Goal: Information Seeking & Learning: Learn about a topic

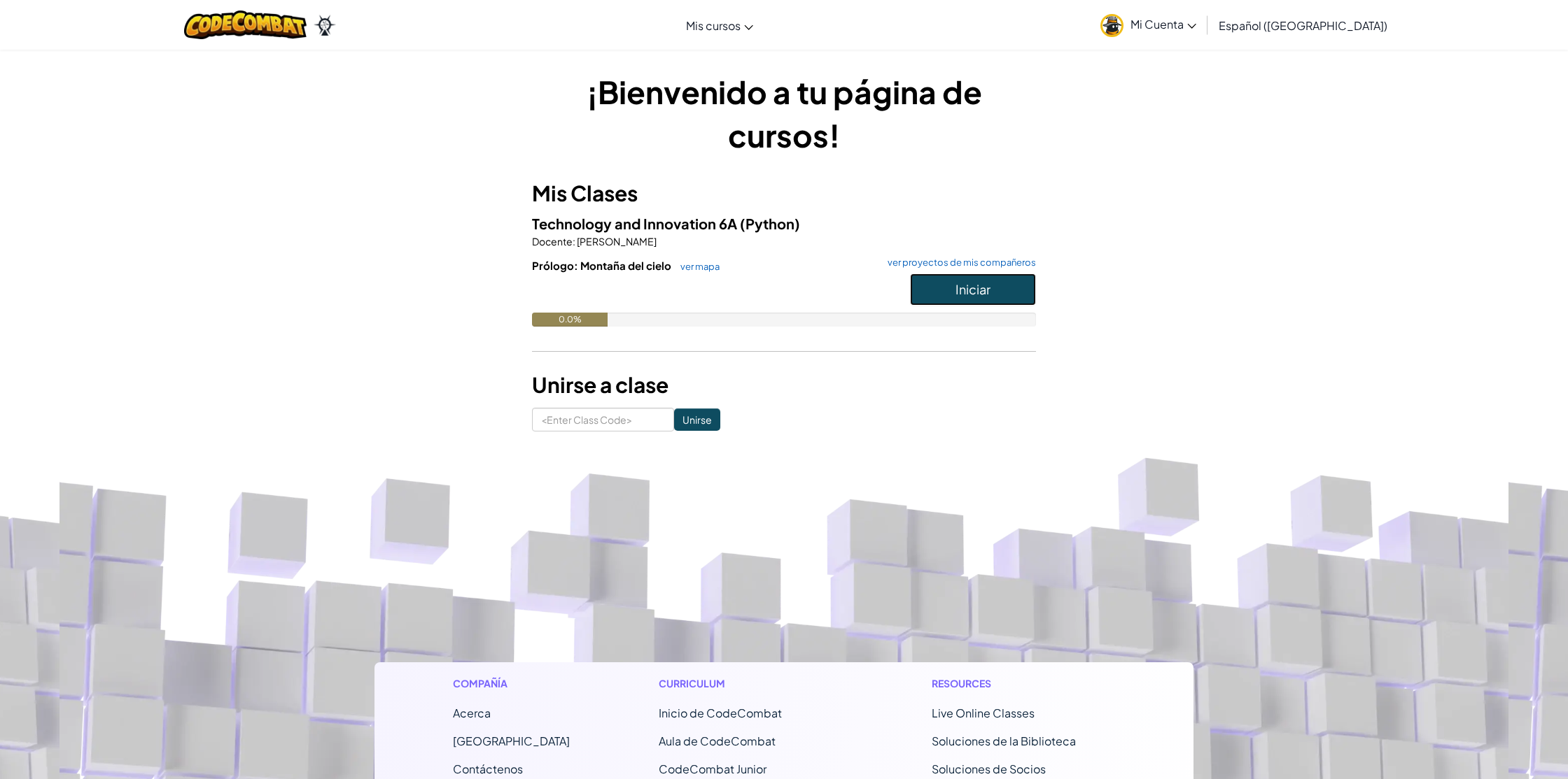
click at [983, 298] on button "Iniciar" at bounding box center [973, 289] width 126 height 32
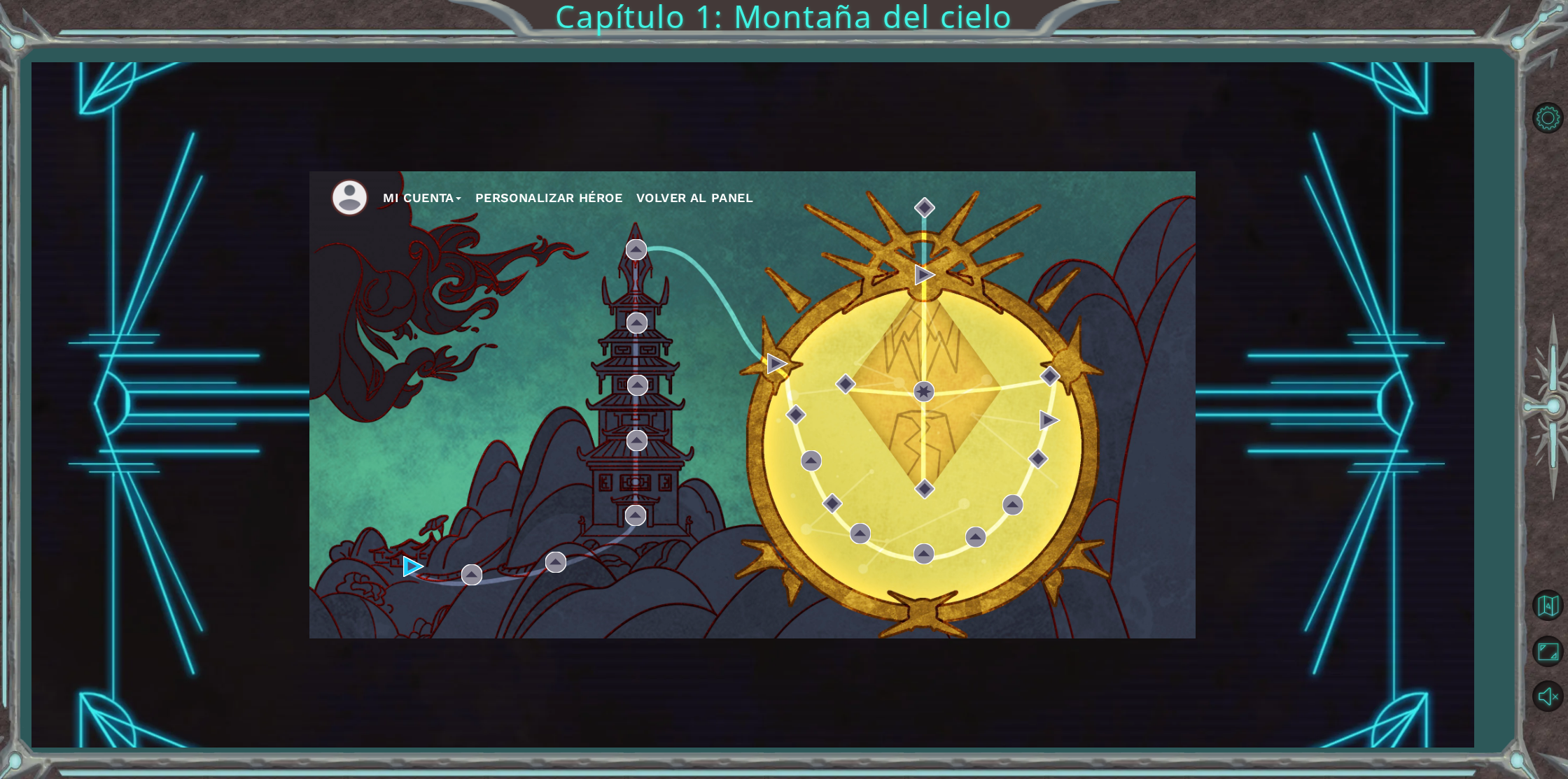
click at [577, 192] on button "Personalizar héroe" at bounding box center [549, 198] width 147 height 21
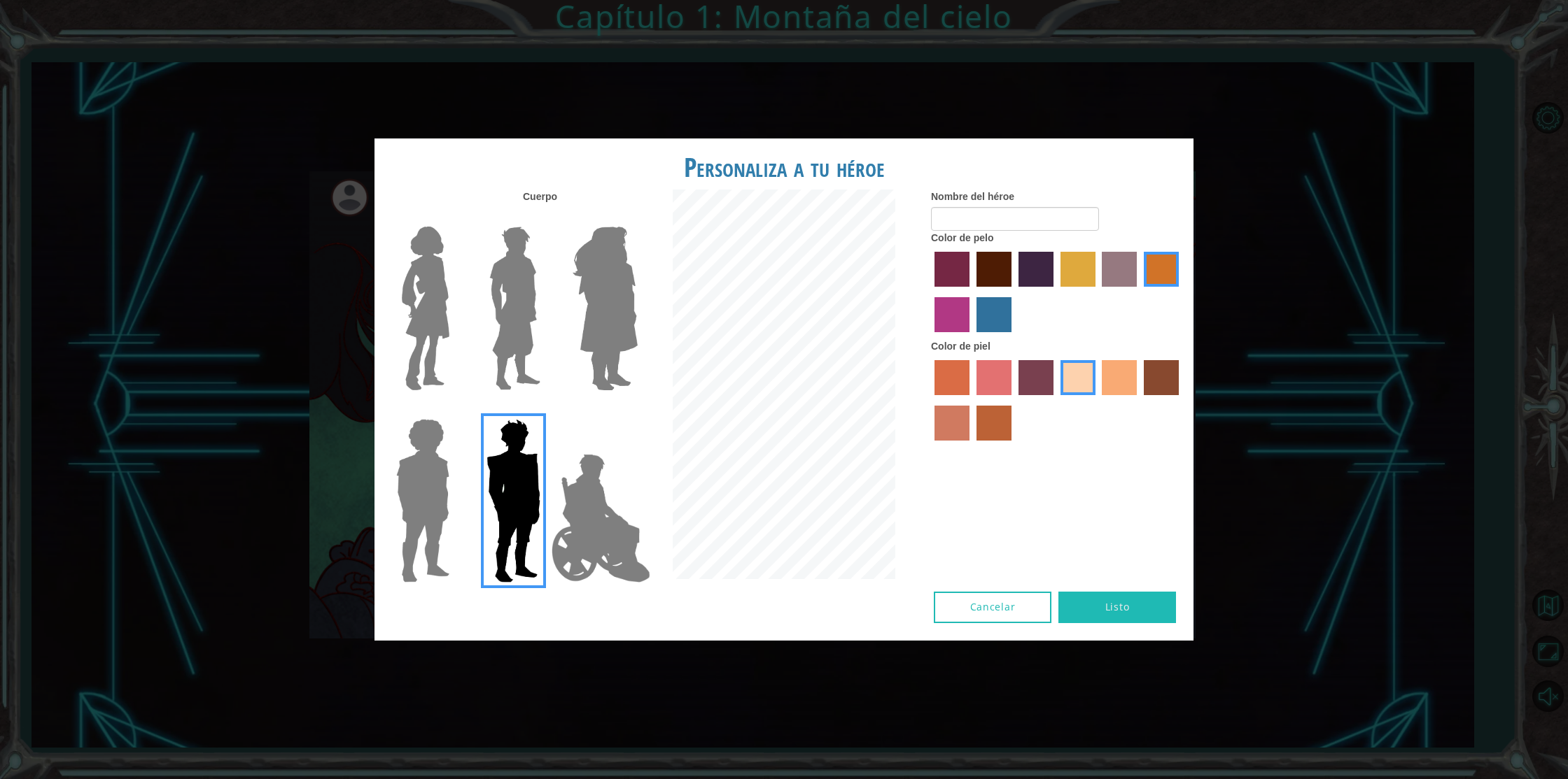
click at [414, 313] on img at bounding box center [426, 308] width 59 height 175
click at [455, 217] on input "Hero Connie" at bounding box center [455, 217] width 0 height 0
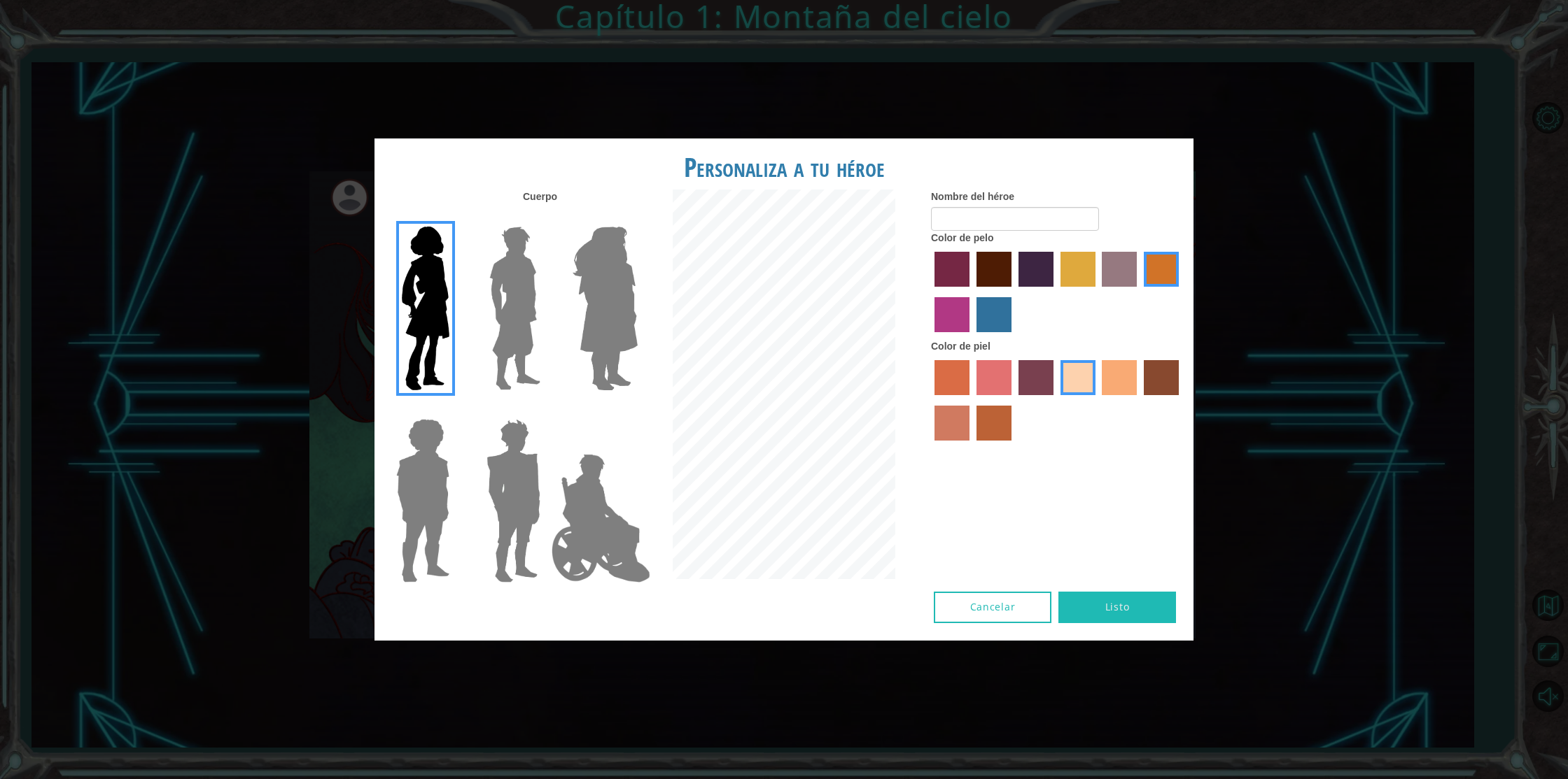
click at [581, 331] on img at bounding box center [604, 308] width 76 height 175
click at [637, 217] on input "Hero Amethyst" at bounding box center [637, 217] width 0 height 0
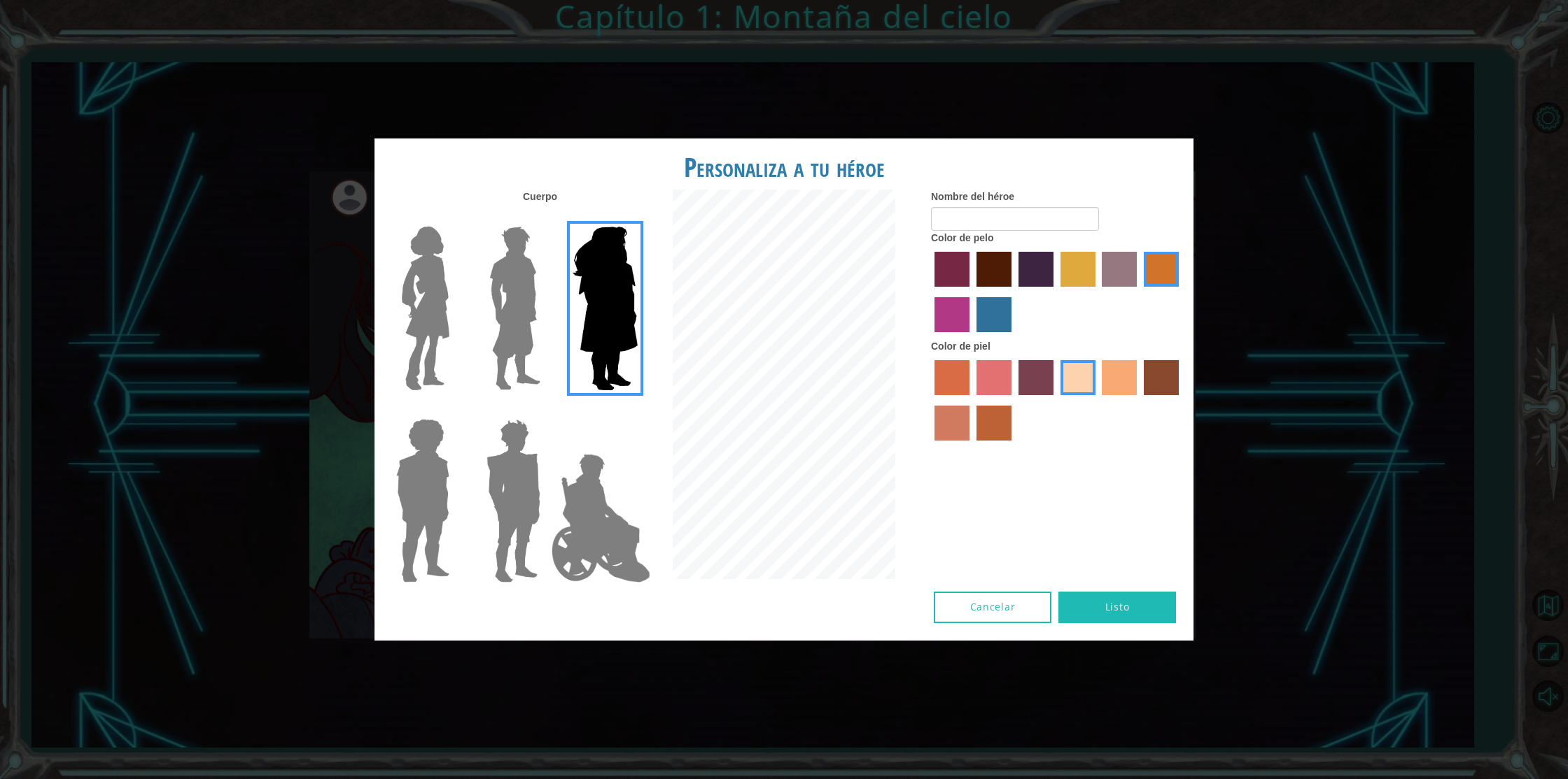
click at [440, 322] on img at bounding box center [426, 308] width 59 height 175
click at [455, 217] on input "Hero Connie" at bounding box center [455, 217] width 0 height 0
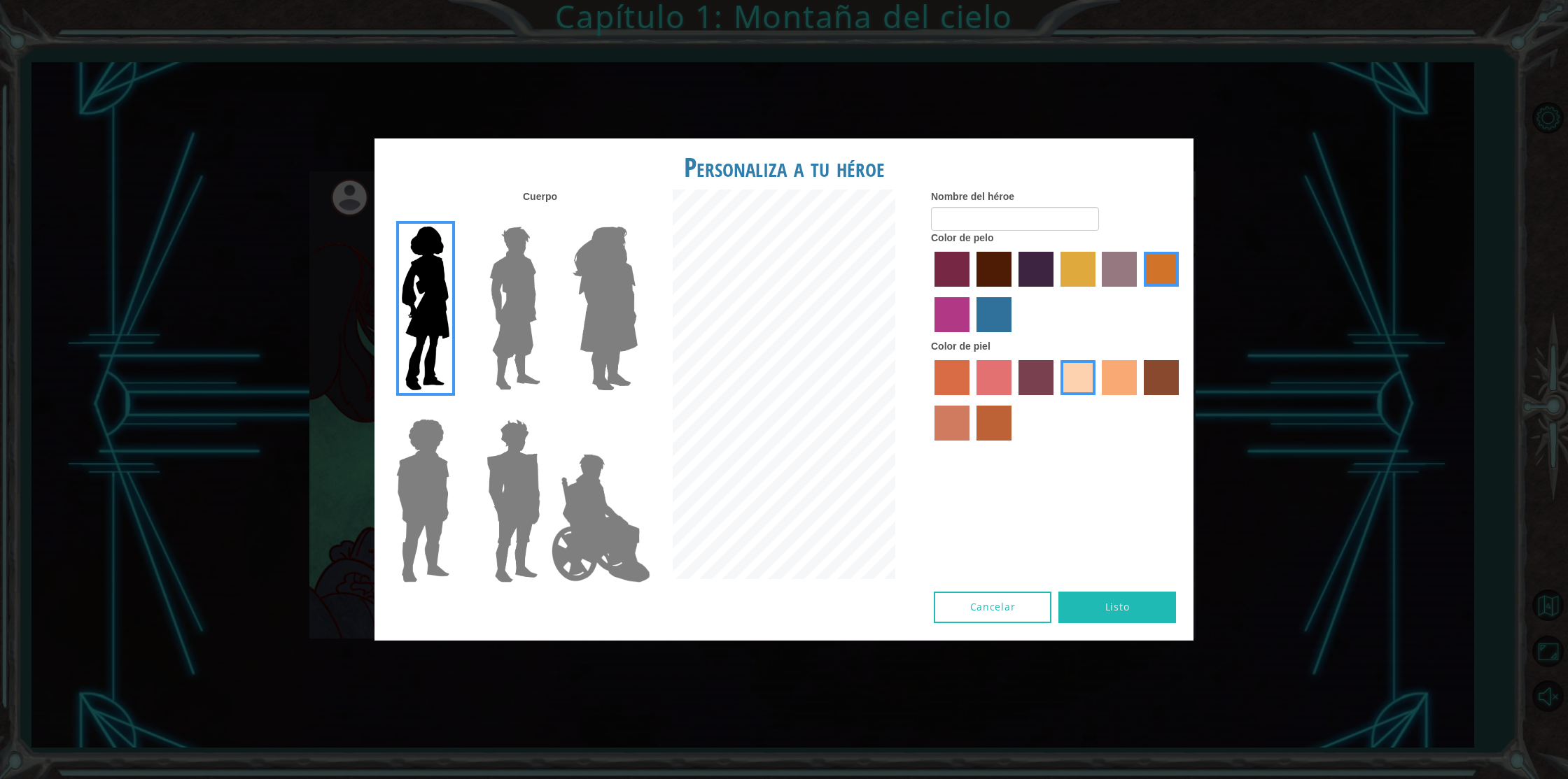
click at [956, 430] on label "burning sand skin color" at bounding box center [952, 424] width 35 height 35
click at [1181, 401] on input "burning sand skin color" at bounding box center [1181, 401] width 0 height 0
click at [982, 421] on label "smoke tree skin color" at bounding box center [994, 424] width 35 height 35
click at [972, 446] on input "smoke tree skin color" at bounding box center [972, 446] width 0 height 0
drag, startPoint x: 1095, startPoint y: 380, endPoint x: 1104, endPoint y: 380, distance: 9.0
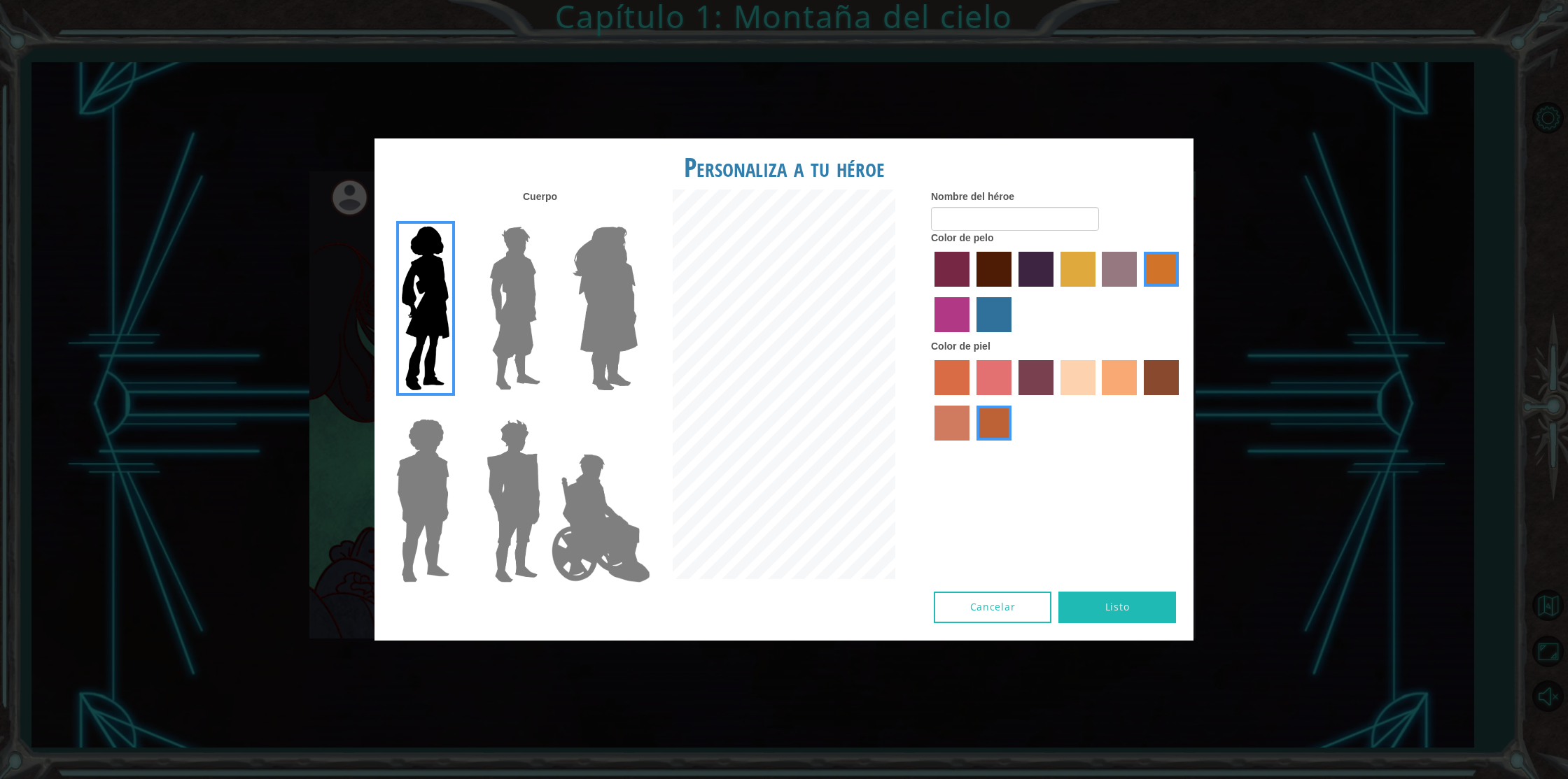
click at [1097, 380] on div at bounding box center [1058, 402] width 252 height 91
click at [1104, 379] on label "tacao skin color" at bounding box center [1119, 378] width 35 height 35
click at [1097, 401] on input "tacao skin color" at bounding box center [1097, 401] width 0 height 0
click at [999, 273] on label "maroon hair color" at bounding box center [994, 270] width 35 height 35
click at [972, 292] on input "maroon hair color" at bounding box center [972, 292] width 0 height 0
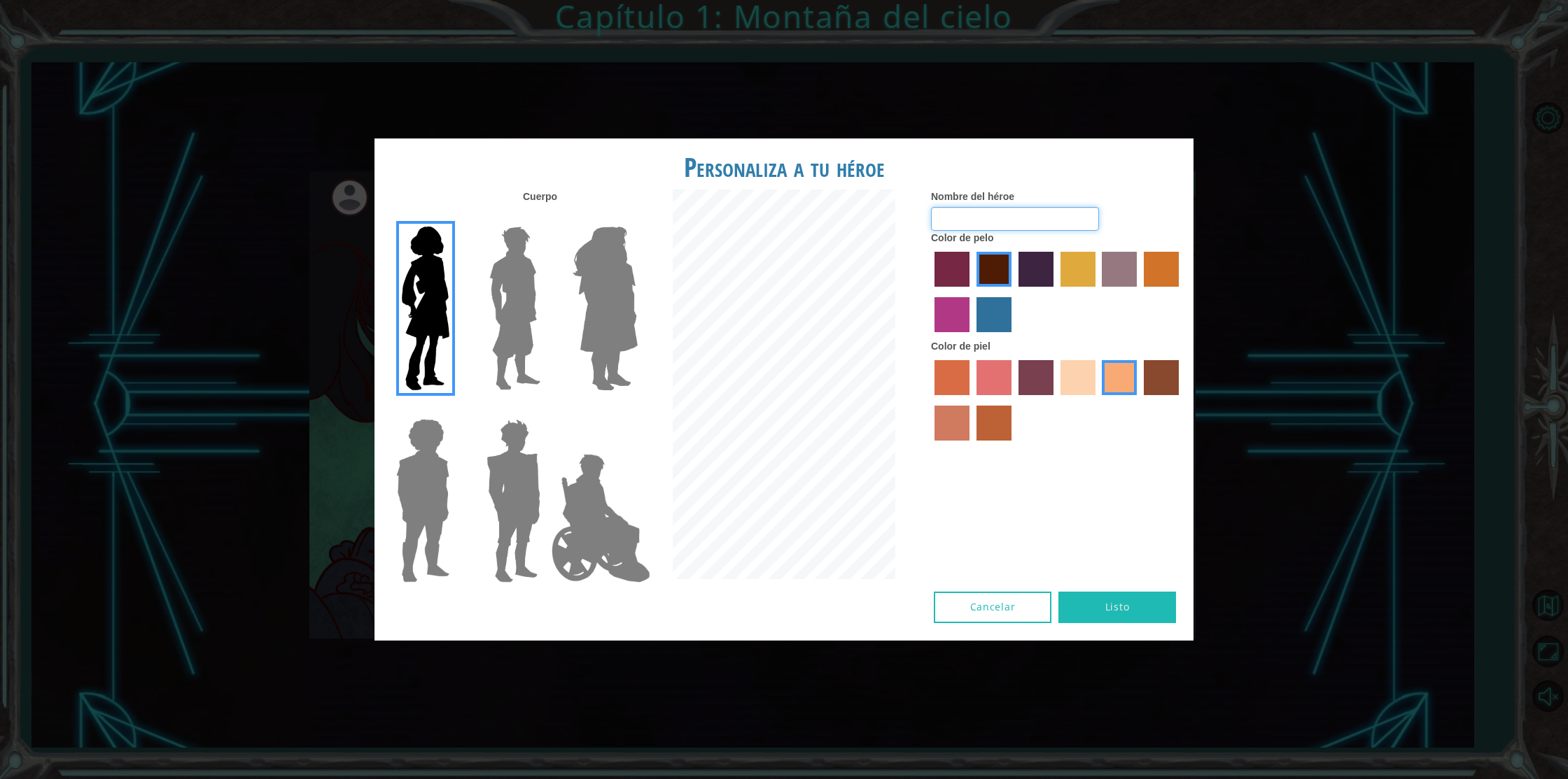
click at [1032, 210] on input "Nombre del héroe" at bounding box center [1015, 219] width 168 height 24
click at [1019, 217] on input "SUPER TITA🌺" at bounding box center [1015, 219] width 168 height 24
click at [941, 218] on input "SUPER TITA🌺" at bounding box center [1015, 219] width 168 height 24
click at [1109, 198] on form "Nombre del héroe 🌺SUPER TITA🌺" at bounding box center [1058, 210] width 252 height 41
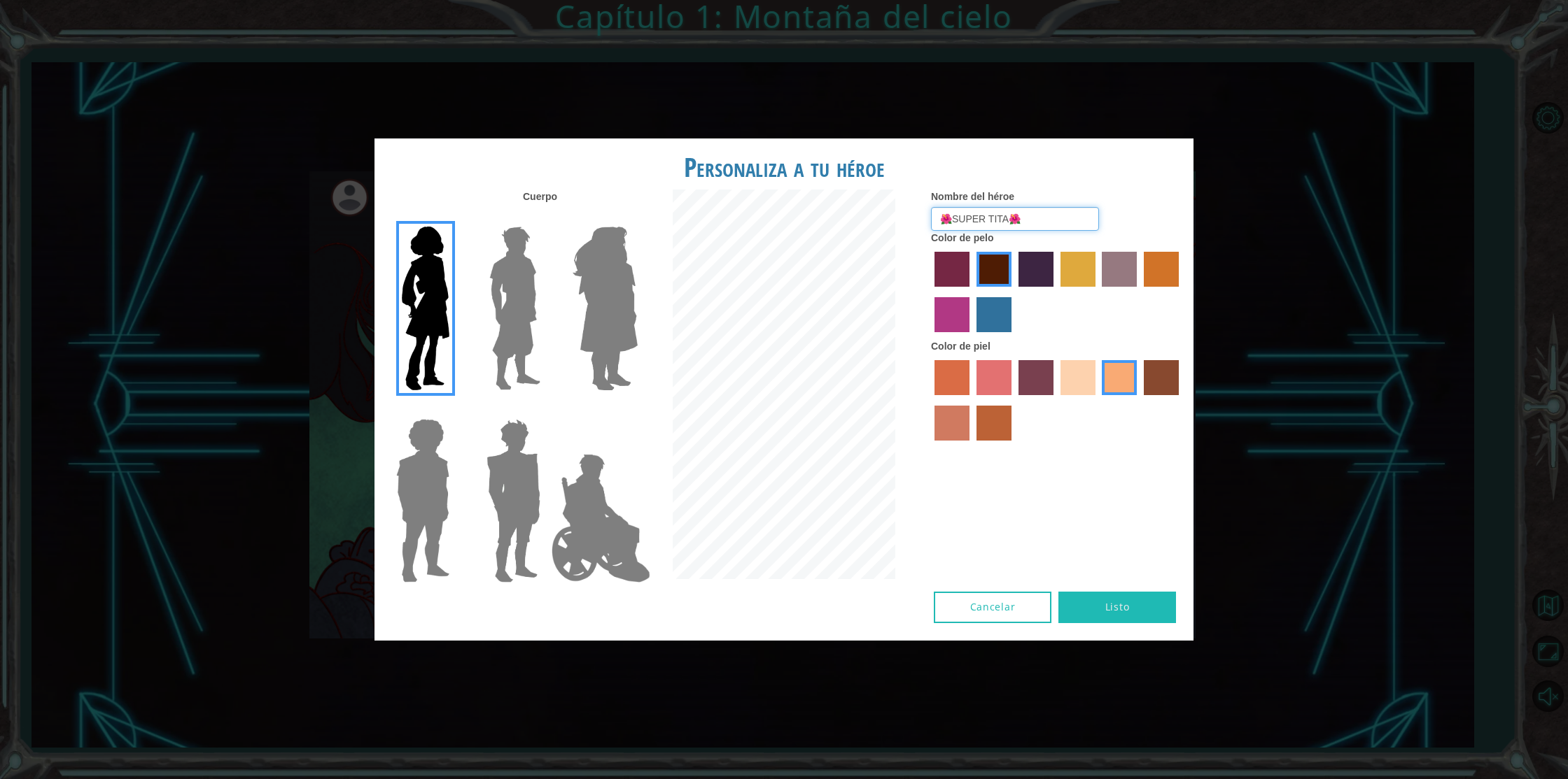
click at [1027, 223] on input "🌺SUPER TITA🌺" at bounding box center [1015, 219] width 168 height 24
click at [1013, 219] on input "🌺SUPER TITA🌺🌷" at bounding box center [1015, 219] width 168 height 24
click at [937, 214] on input "🌺SUPER TITA🌺🌷" at bounding box center [1015, 219] width 168 height 24
type input "🌷🌺SUPER TITA🌺🌷"
click at [1063, 399] on div at bounding box center [1058, 402] width 252 height 91
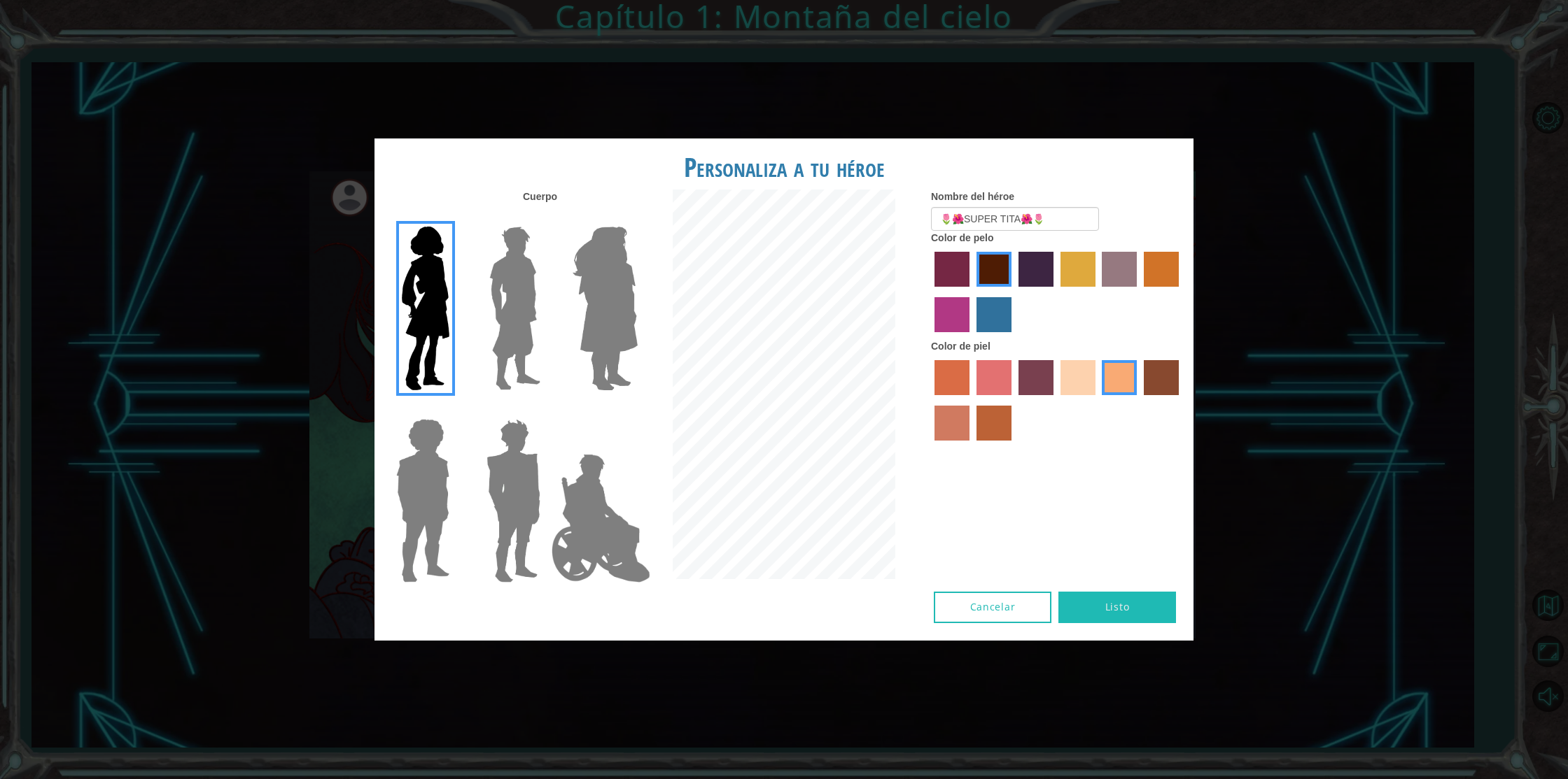
click at [579, 555] on img at bounding box center [601, 518] width 110 height 140
click at [637, 410] on input "Hero Jamie" at bounding box center [637, 410] width 0 height 0
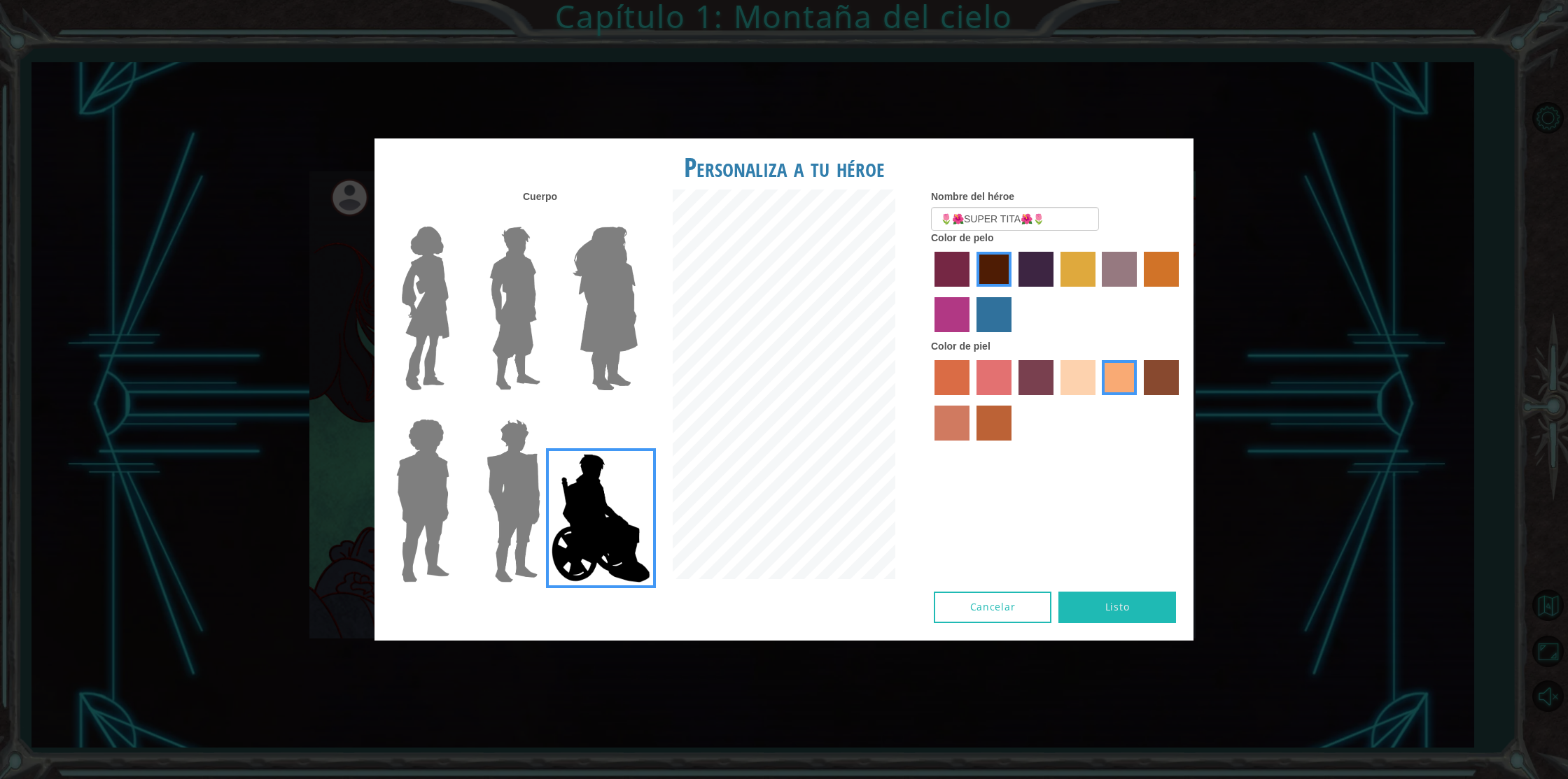
click at [522, 528] on img at bounding box center [513, 501] width 65 height 175
click at [546, 410] on input "Hero Garnet" at bounding box center [546, 410] width 0 height 0
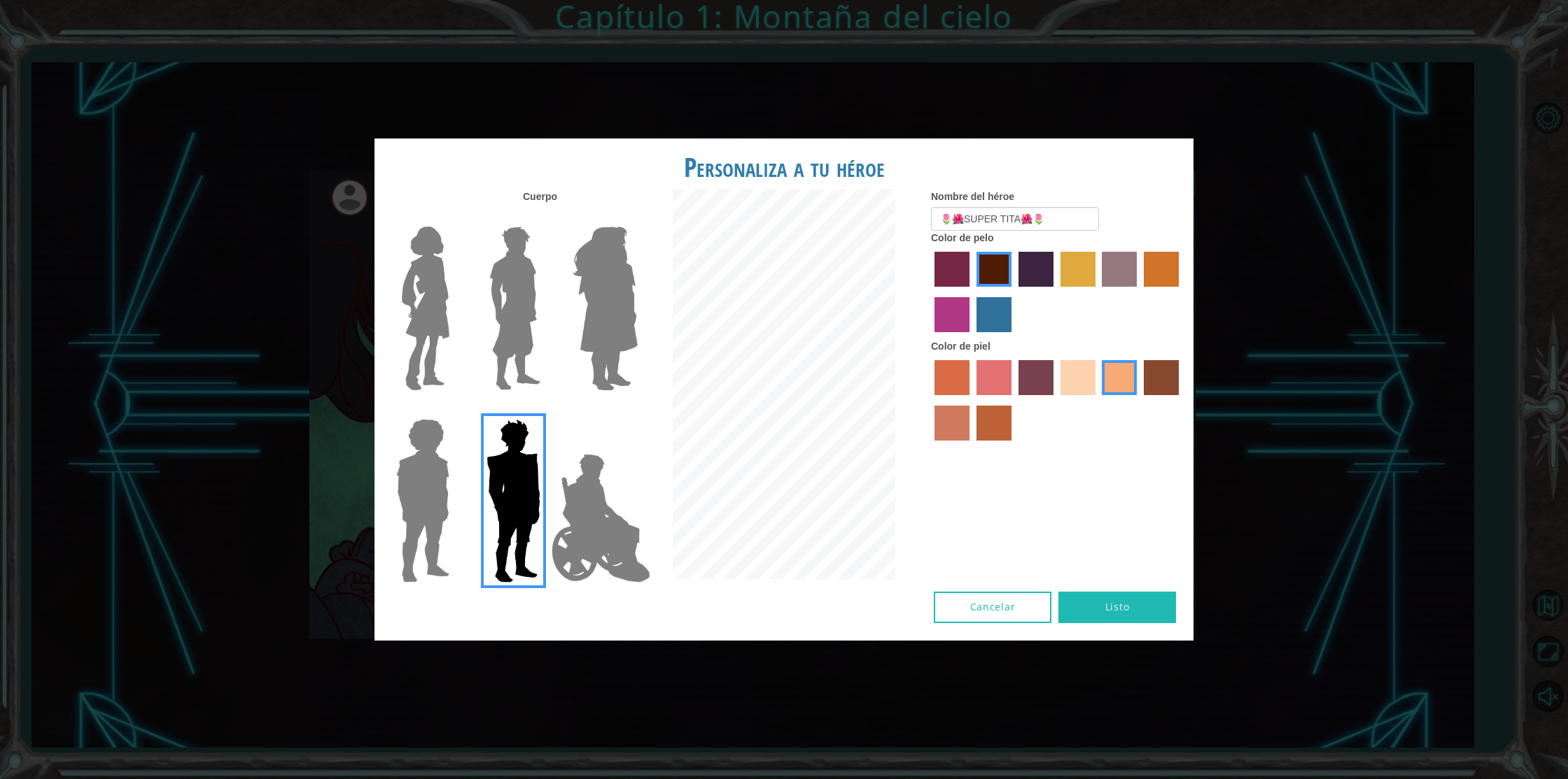
click at [568, 528] on img at bounding box center [601, 518] width 110 height 140
click at [637, 410] on input "Hero Jamie" at bounding box center [637, 410] width 0 height 0
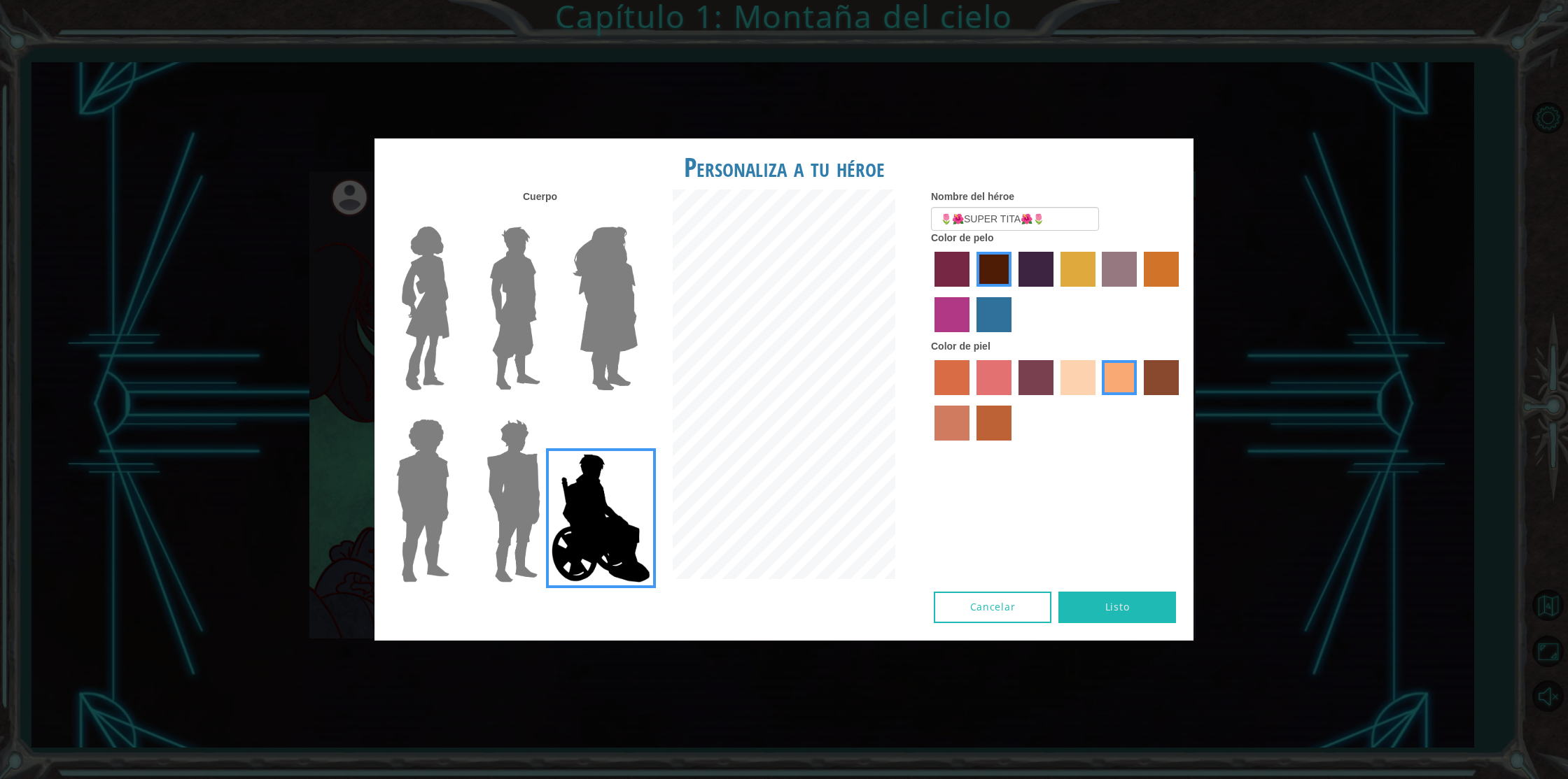
click at [416, 521] on img at bounding box center [423, 501] width 64 height 175
click at [455, 410] on input "Hero Steven" at bounding box center [455, 410] width 0 height 0
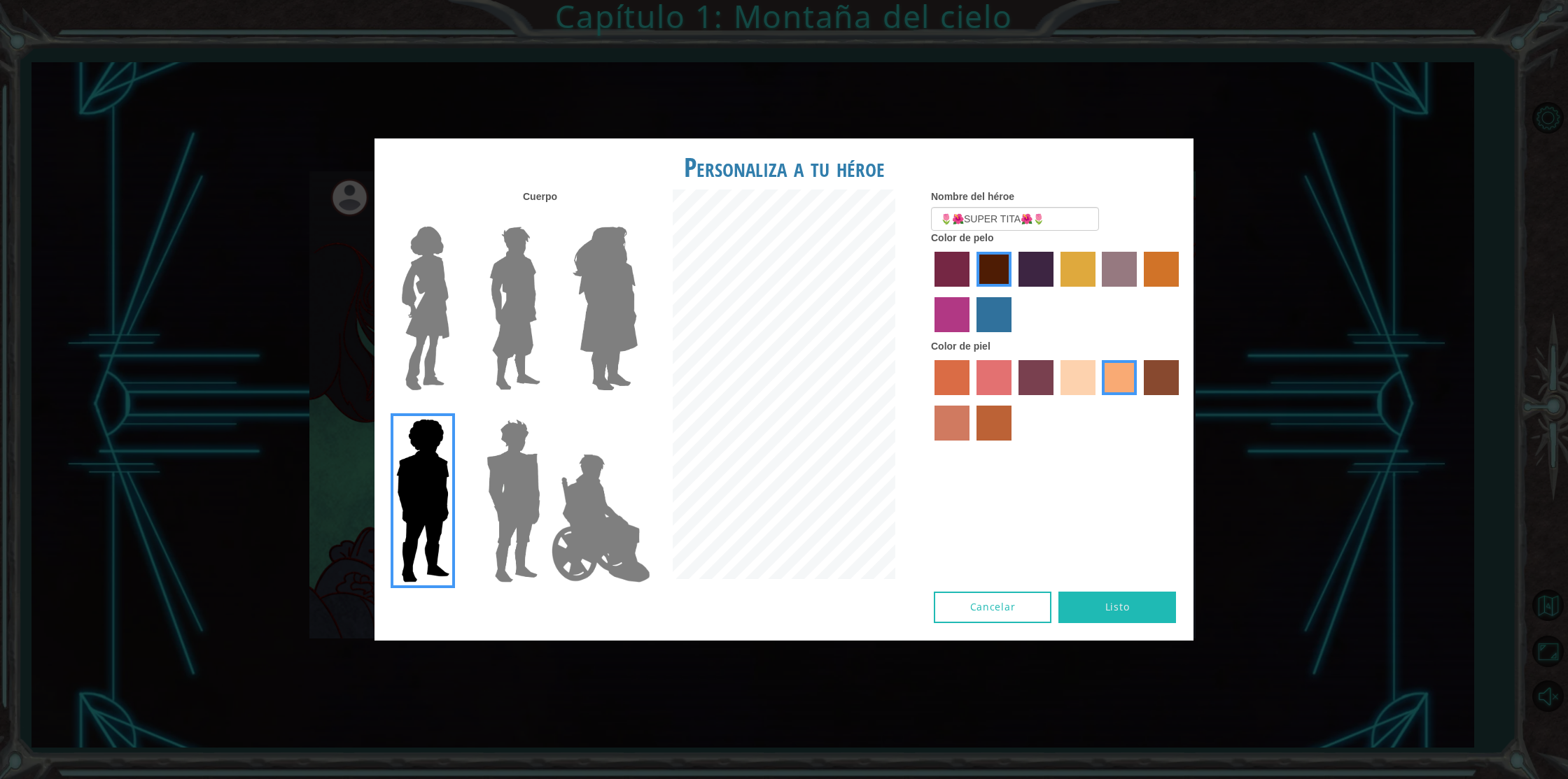
click at [484, 331] on img at bounding box center [515, 308] width 63 height 175
click at [546, 217] on input "Hero Lars" at bounding box center [546, 217] width 0 height 0
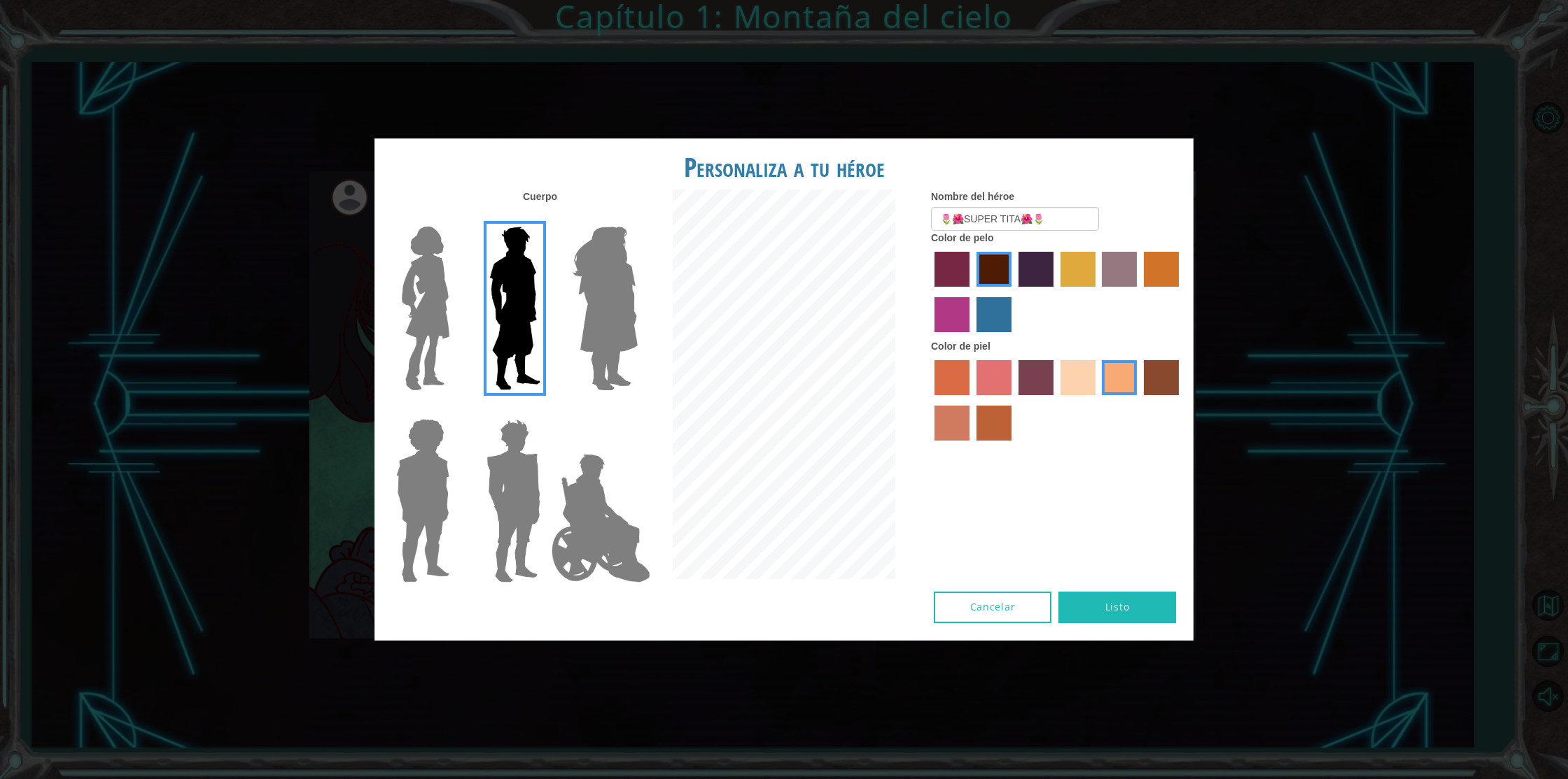
click at [608, 334] on img at bounding box center [604, 308] width 76 height 175
click at [637, 217] on input "Hero Amethyst" at bounding box center [637, 217] width 0 height 0
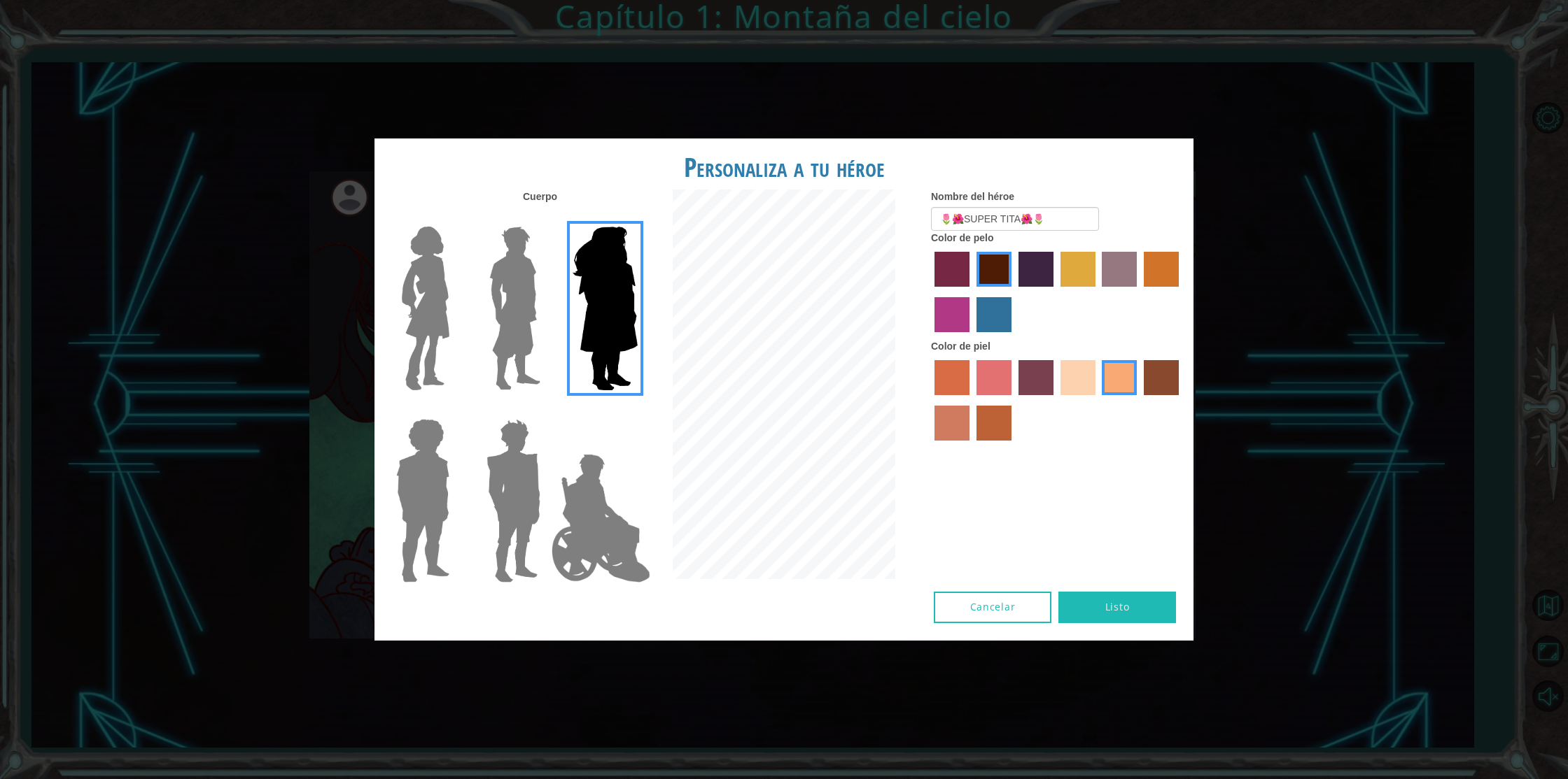
click at [440, 352] on img at bounding box center [426, 308] width 59 height 175
click at [455, 217] on input "Hero Connie" at bounding box center [455, 217] width 0 height 0
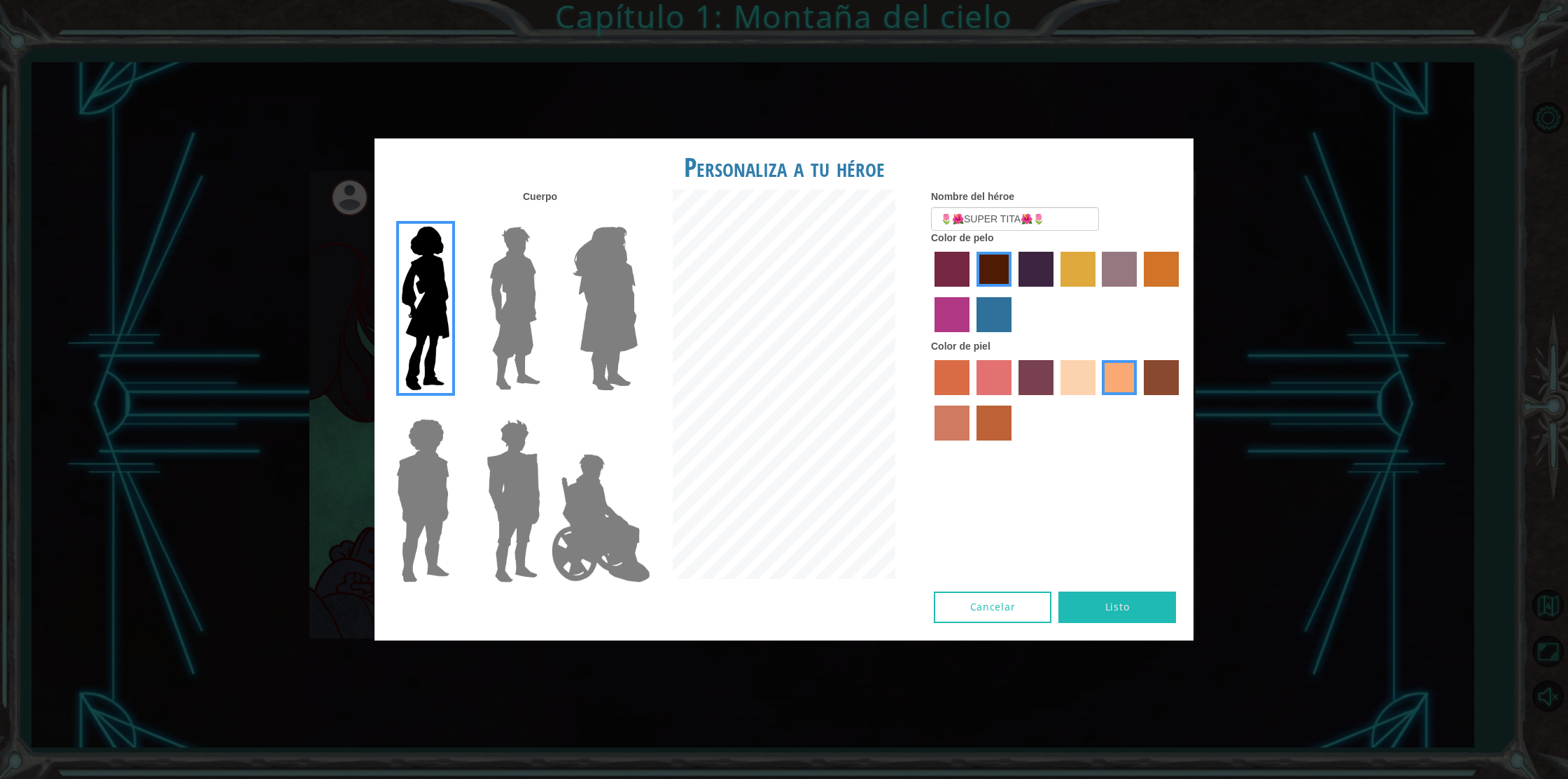
drag, startPoint x: 1144, startPoint y: 610, endPoint x: 1151, endPoint y: 613, distance: 7.6
click at [1144, 610] on button "Listo" at bounding box center [1117, 608] width 118 height 31
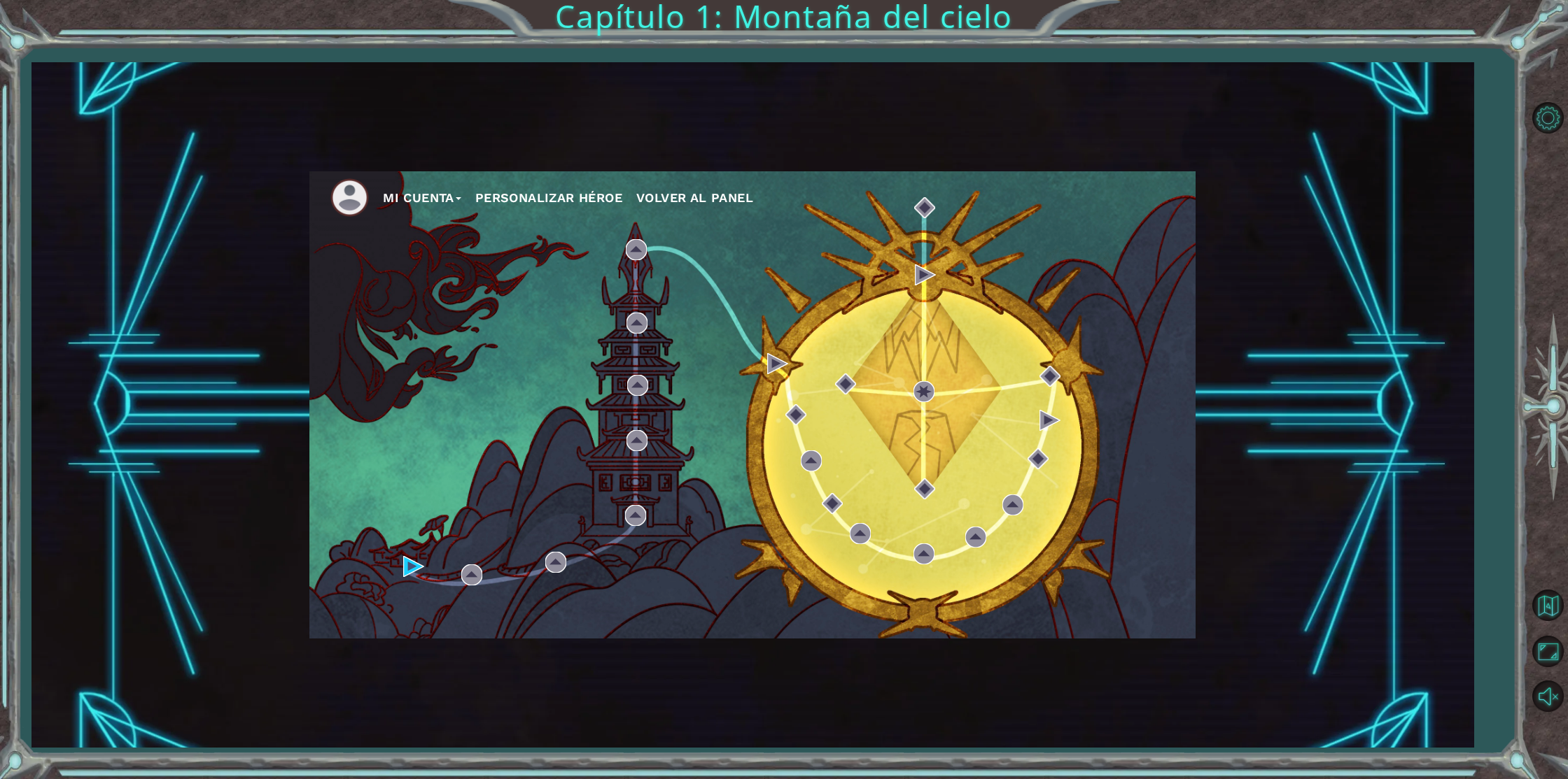
click at [532, 199] on button "Personalizar héroe" at bounding box center [549, 198] width 147 height 21
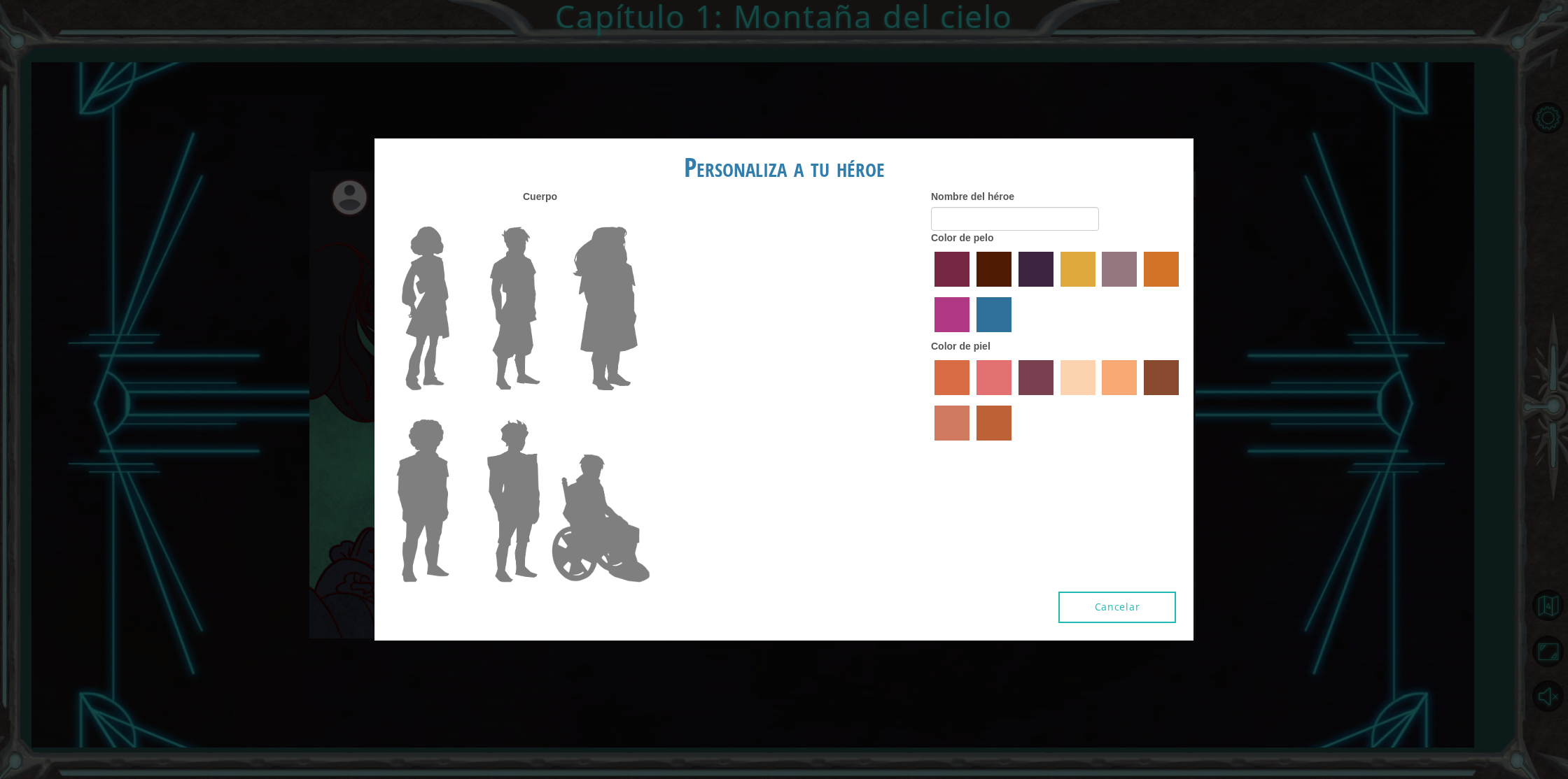
type input "🌷🌺SUPER TITA🌺🌷"
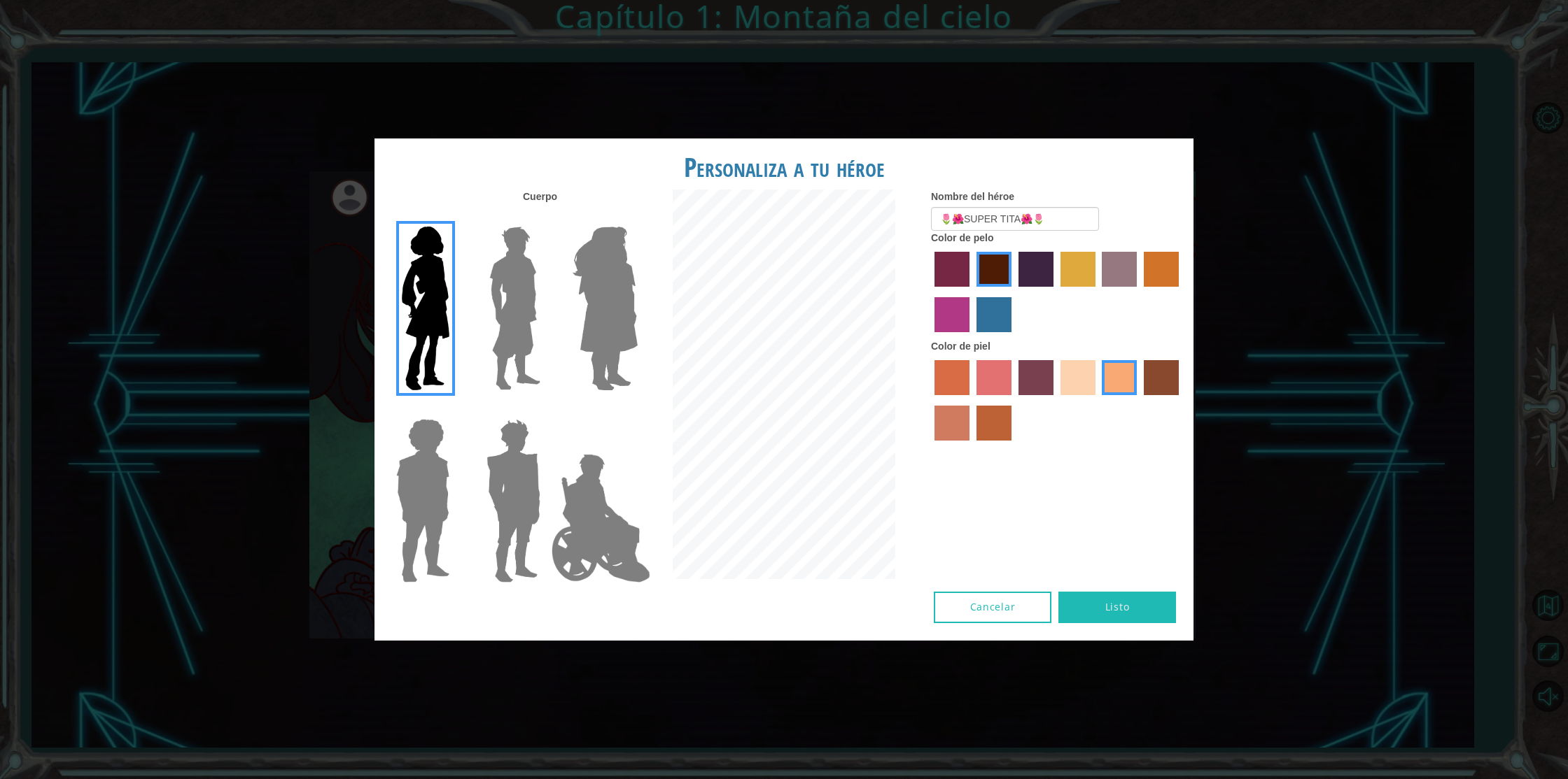
click at [1097, 617] on button "Listo" at bounding box center [1117, 608] width 118 height 31
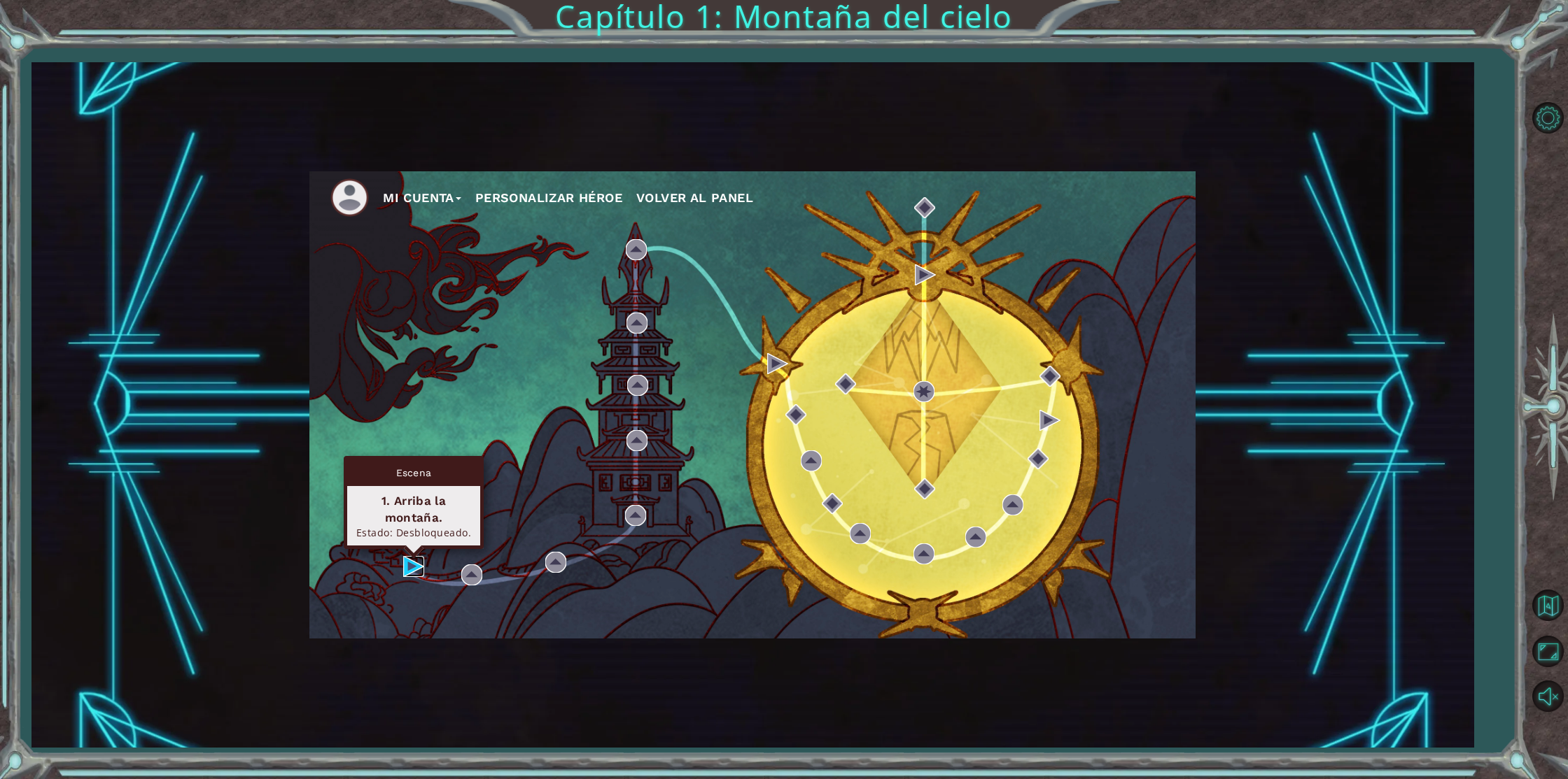
click at [411, 570] on img at bounding box center [414, 566] width 21 height 21
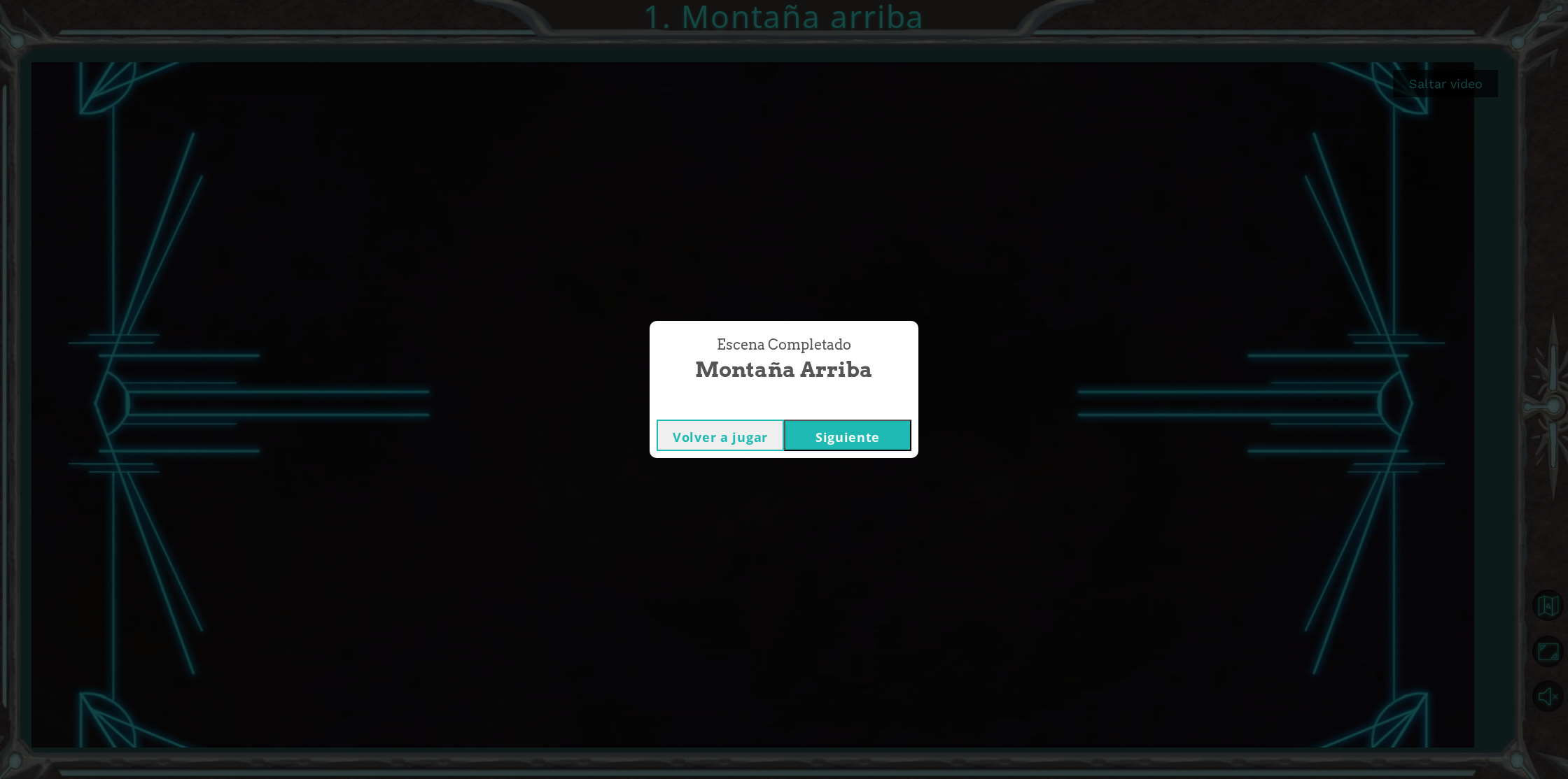
click at [859, 416] on div "Volver a jugar [GEOGRAPHIC_DATA]" at bounding box center [784, 435] width 269 height 45
click at [858, 426] on button "Siguiente" at bounding box center [848, 436] width 127 height 31
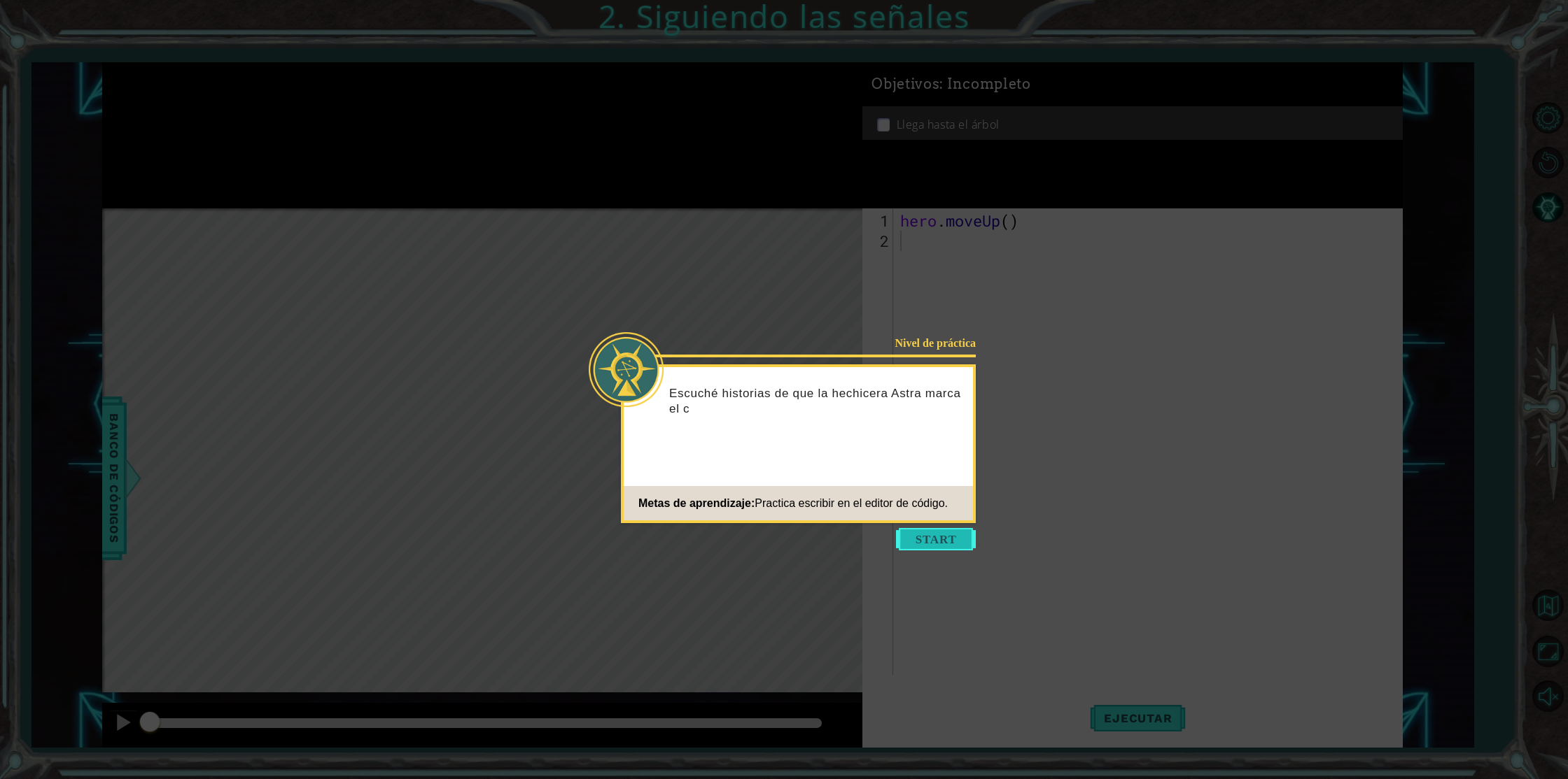
click at [919, 541] on button "Start" at bounding box center [936, 540] width 80 height 22
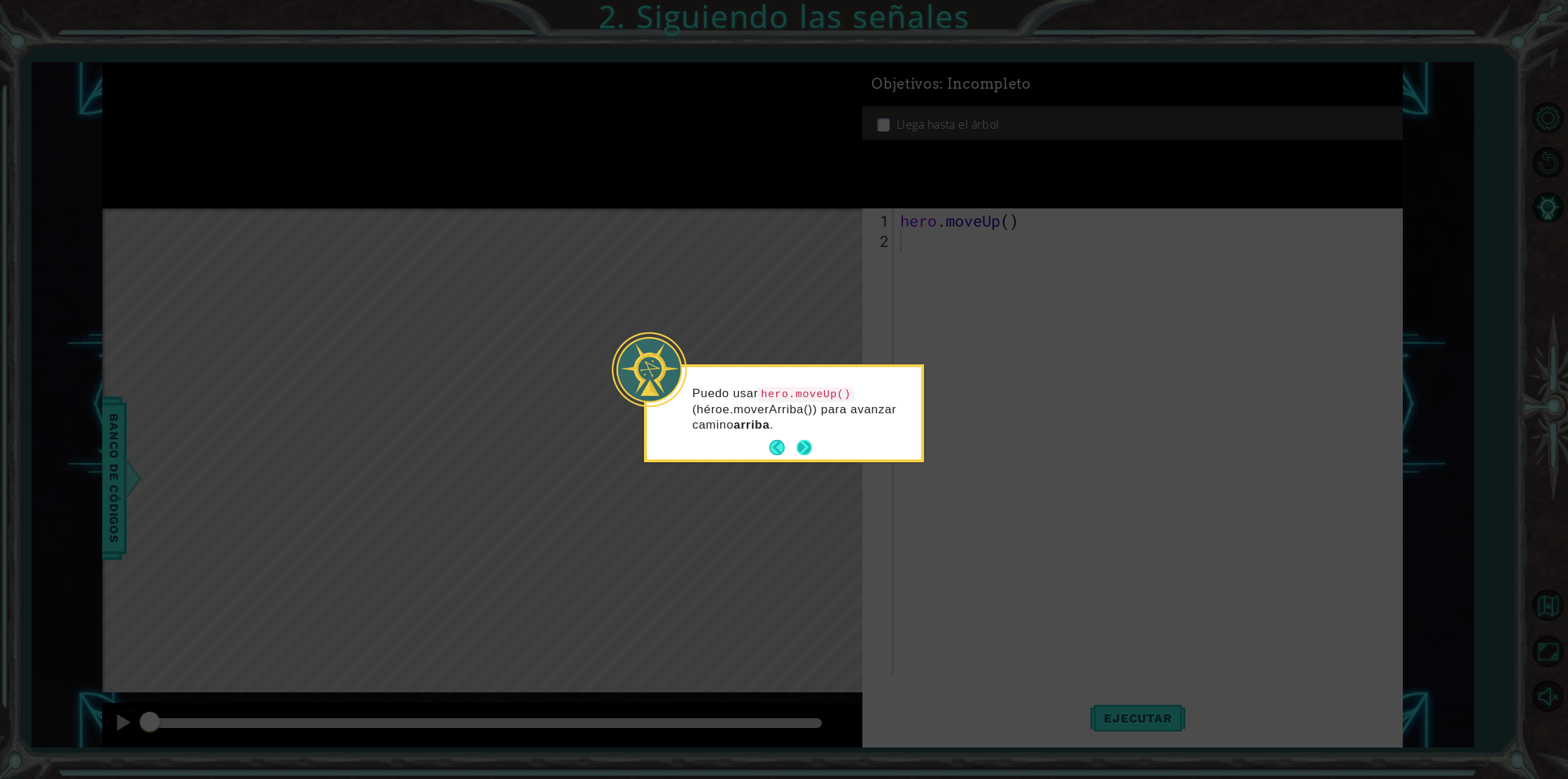
click at [810, 448] on button "Next" at bounding box center [804, 448] width 22 height 22
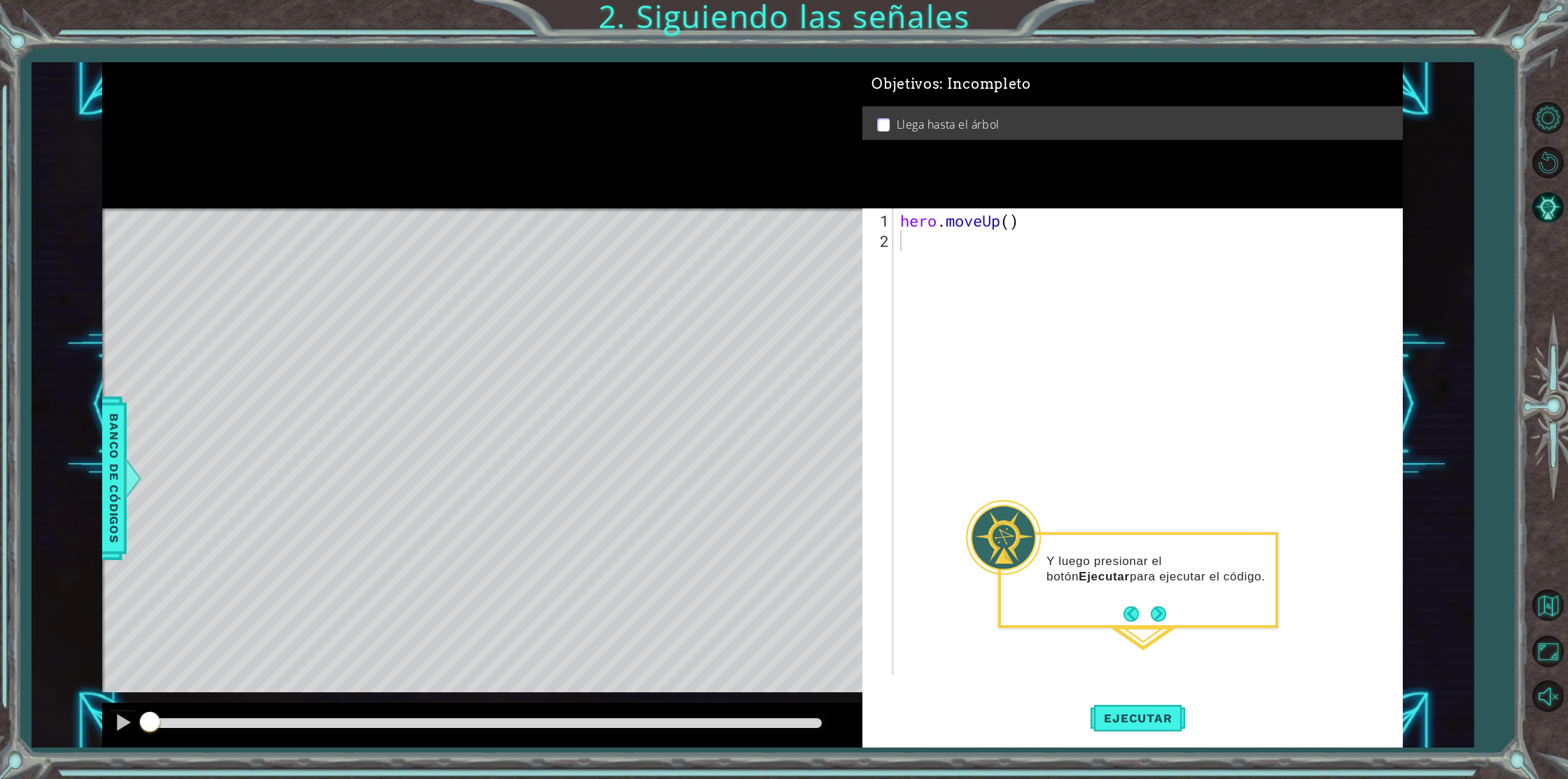
click at [1153, 615] on button "Next" at bounding box center [1158, 614] width 16 height 16
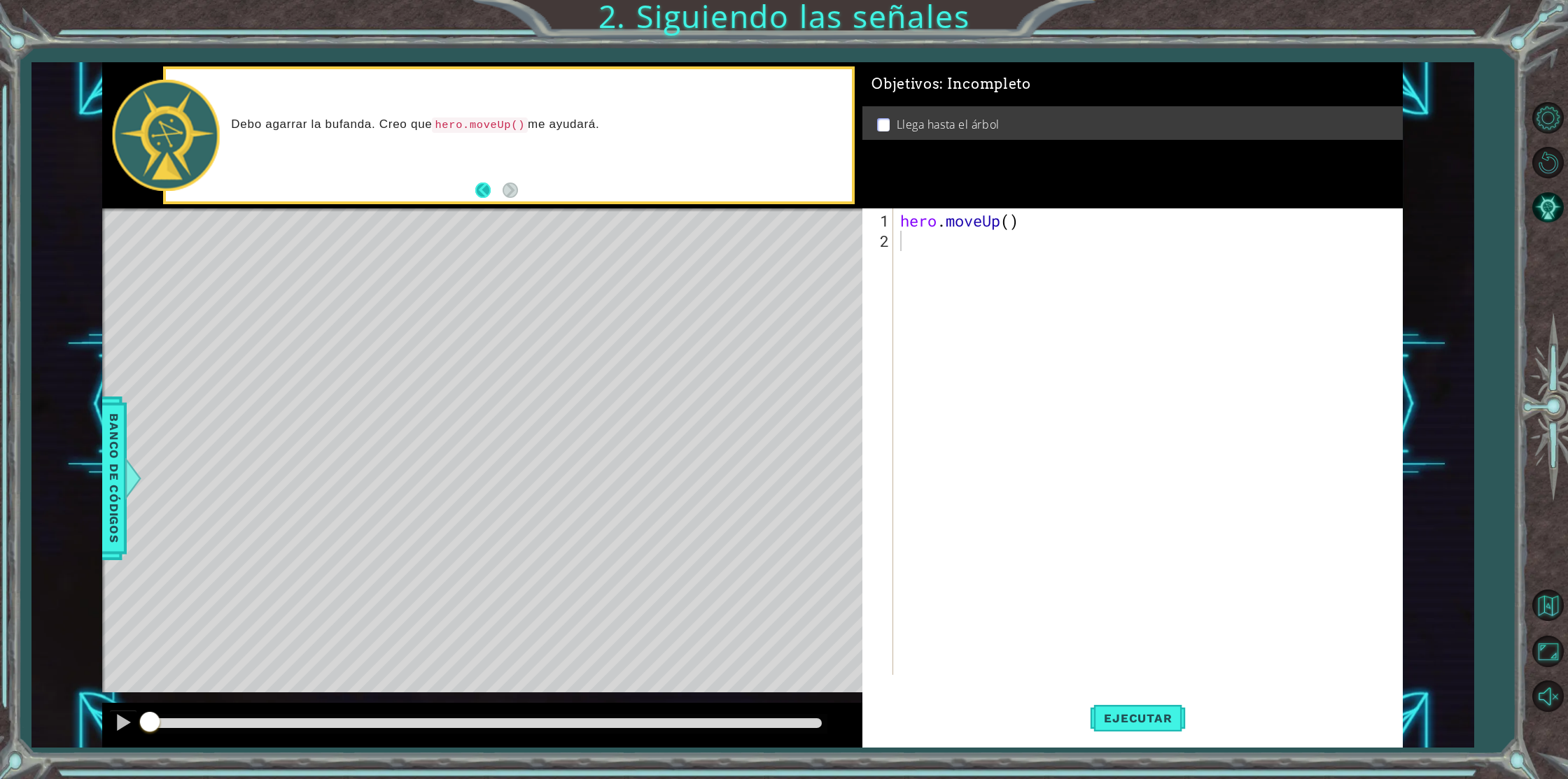
click at [479, 197] on button "Back" at bounding box center [489, 190] width 28 height 16
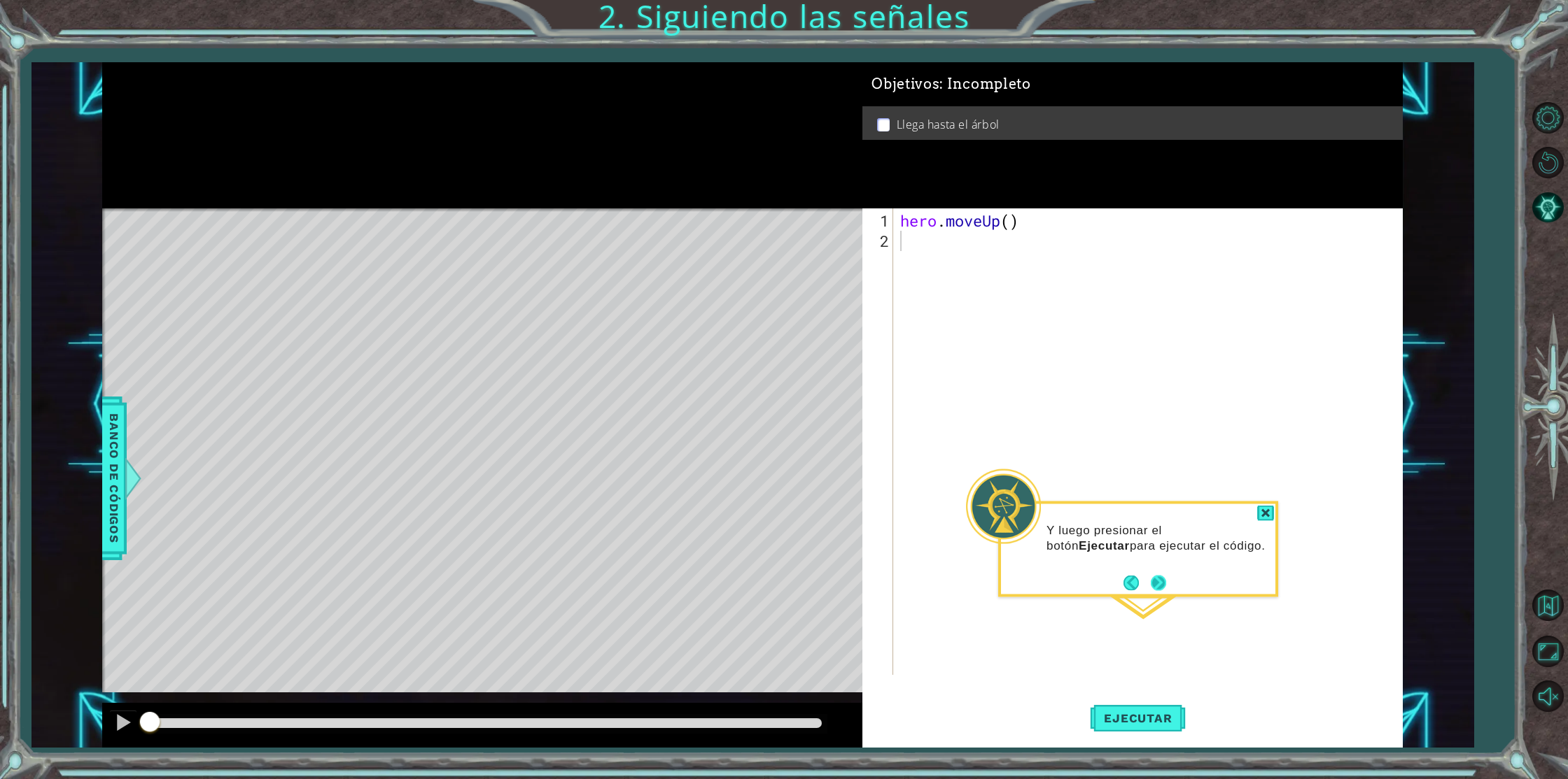
click at [1149, 580] on button "Back" at bounding box center [1138, 583] width 28 height 16
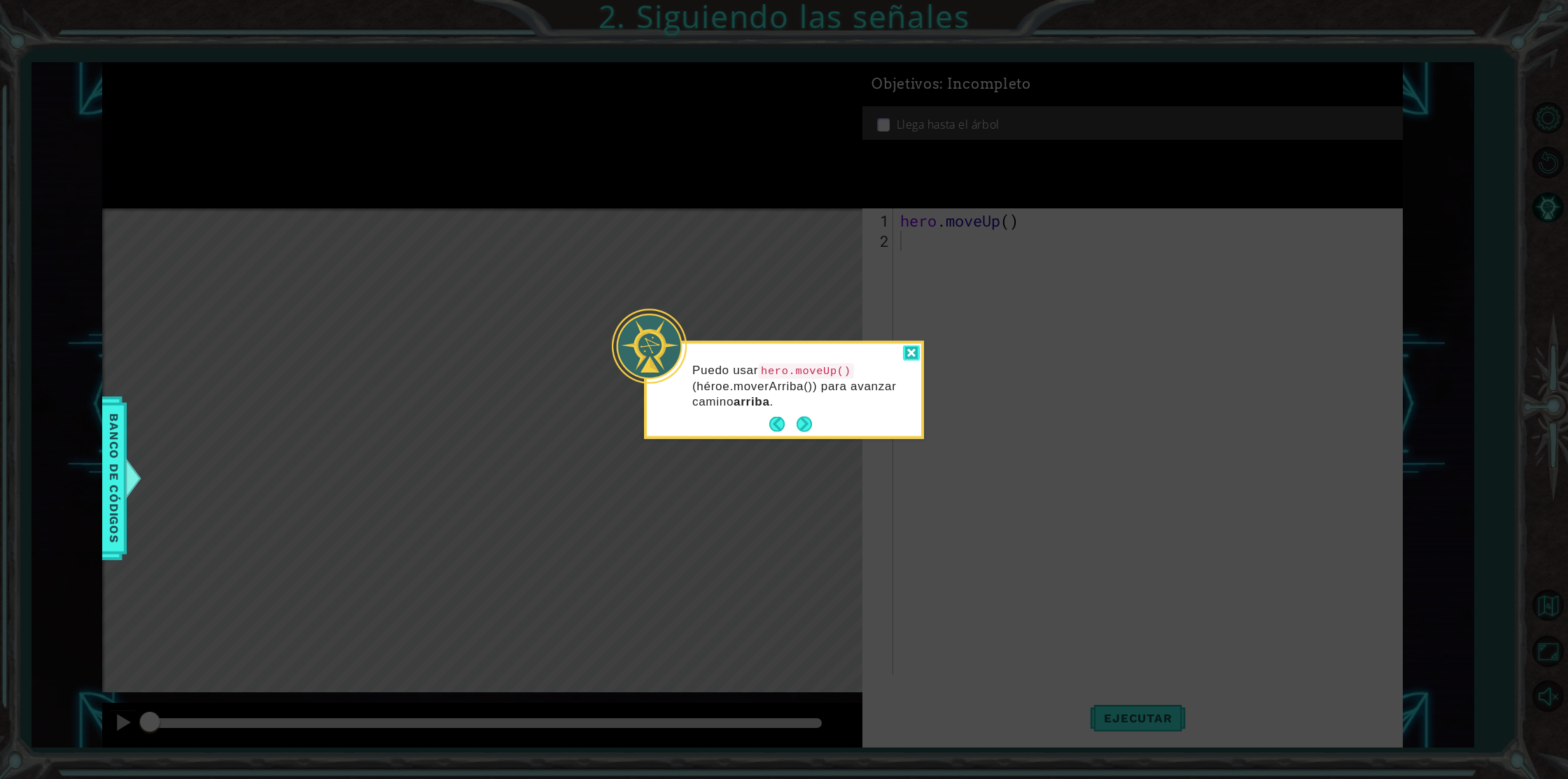
click at [908, 351] on div at bounding box center [911, 353] width 17 height 16
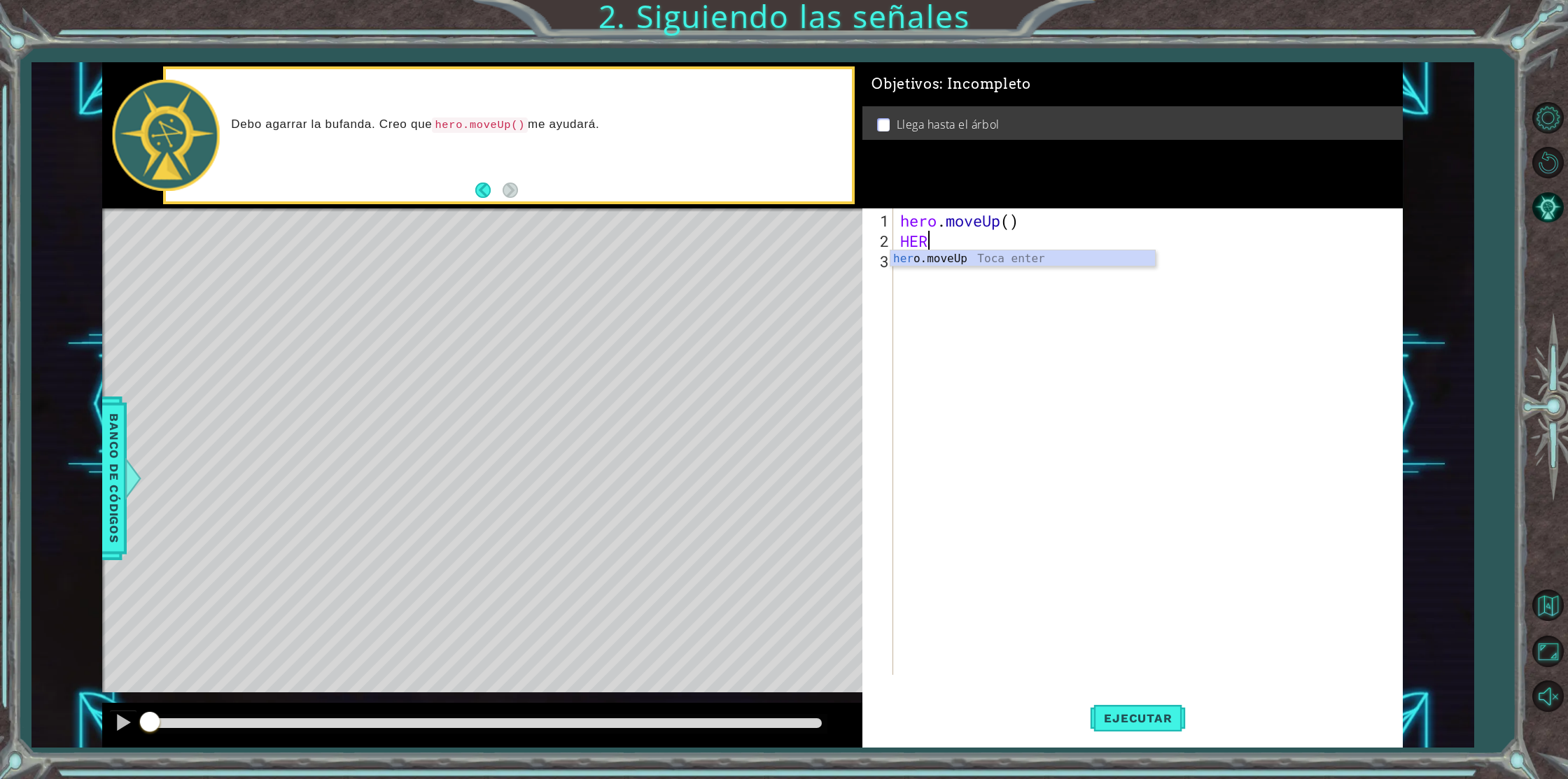
type textarea "HERO"
click at [930, 241] on div "hero . moveUp ( ) HERO" at bounding box center [1151, 464] width 507 height 507
drag, startPoint x: 944, startPoint y: 243, endPoint x: 875, endPoint y: 243, distance: 69.0
click at [875, 243] on div "HERO 1 2 3 hero . moveUp ( ) HERO ההההההההההההההההההההההההההההההההההההההההההההה…" at bounding box center [1129, 441] width 534 height 467
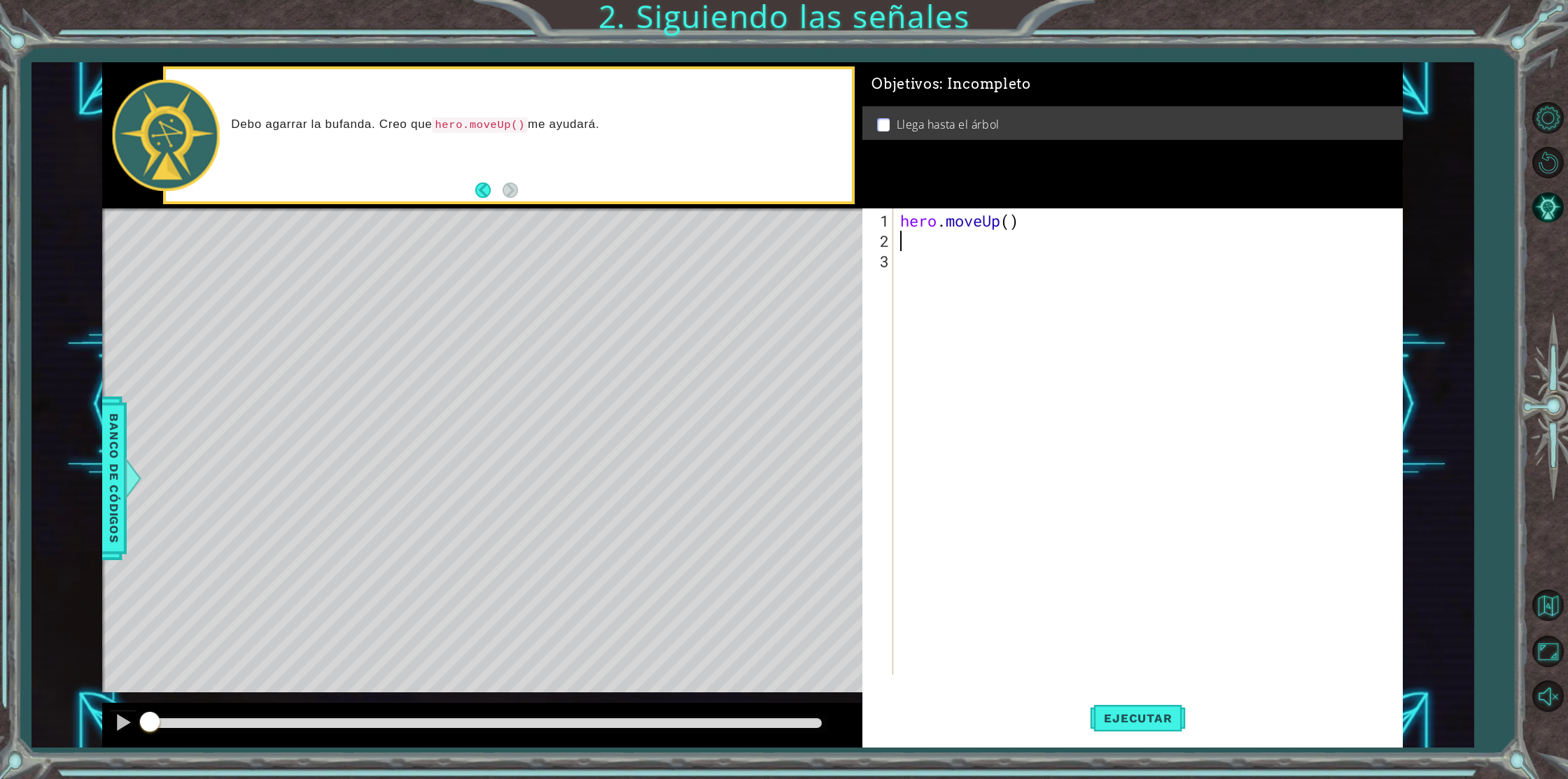
scroll to position [0, 0]
click at [1142, 712] on span "Ejecutar" at bounding box center [1138, 718] width 96 height 14
type textarea "HE"
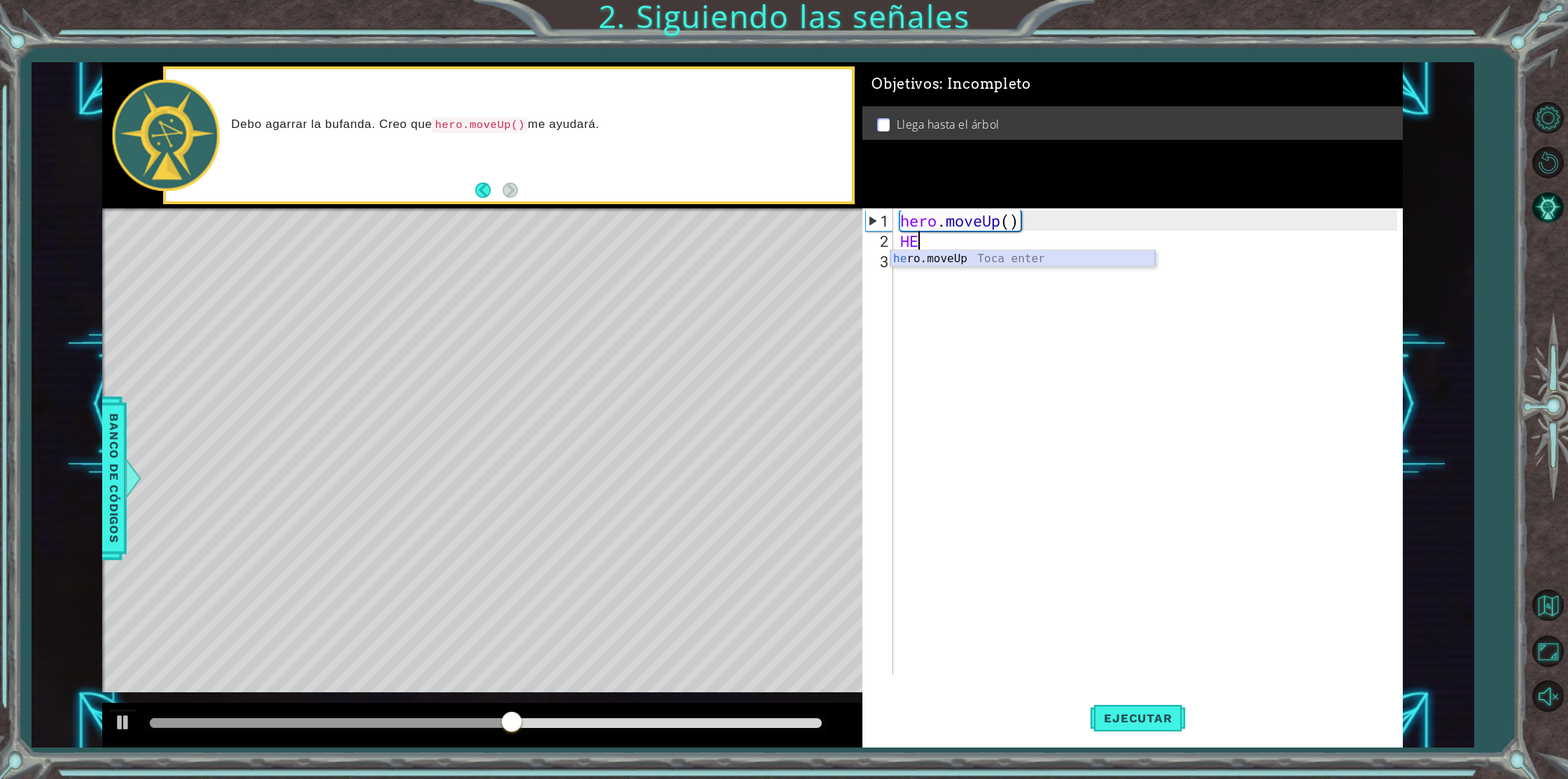
click at [969, 261] on div "he ro.moveUp Toca enter" at bounding box center [1022, 275] width 264 height 51
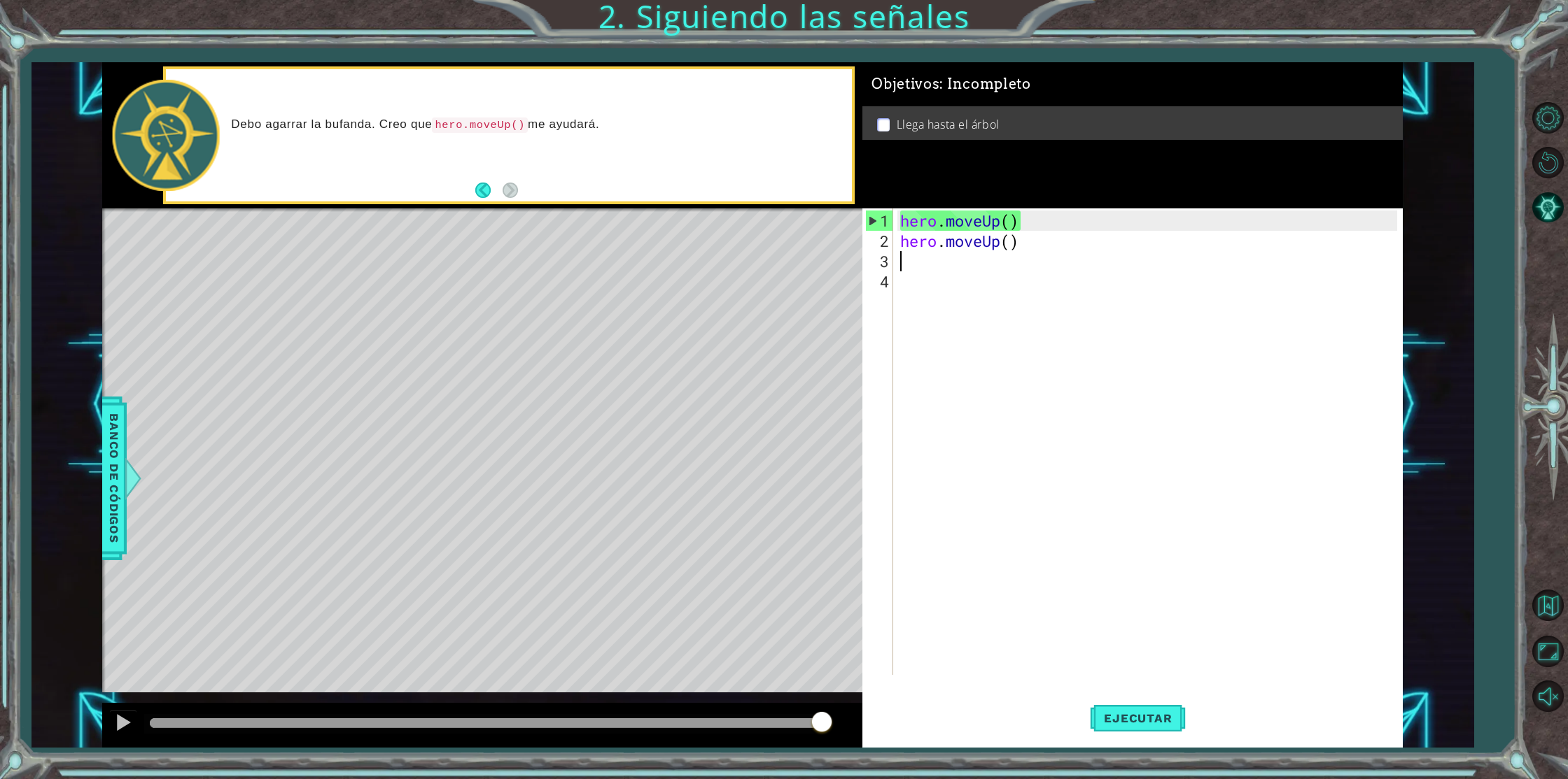
type textarea "H"
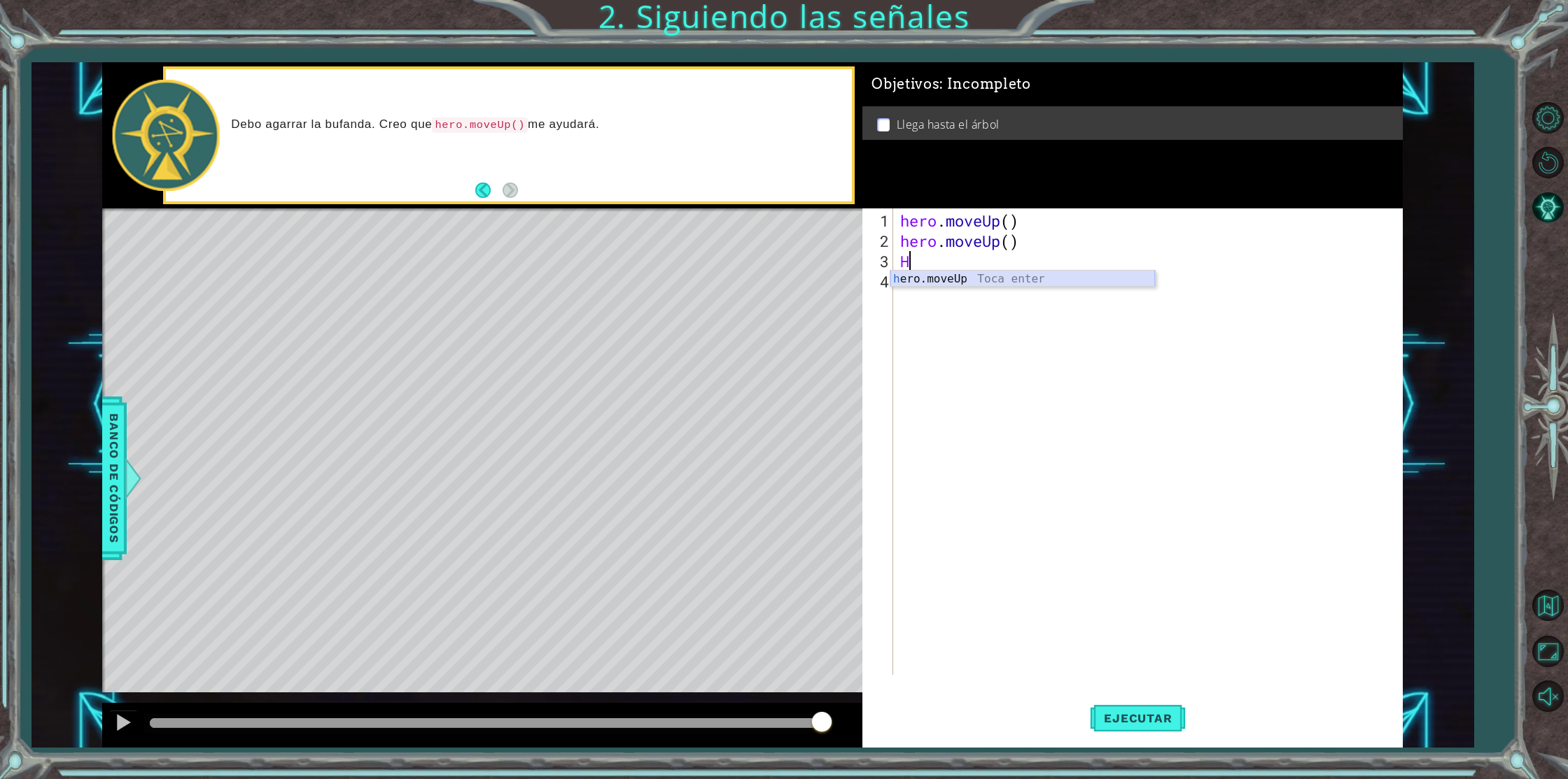
click at [966, 282] on div "h ero.moveUp Toca enter" at bounding box center [1022, 296] width 264 height 51
click at [1153, 715] on span "Ejecutar" at bounding box center [1138, 718] width 96 height 14
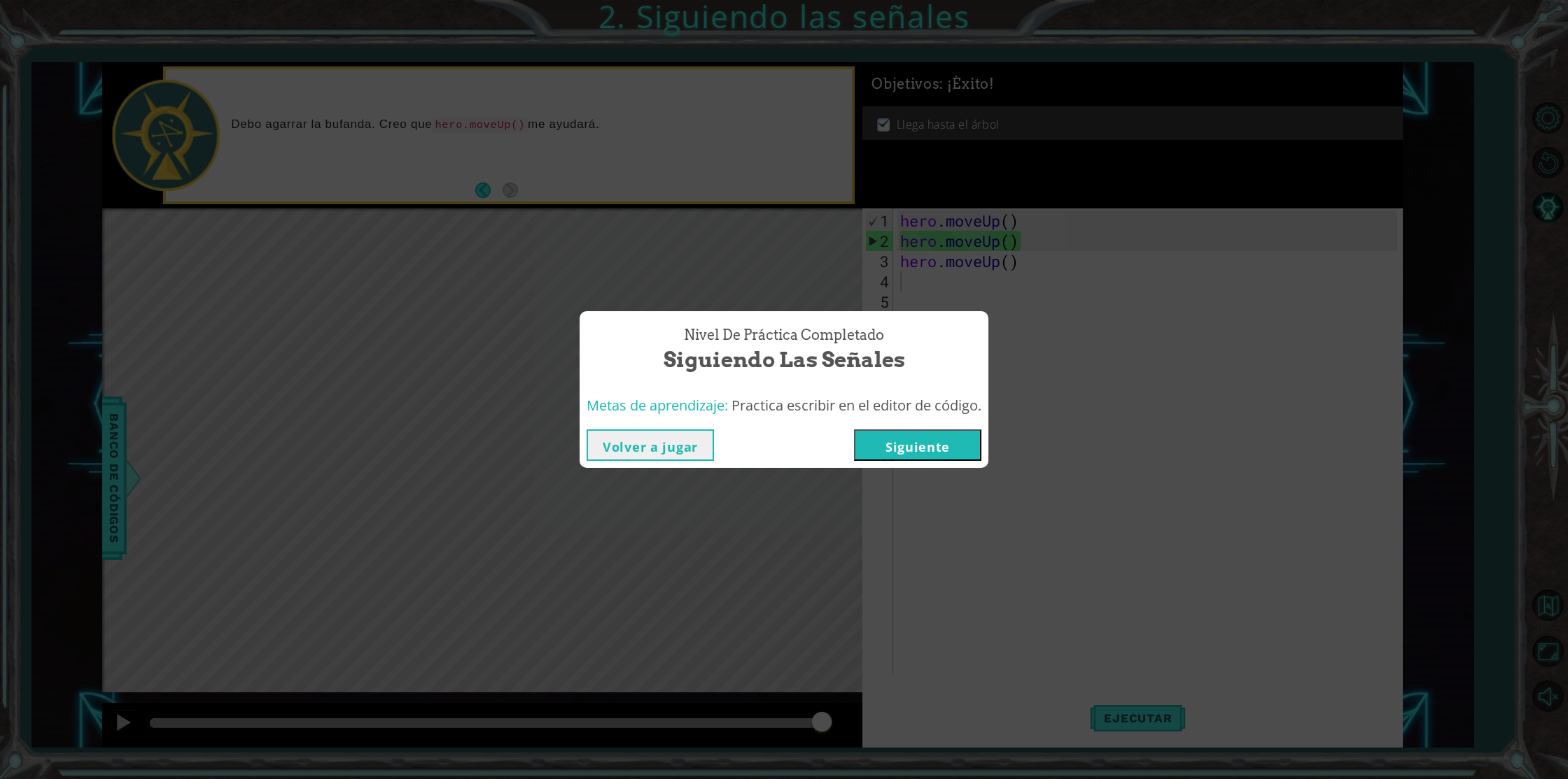
click at [933, 426] on div "Volver a jugar [GEOGRAPHIC_DATA]" at bounding box center [784, 445] width 409 height 45
click at [932, 436] on button "Siguiente" at bounding box center [918, 446] width 127 height 31
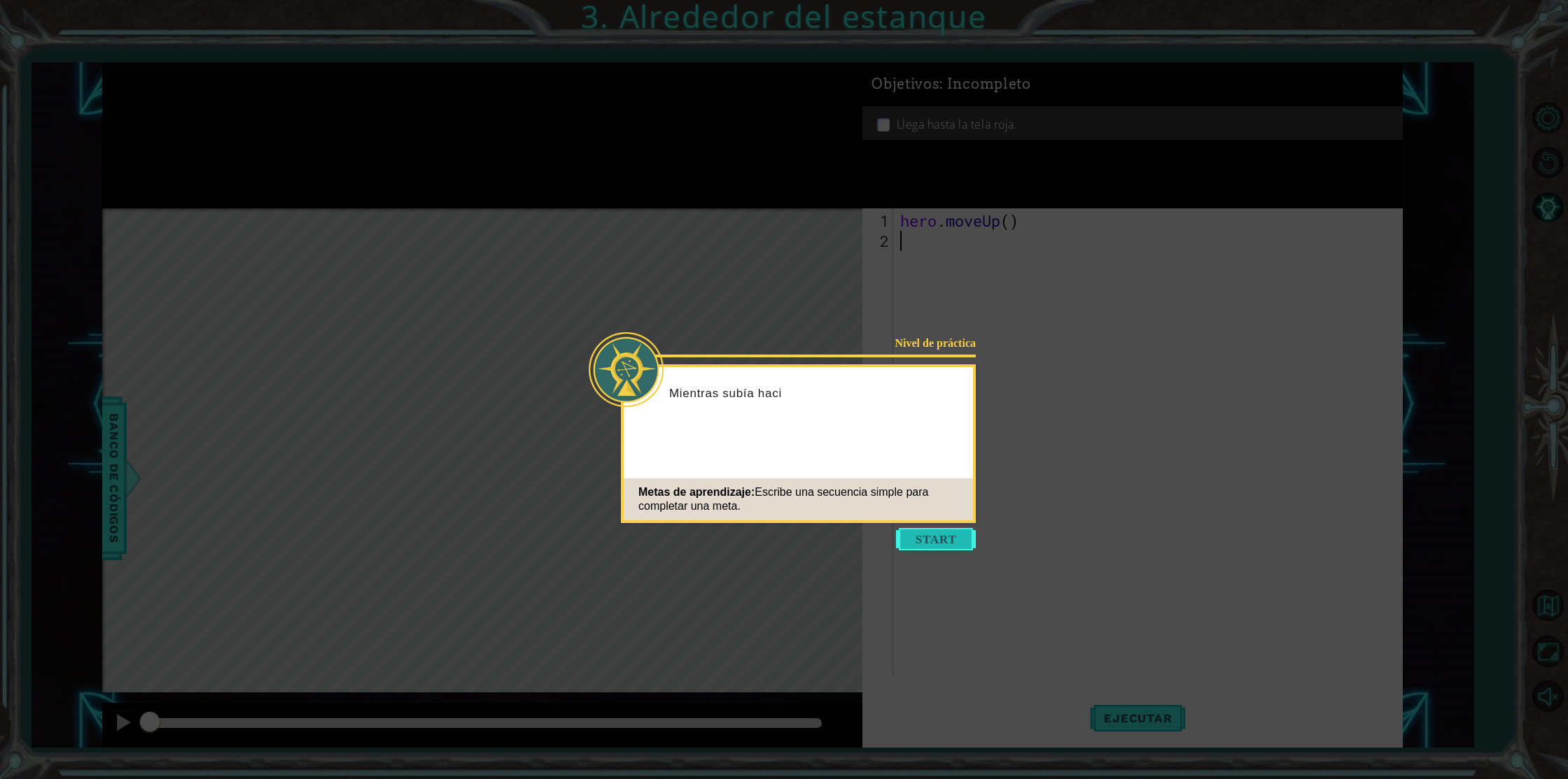
click at [960, 539] on button "Start" at bounding box center [936, 540] width 80 height 22
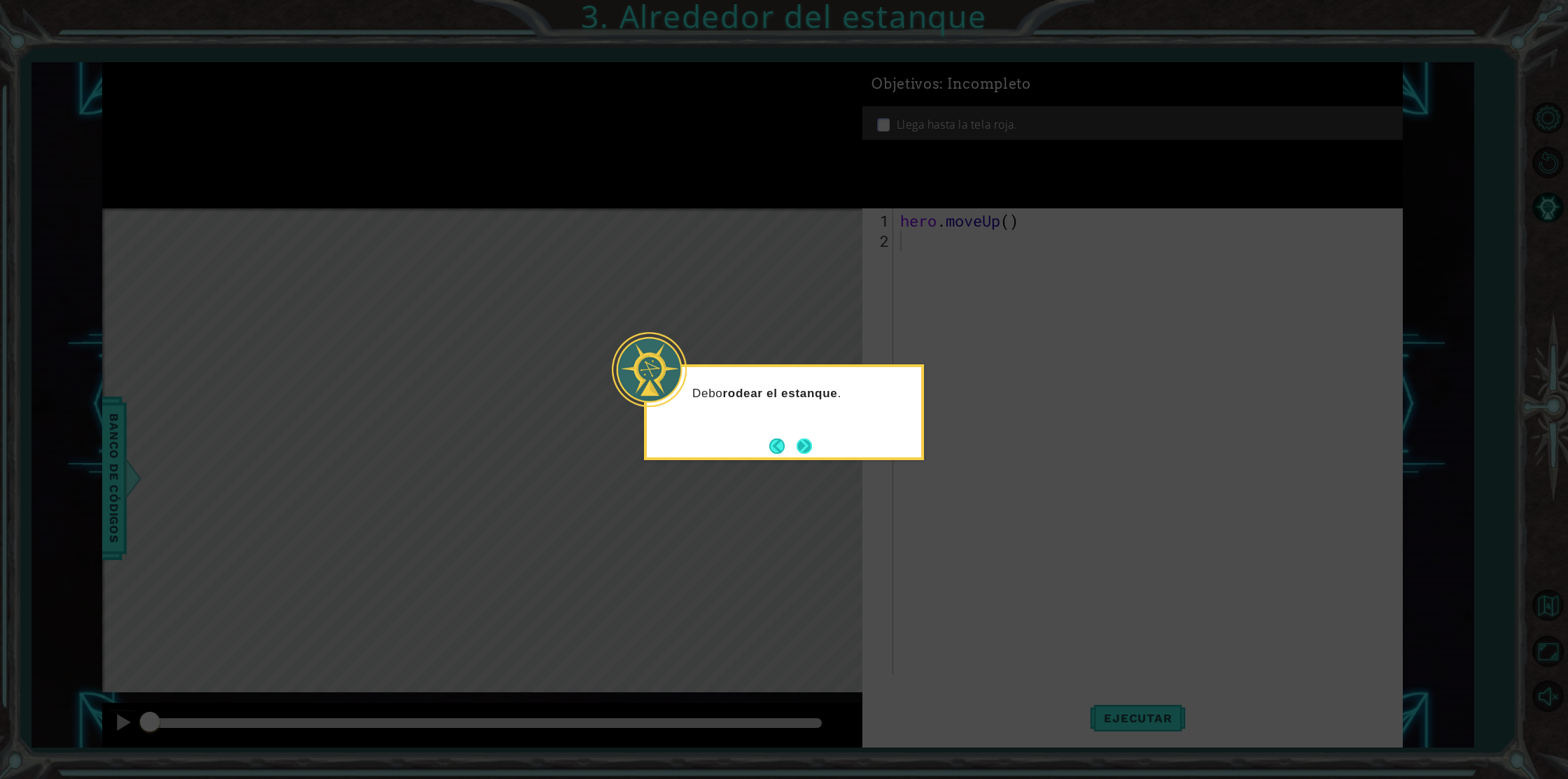
click at [808, 447] on button "Next" at bounding box center [804, 446] width 16 height 16
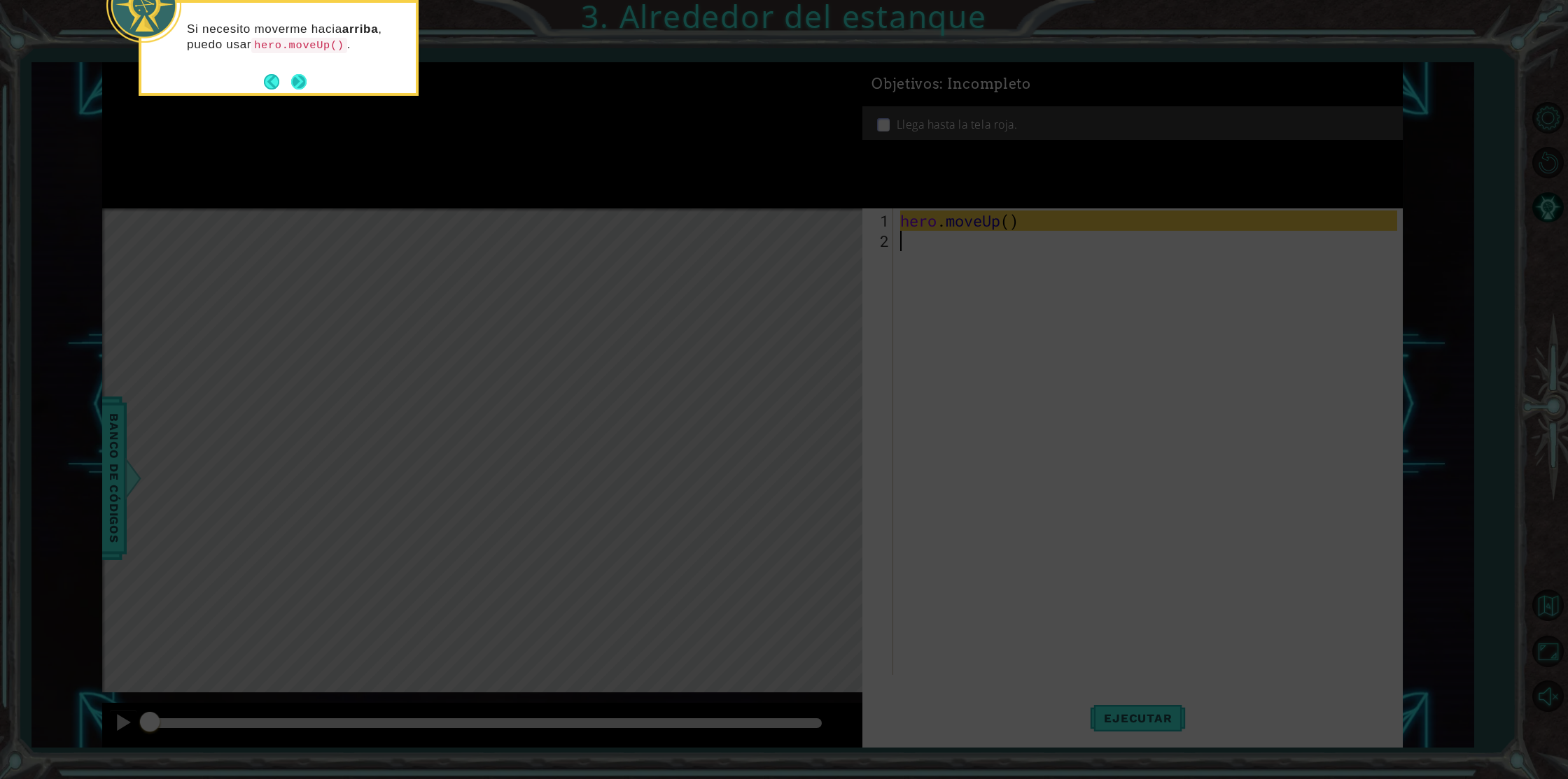
click at [302, 75] on button "Next" at bounding box center [298, 82] width 16 height 16
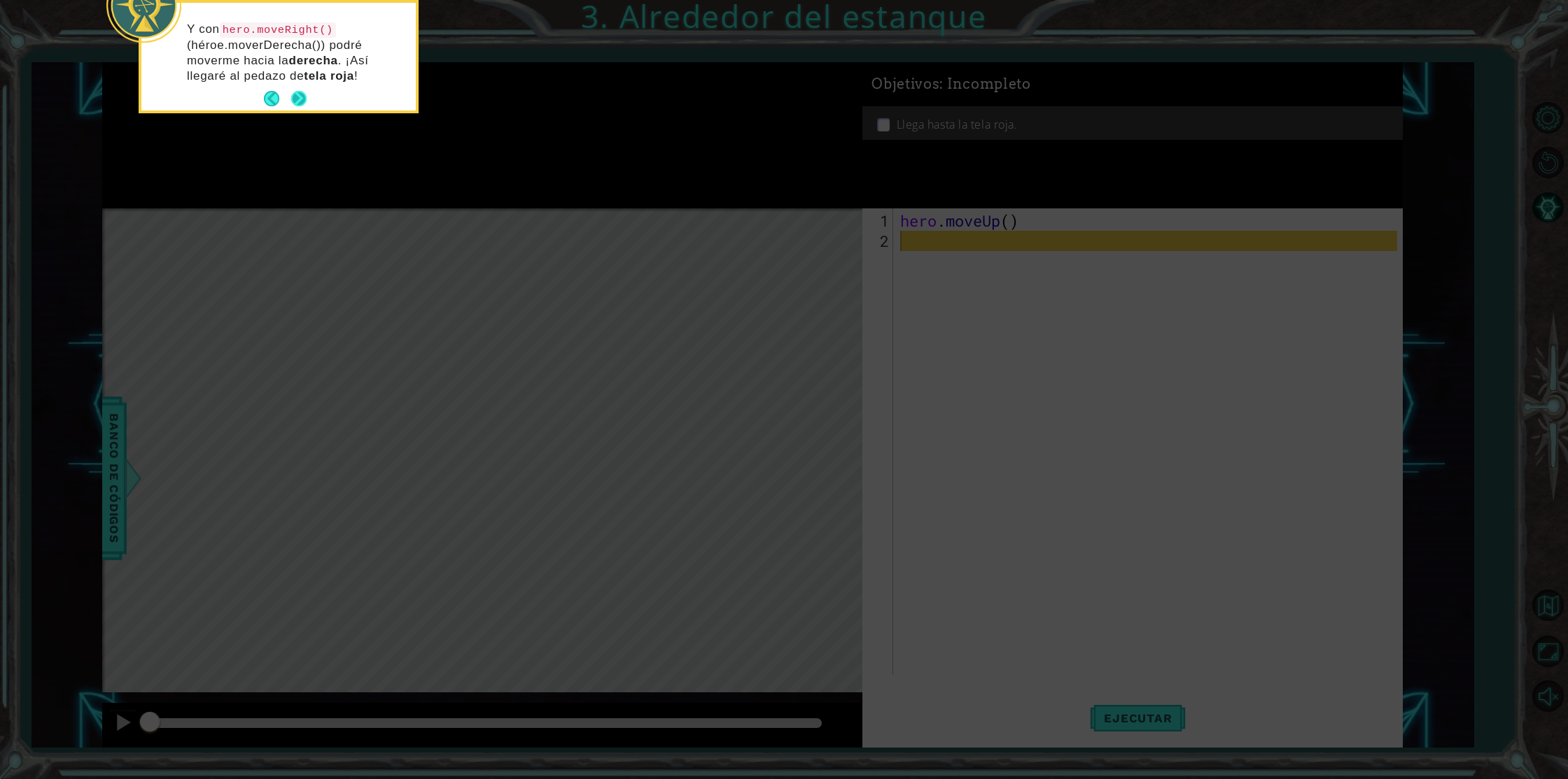
click at [302, 98] on button "Next" at bounding box center [298, 99] width 16 height 16
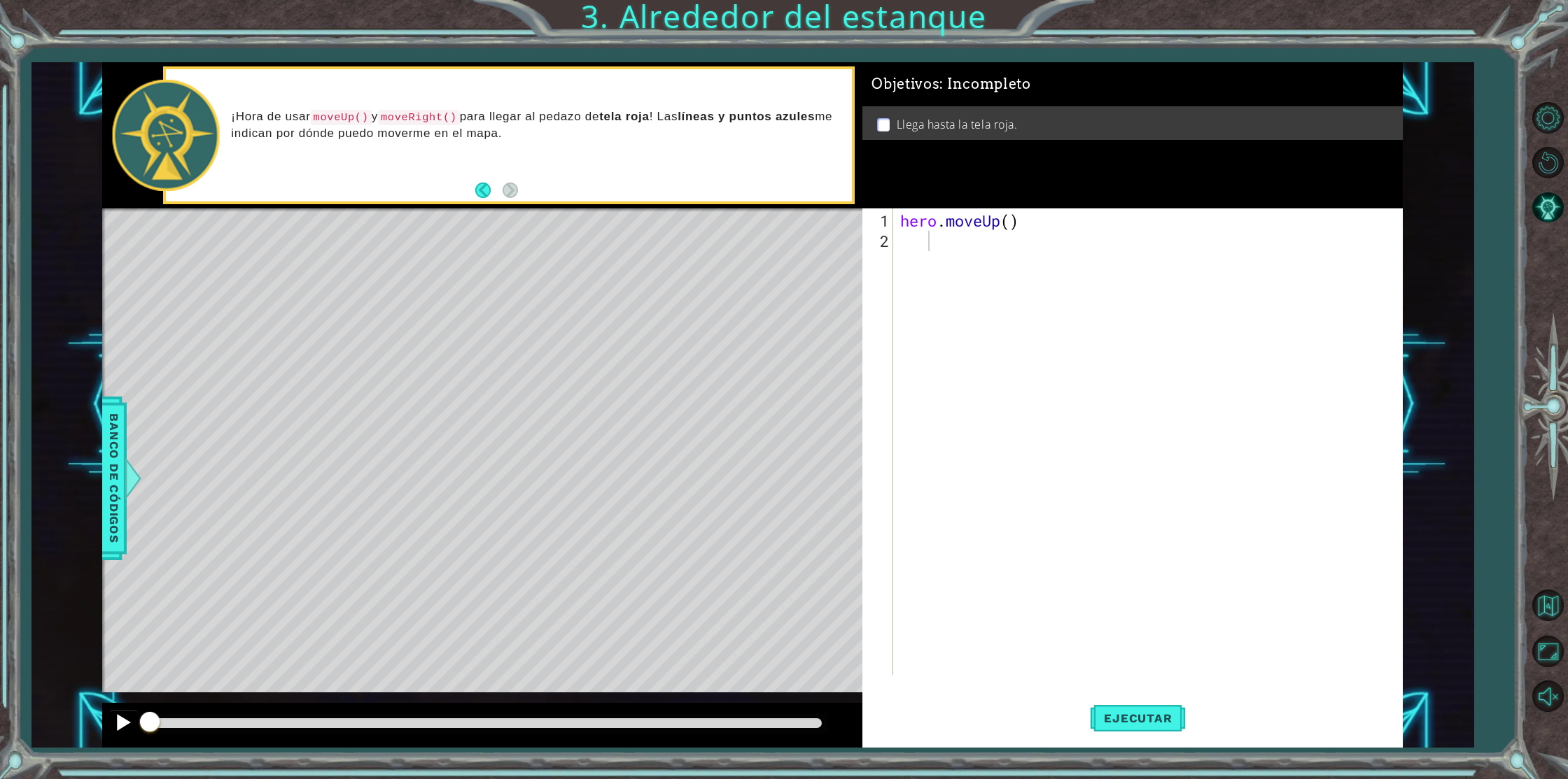
click at [117, 725] on div at bounding box center [123, 723] width 18 height 18
click at [995, 777] on div "1 ההההההההההההההההההההההההההההההההההההההההההההההההההההההההההההההההההההההההההההה…" at bounding box center [784, 390] width 1568 height 779
click at [111, 459] on span "Banco de códigos" at bounding box center [114, 478] width 22 height 145
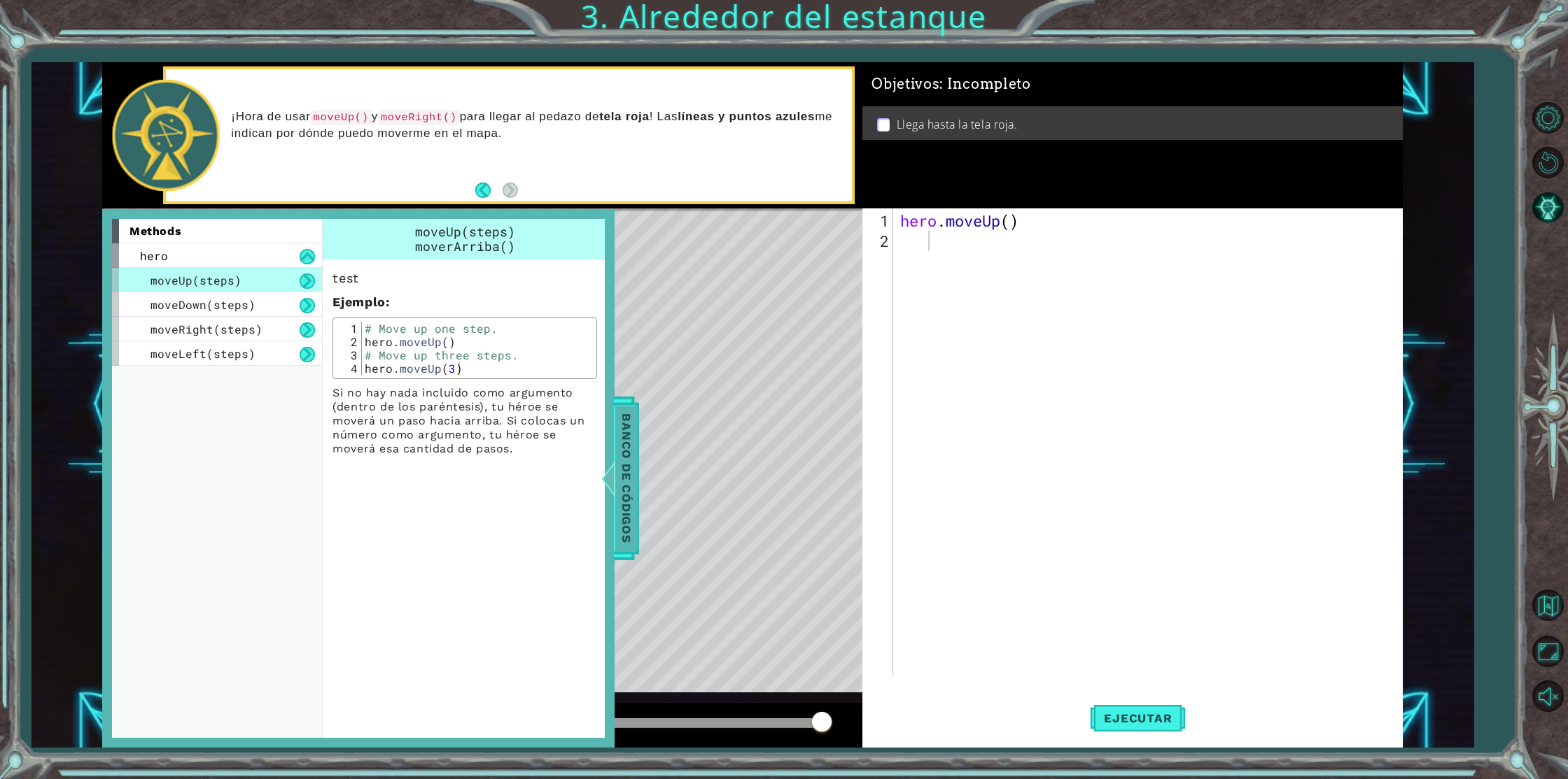
click at [614, 468] on div at bounding box center [608, 479] width 18 height 42
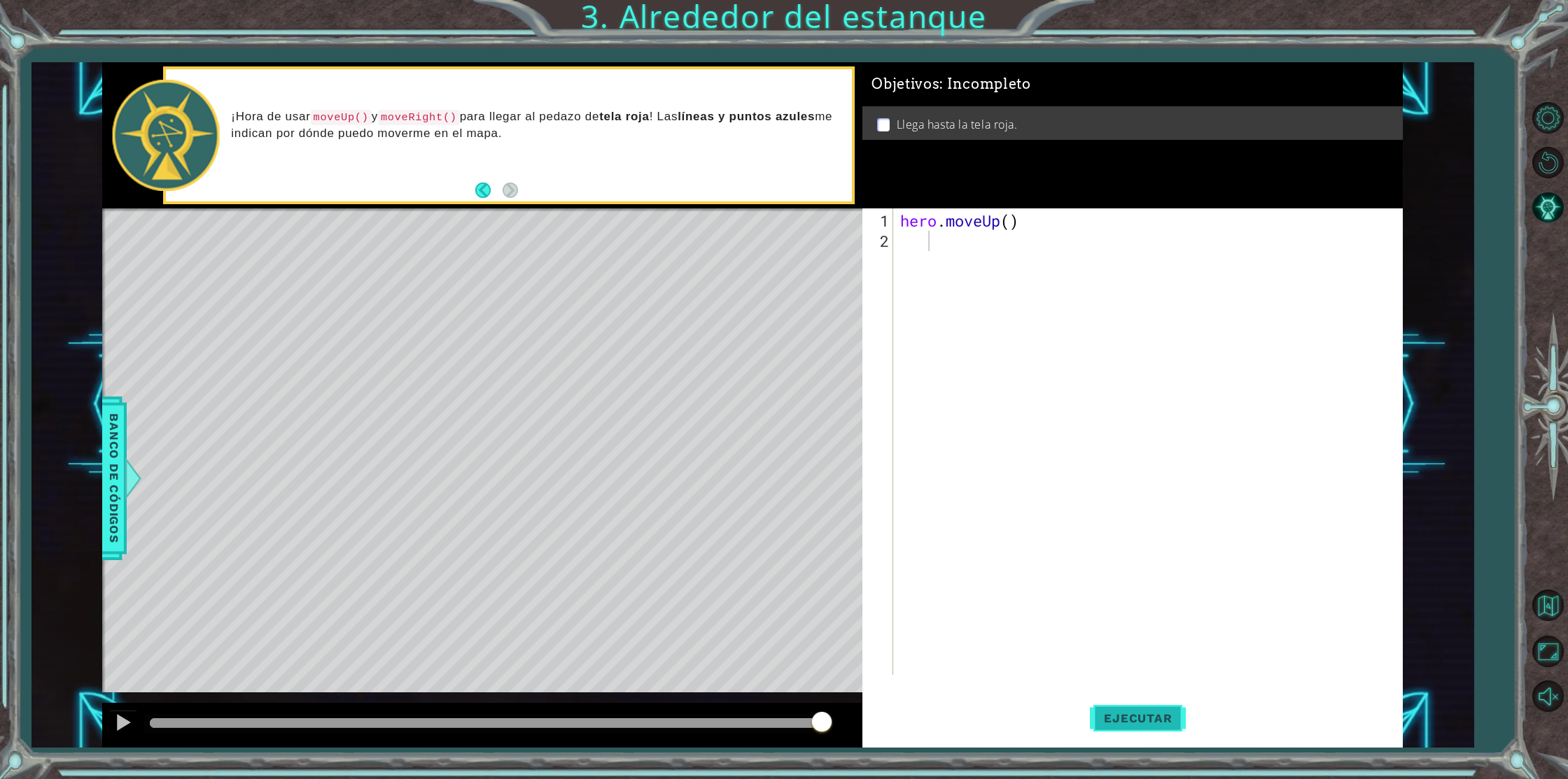
click at [1142, 716] on span "Ejecutar" at bounding box center [1138, 718] width 96 height 14
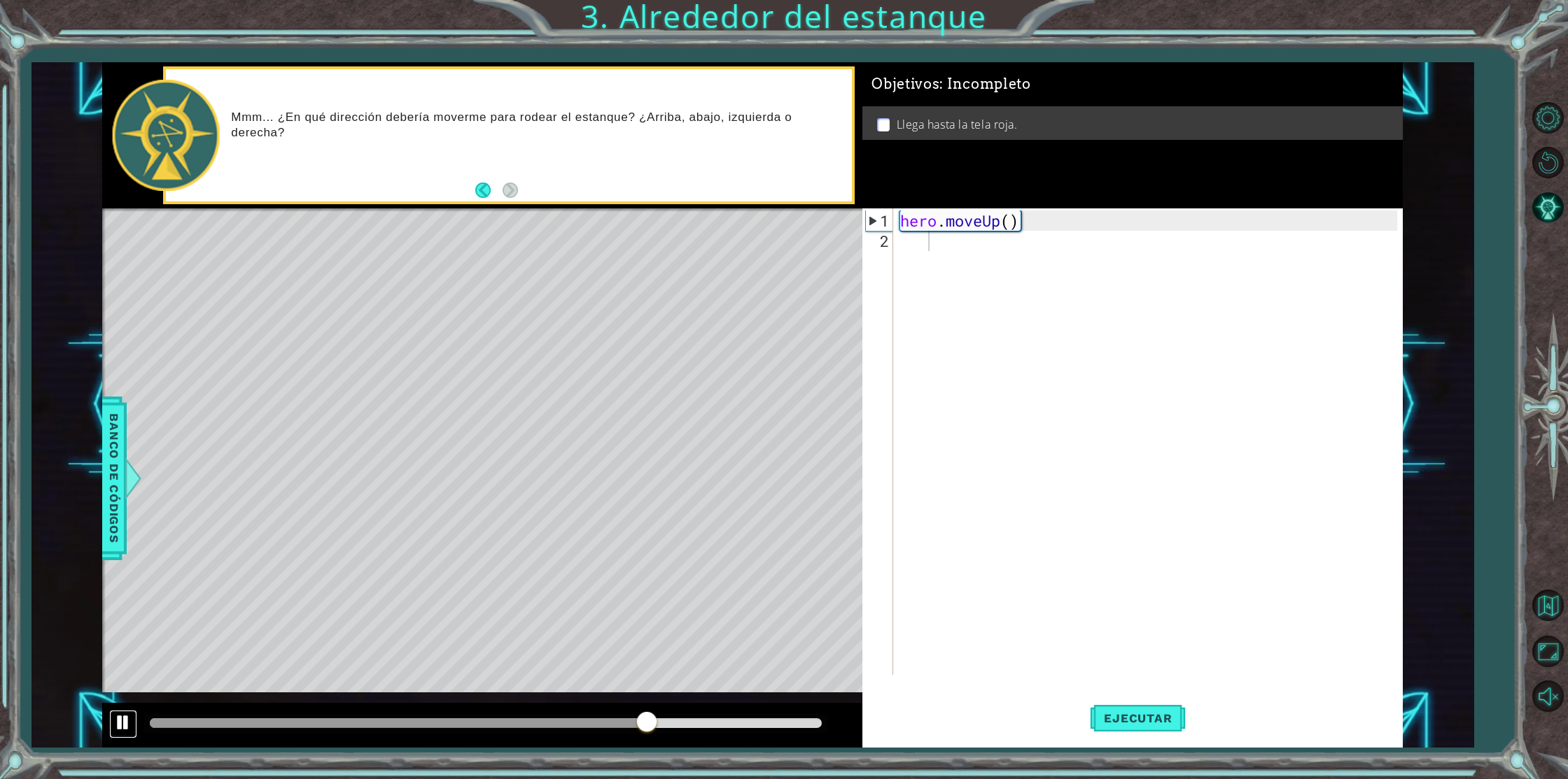
click at [122, 729] on div at bounding box center [123, 723] width 18 height 18
type textarea "hero.moveUp("
click at [907, 243] on div "hero . moveUp (" at bounding box center [1151, 464] width 507 height 507
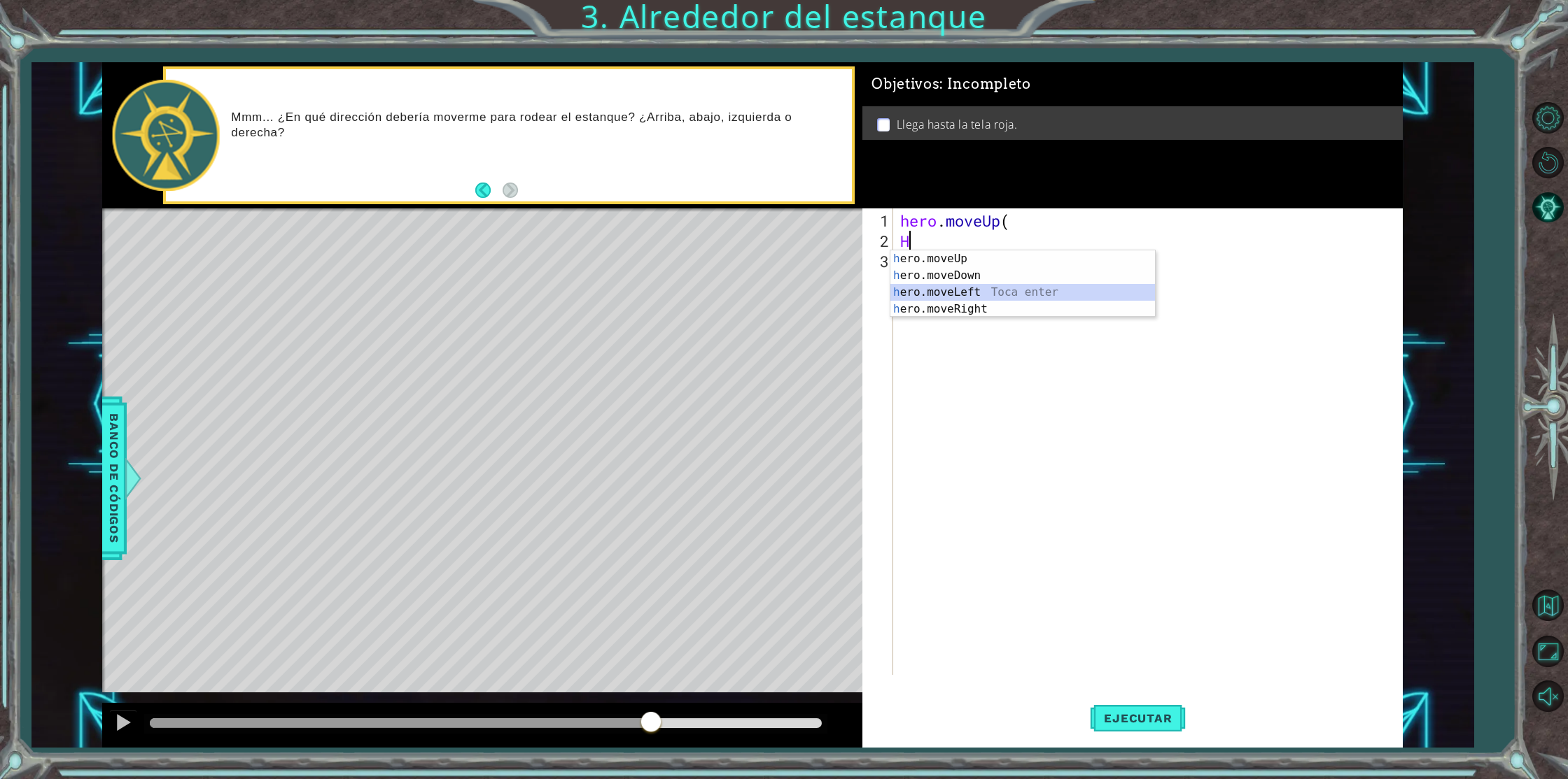
click at [961, 291] on div "h ero.moveUp Toca enter h ero.moveDown Toca enter h ero.moveLeft Toca enter h e…" at bounding box center [1022, 300] width 264 height 100
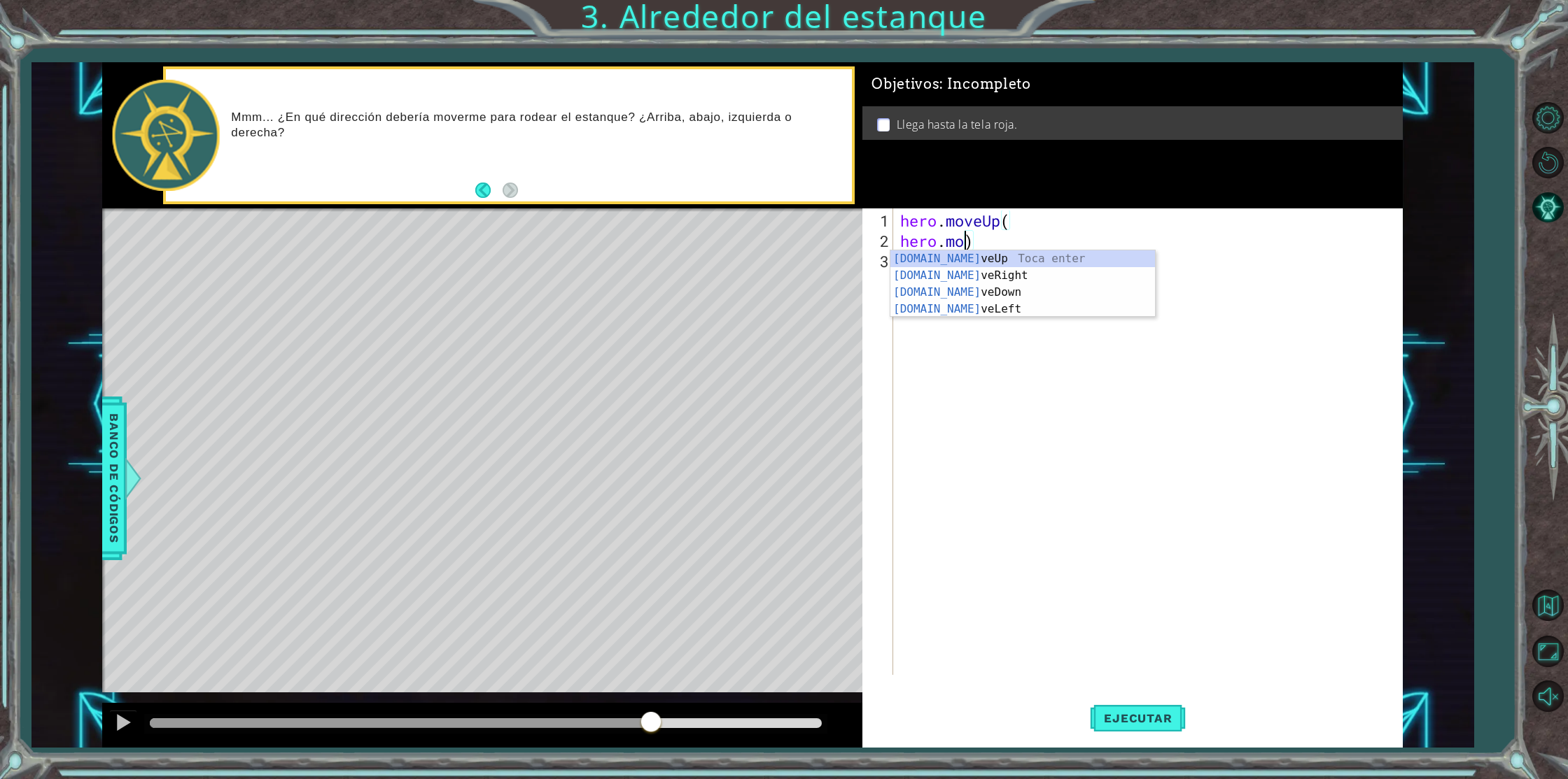
click at [1013, 219] on div "hero . moveUp ( hero . mo )" at bounding box center [1151, 464] width 507 height 507
type textarea "hero.moveUp"
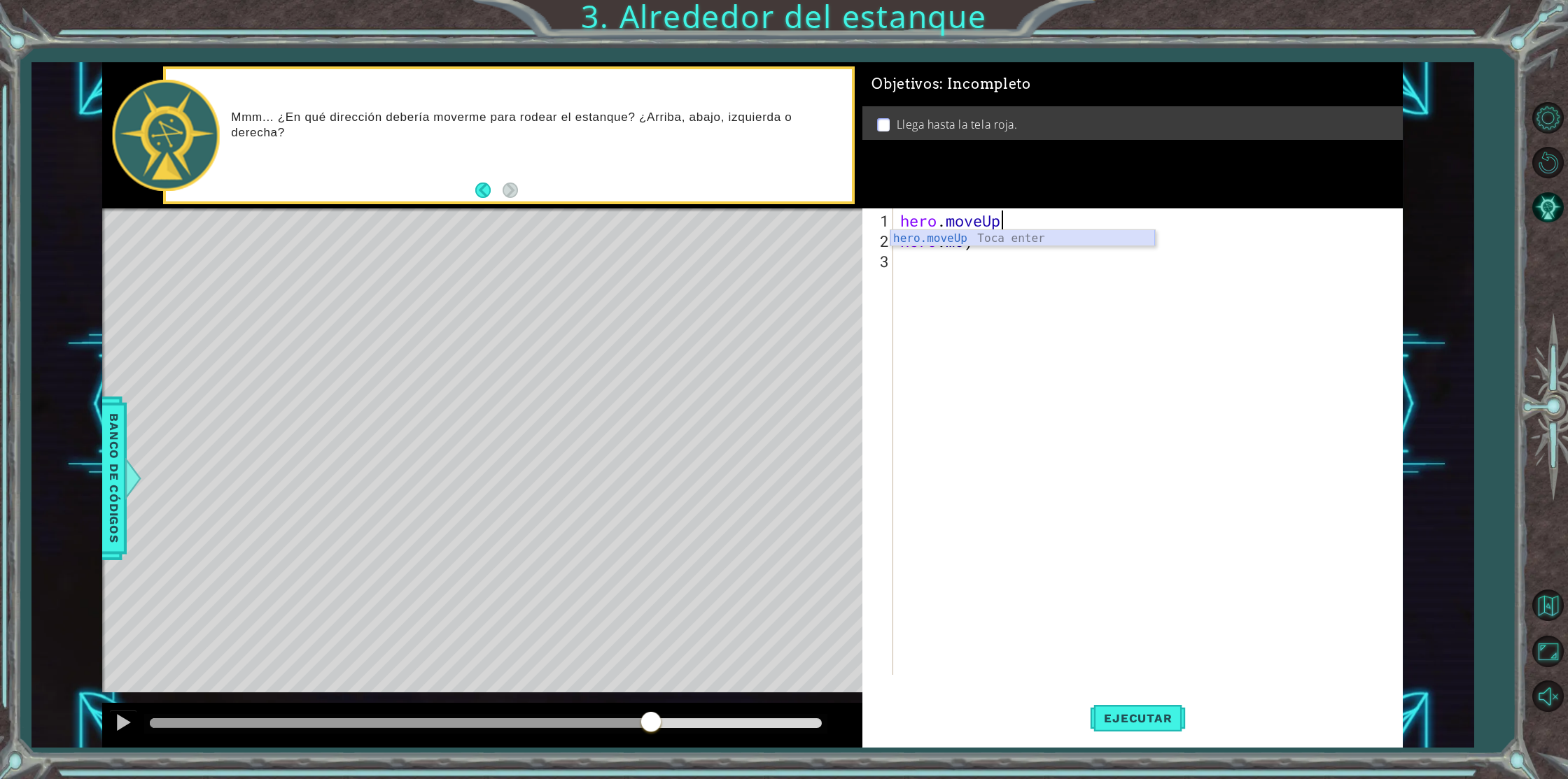
click at [957, 232] on div "hero.moveUp Toca enter" at bounding box center [1022, 255] width 264 height 51
click at [983, 270] on div "hero . moveUp ( ) hero . mo )" at bounding box center [1151, 464] width 507 height 507
click at [957, 258] on div "hero . moveUp ( ) hero . mo )" at bounding box center [1151, 464] width 507 height 507
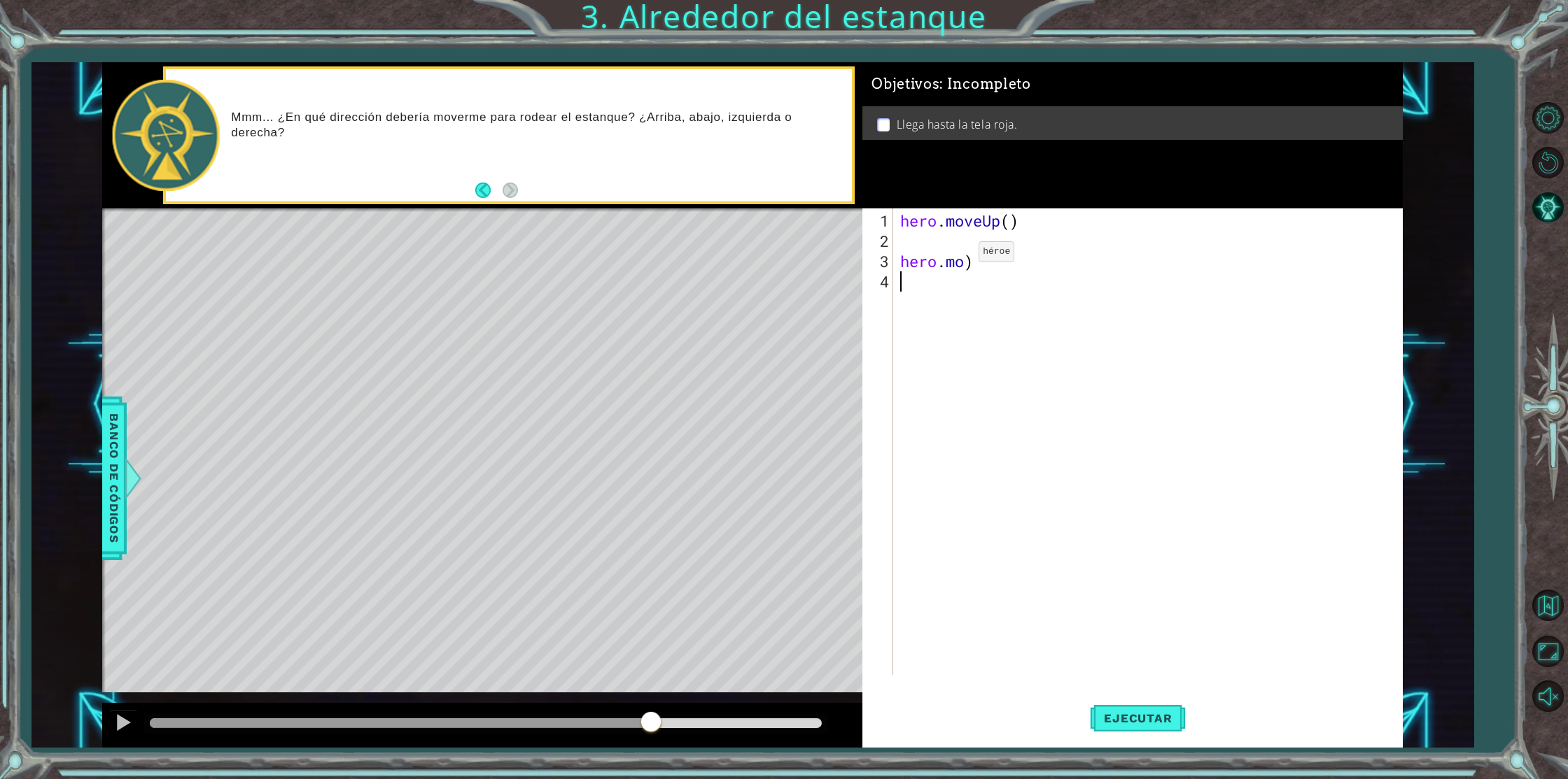
type textarea "[DOMAIN_NAME])"
drag, startPoint x: 974, startPoint y: 262, endPoint x: 896, endPoint y: 266, distance: 78.1
click at [897, 266] on div "hero . moveUp ( ) hero . mo )" at bounding box center [1151, 464] width 507 height 507
click at [905, 240] on div "hero . moveUp ( )" at bounding box center [1151, 464] width 507 height 507
type textarea "H"
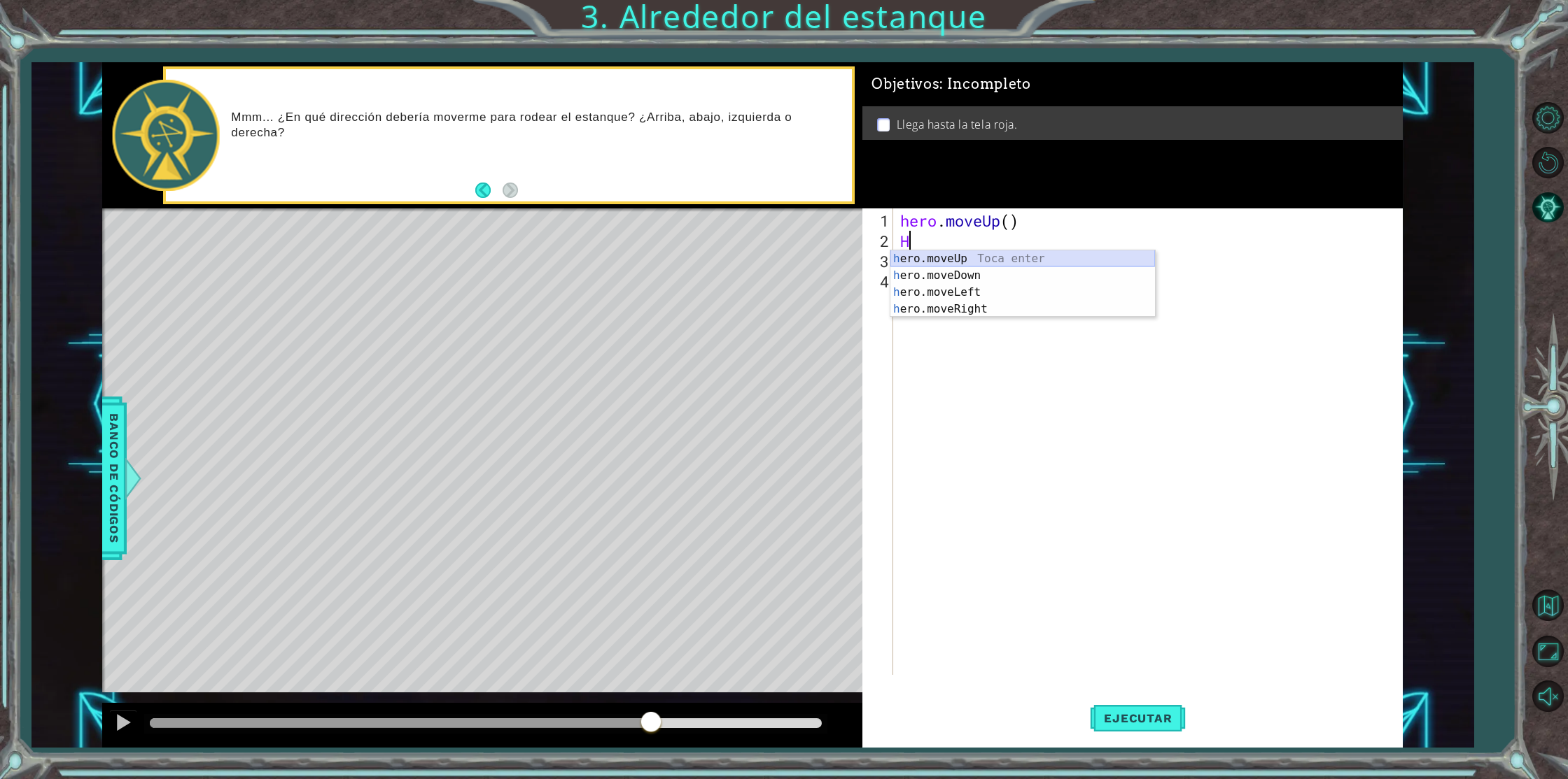
click at [984, 255] on div "h ero.moveUp Toca enter h ero.moveDown Toca enter h ero.moveLeft Toca enter h e…" at bounding box center [1022, 300] width 264 height 100
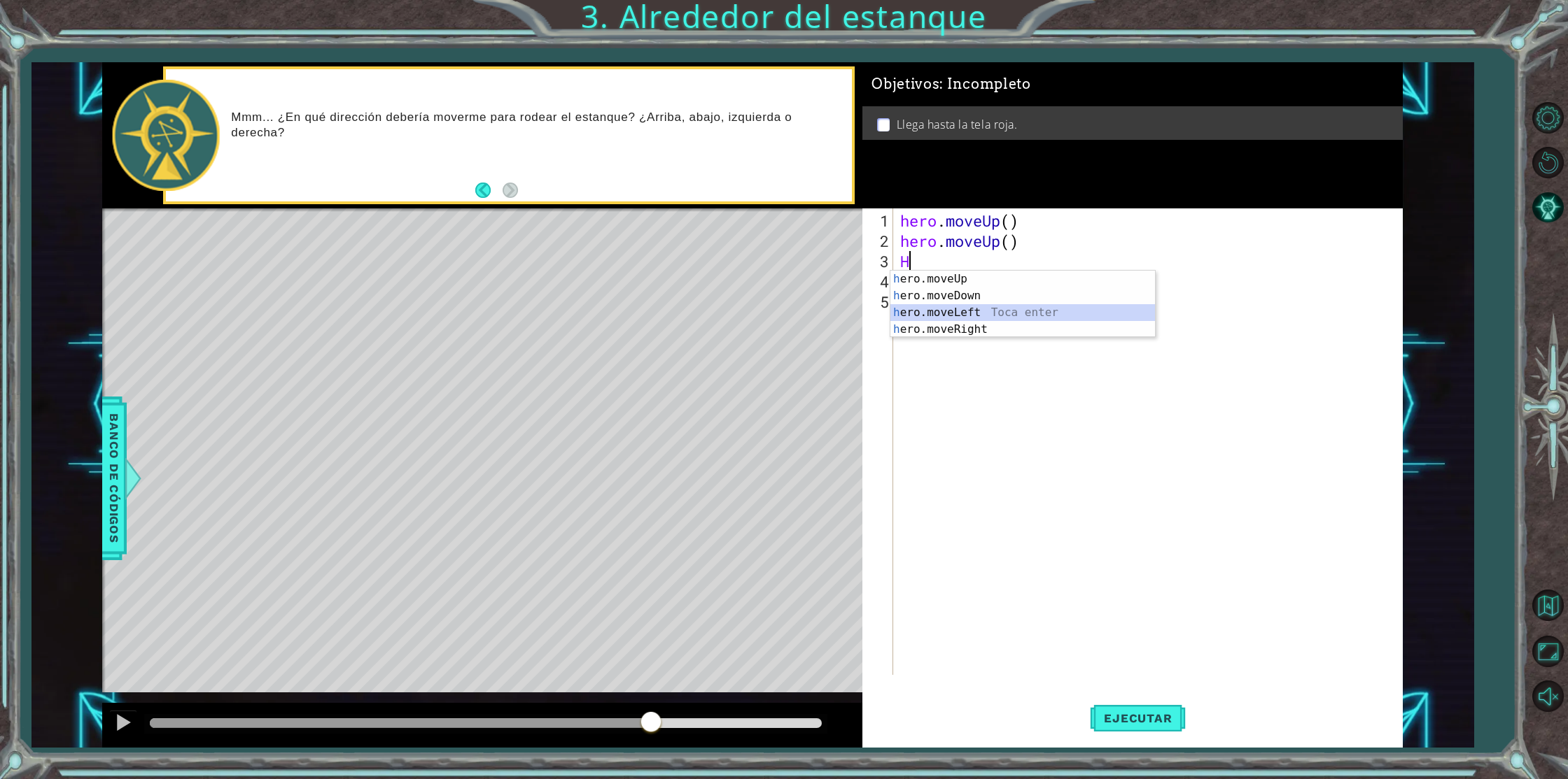
click at [977, 308] on div "h ero.moveUp Toca enter h ero.moveDown Toca enter h ero.moveLeft Toca enter h e…" at bounding box center [1022, 320] width 264 height 100
type textarea "hero.moveLeft(1)"
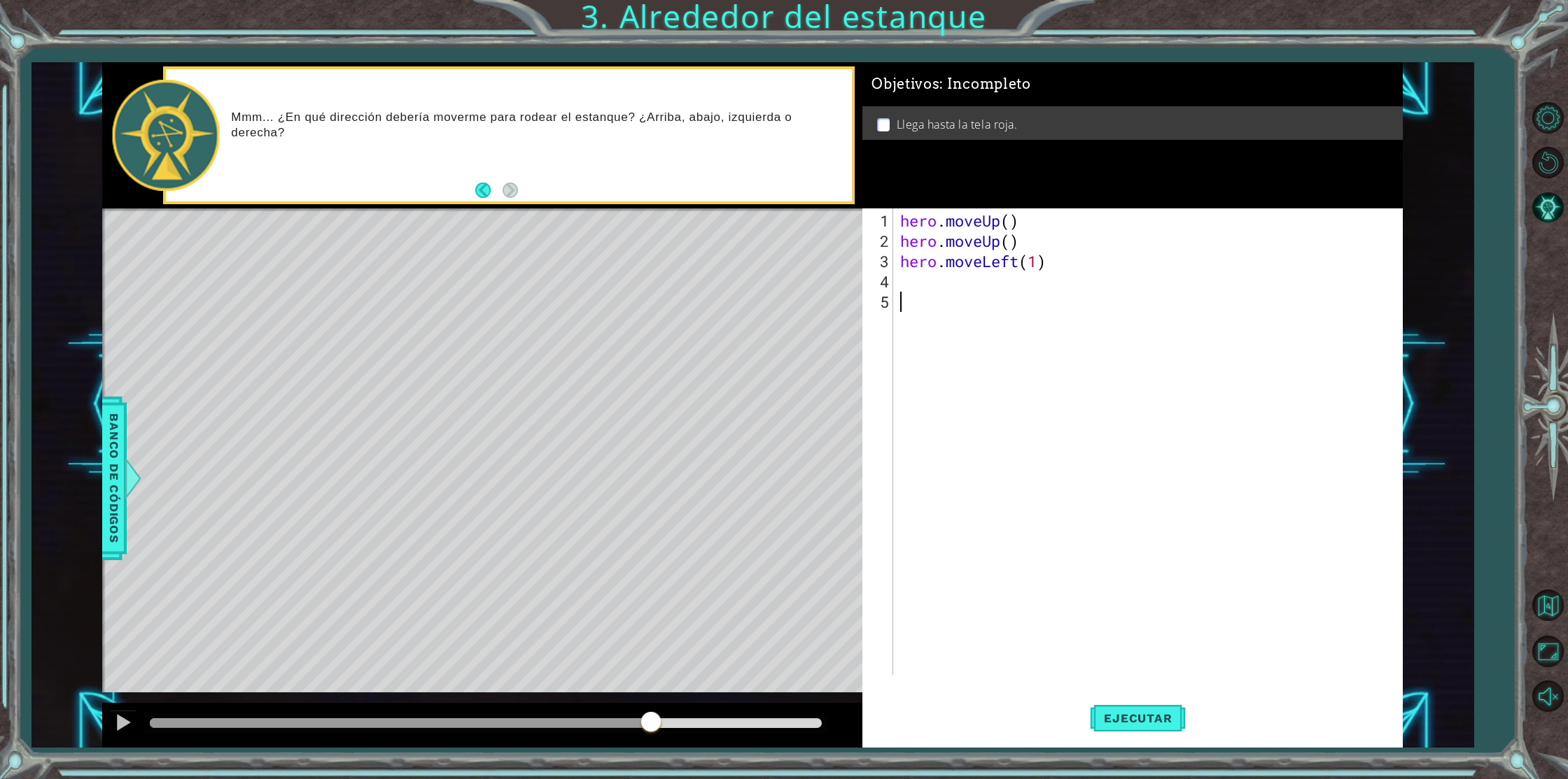
click at [935, 292] on div "hero . moveUp ( ) hero . moveUp ( ) hero . moveLeft ( 1 )" at bounding box center [1151, 464] width 507 height 507
click at [925, 284] on div "hero . moveUp ( ) hero . moveUp ( ) hero . moveLeft ( 1 )" at bounding box center [1151, 464] width 507 height 507
click at [1047, 263] on div "hero . moveUp ( ) hero . moveUp ( ) hero . moveLeft ( 1 )" at bounding box center [1151, 464] width 507 height 507
drag, startPoint x: 1043, startPoint y: 263, endPoint x: 895, endPoint y: 259, distance: 148.1
click at [895, 259] on div "hero.moveLeft(1) 1 2 3 4 5 hero . moveUp ( ) hero . moveUp ( ) hero . moveLeft …" at bounding box center [1129, 441] width 534 height 467
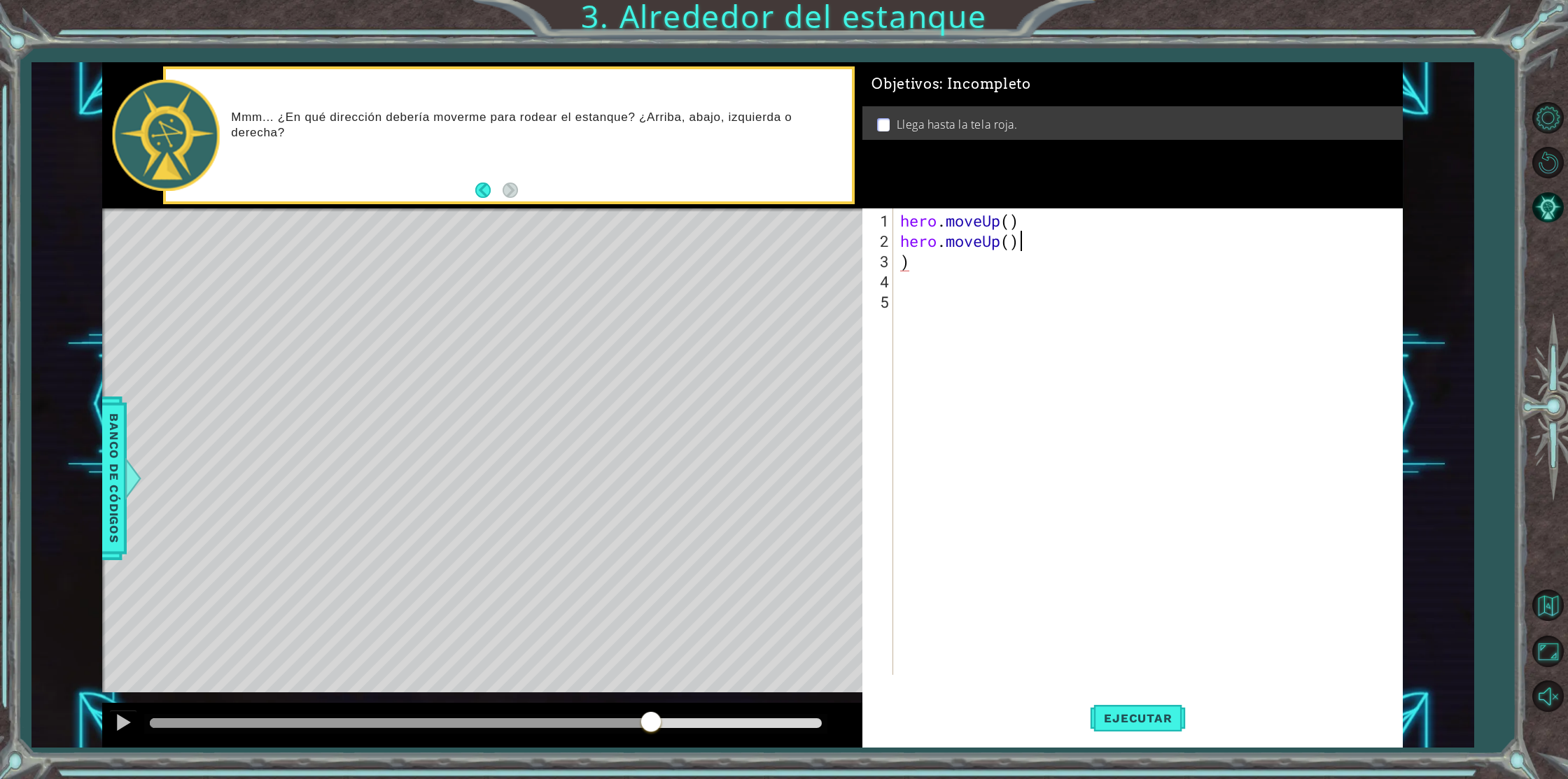
click at [1022, 240] on div "hero . moveUp ( ) hero . moveUp ( ) )" at bounding box center [1151, 464] width 507 height 507
type textarea "hero.moveUp()"
drag, startPoint x: 1020, startPoint y: 240, endPoint x: 900, endPoint y: 244, distance: 120.1
click at [900, 244] on div "hero . moveUp ( ) hero . moveUp ( ) )" at bounding box center [1151, 464] width 507 height 507
click at [911, 262] on div "hero . moveUp ( ) )" at bounding box center [1151, 464] width 507 height 507
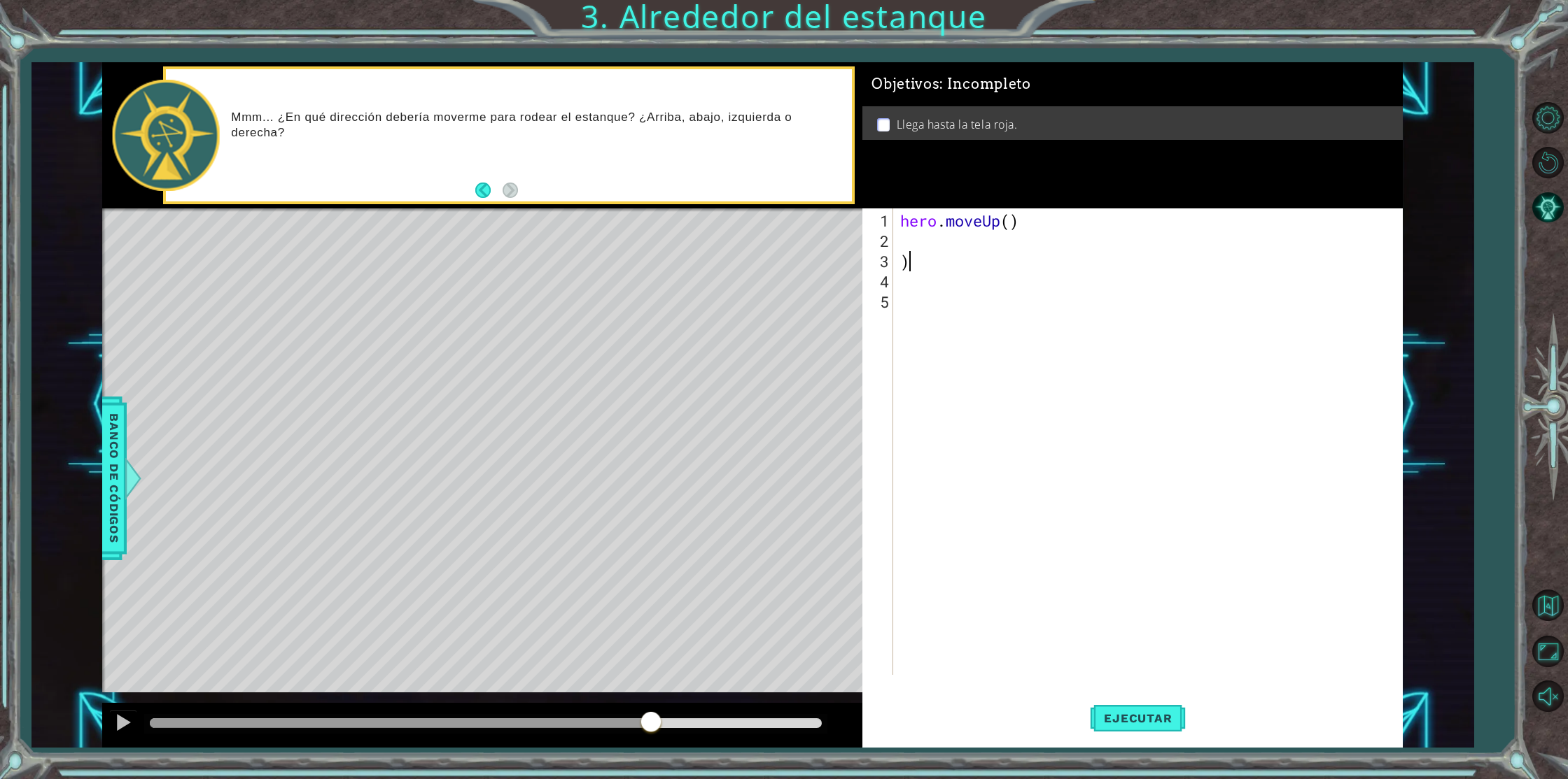
type textarea ")"
drag, startPoint x: 913, startPoint y: 263, endPoint x: 895, endPoint y: 265, distance: 18.1
click at [895, 265] on div ") 1 2 3 4 5 hero . moveUp ( ) ) ההההההההההההההההההההההההההההההההההההההההההההההה…" at bounding box center [1129, 441] width 534 height 467
click at [931, 252] on div "hero . moveUp ( )" at bounding box center [1151, 464] width 507 height 507
click at [931, 236] on div "hero . moveUp ( )" at bounding box center [1151, 464] width 507 height 507
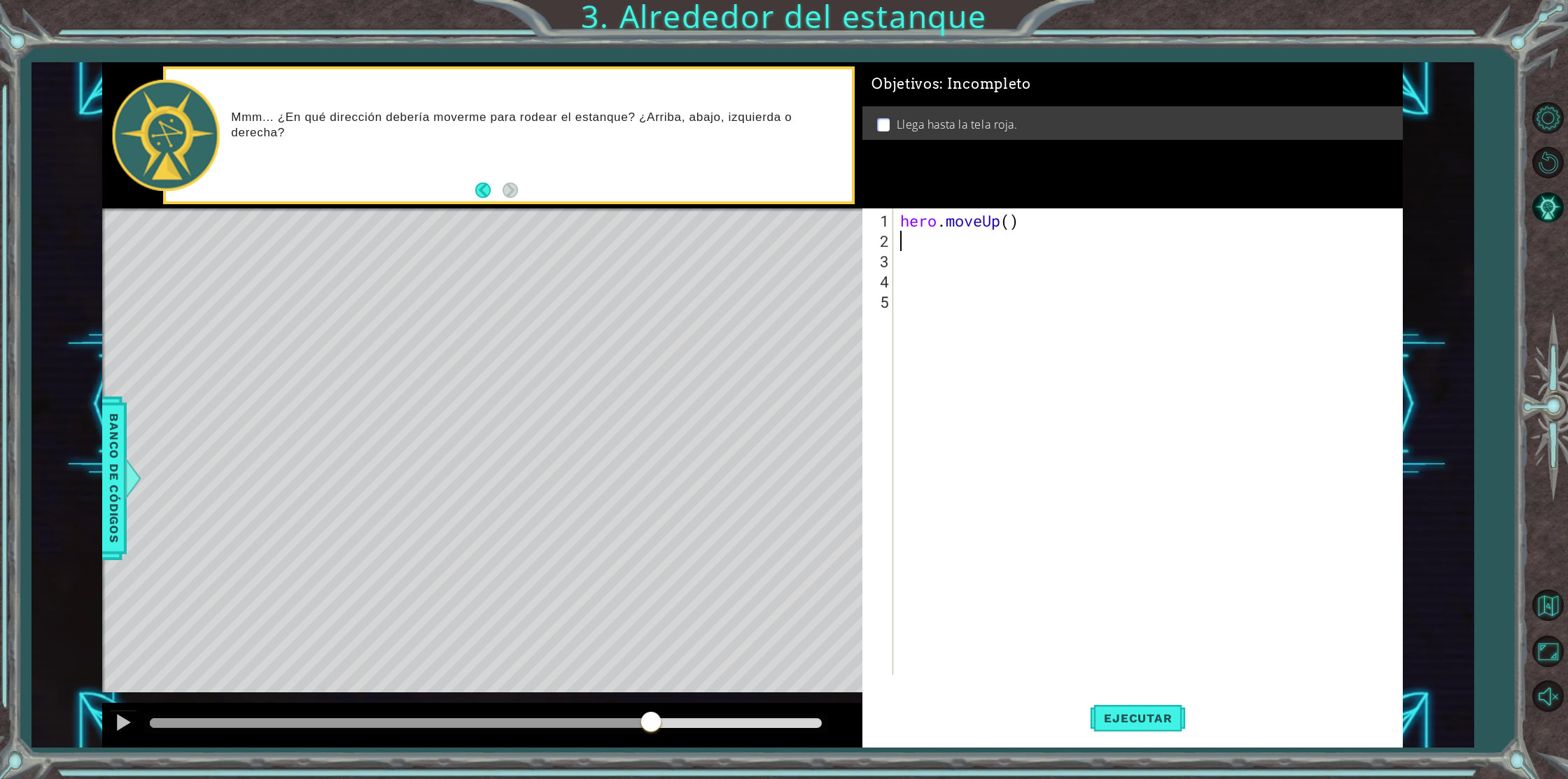
type textarea "H"
click at [914, 245] on div "hero . moveUp ( ) H" at bounding box center [1151, 464] width 507 height 507
click at [960, 295] on div "h ero.moveUp Toca enter h ero.moveDown Toca enter h ero.moveLeft Toca enter h e…" at bounding box center [1022, 300] width 264 height 100
type textarea "hero.moveLeft(1)"
click at [924, 269] on div "hero . moveUp ( ) hero . moveLeft ( 1 )" at bounding box center [1151, 464] width 507 height 507
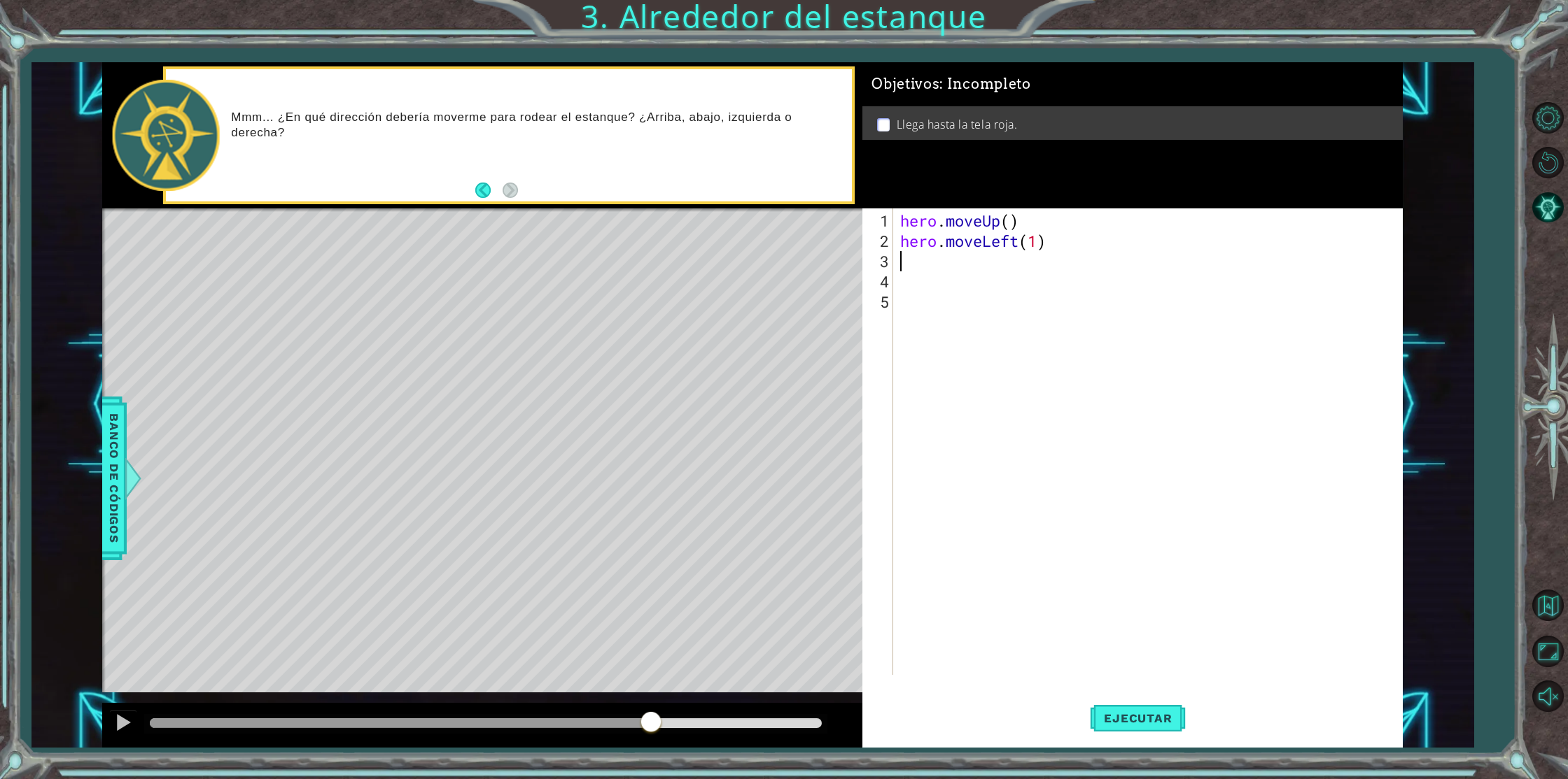
type textarea "H"
click at [940, 278] on div "h ero.moveUp Toca enter h ero.moveDown Toca enter h ero.moveLeft Toca enter h e…" at bounding box center [1022, 320] width 264 height 100
type textarea "H"
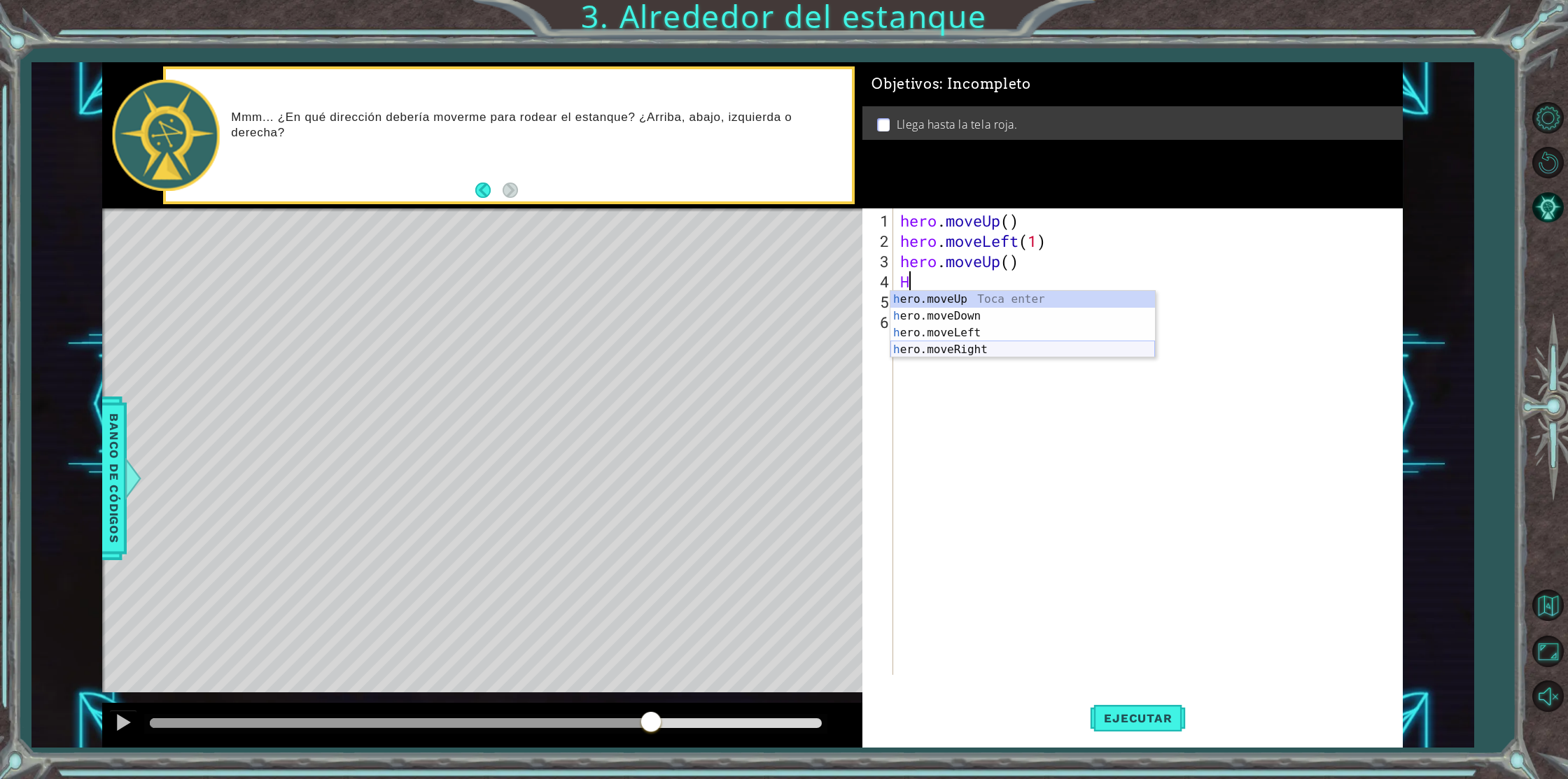
click at [942, 346] on div "h ero.moveUp Toca enter h ero.moveDown Toca enter h ero.moveLeft Toca enter h e…" at bounding box center [1022, 341] width 264 height 100
click at [911, 306] on div "hero . moveUp ( ) hero . moveLeft ( 1 ) hero . moveUp ( ) hero . moveRight ( )" at bounding box center [1151, 464] width 507 height 507
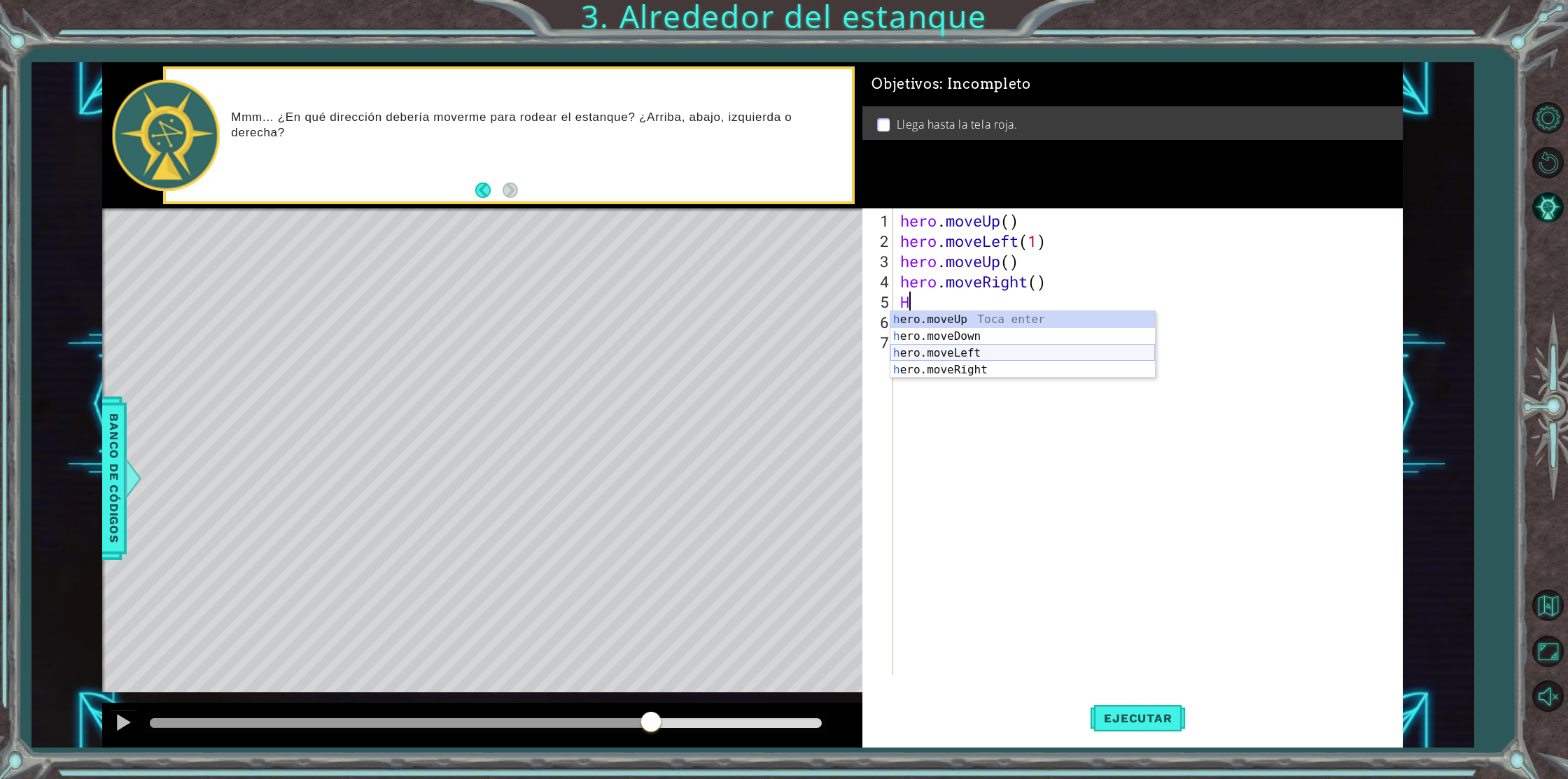
click at [958, 352] on div "h ero.moveUp Toca enter h ero.moveDown Toca enter h ero.moveLeft Toca enter h e…" at bounding box center [1022, 361] width 264 height 100
type textarea "hero.moveLeft(1)"
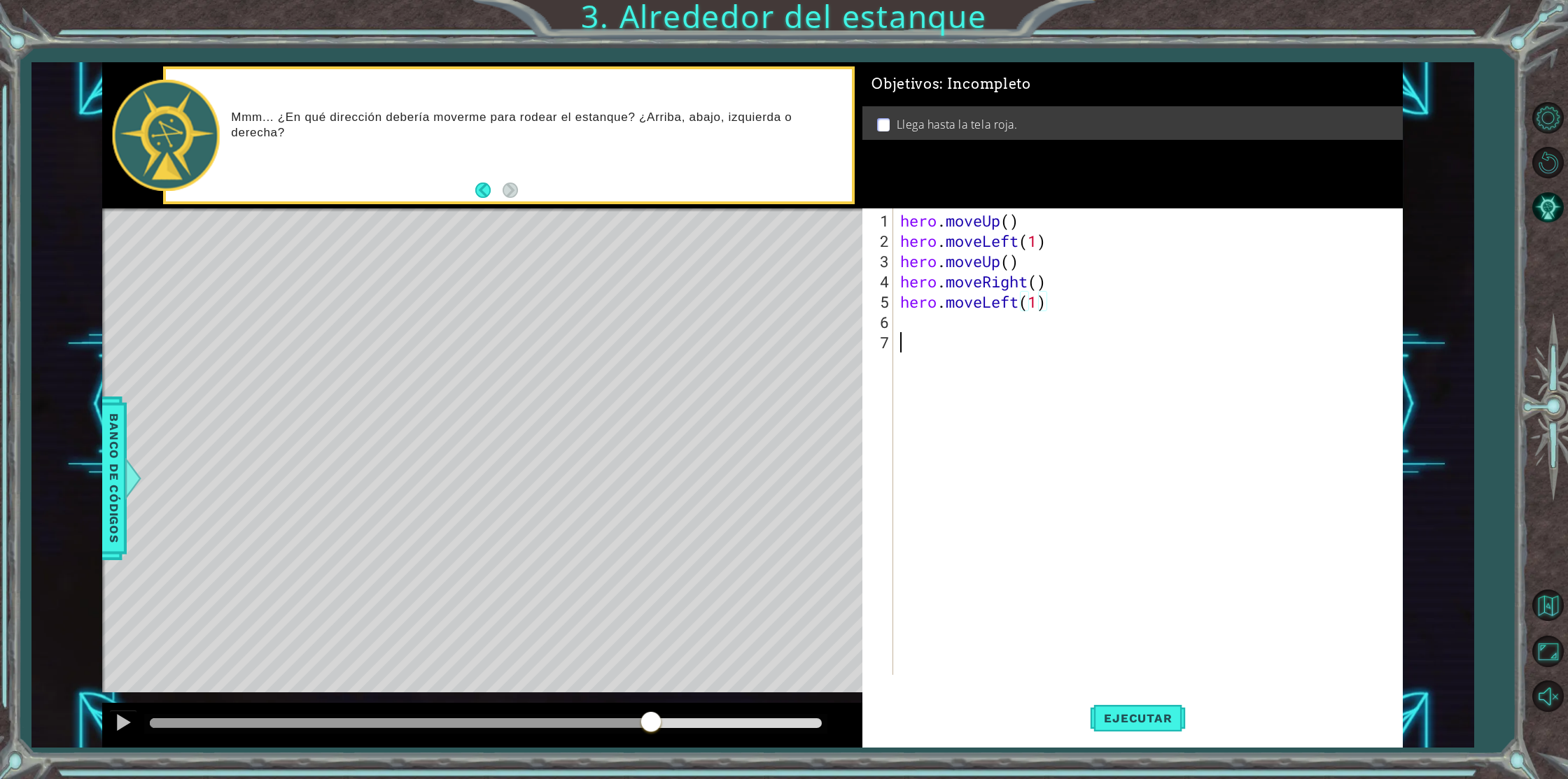
click at [912, 333] on div "hero . moveUp ( ) hero . moveLeft ( 1 ) hero . moveUp ( ) hero . moveRight ( ) …" at bounding box center [1151, 464] width 507 height 507
click at [909, 327] on div "hero . moveUp ( ) hero . moveLeft ( 1 ) hero . moveUp ( ) hero . moveRight ( ) …" at bounding box center [1151, 464] width 507 height 507
type textarea "H"
click at [942, 343] on div "h ero.moveUp Toca enter h ero.moveDown Toca enter h ero.moveLeft Toca enter h e…" at bounding box center [1022, 381] width 264 height 100
click at [1119, 727] on button "Ejecutar" at bounding box center [1138, 718] width 96 height 54
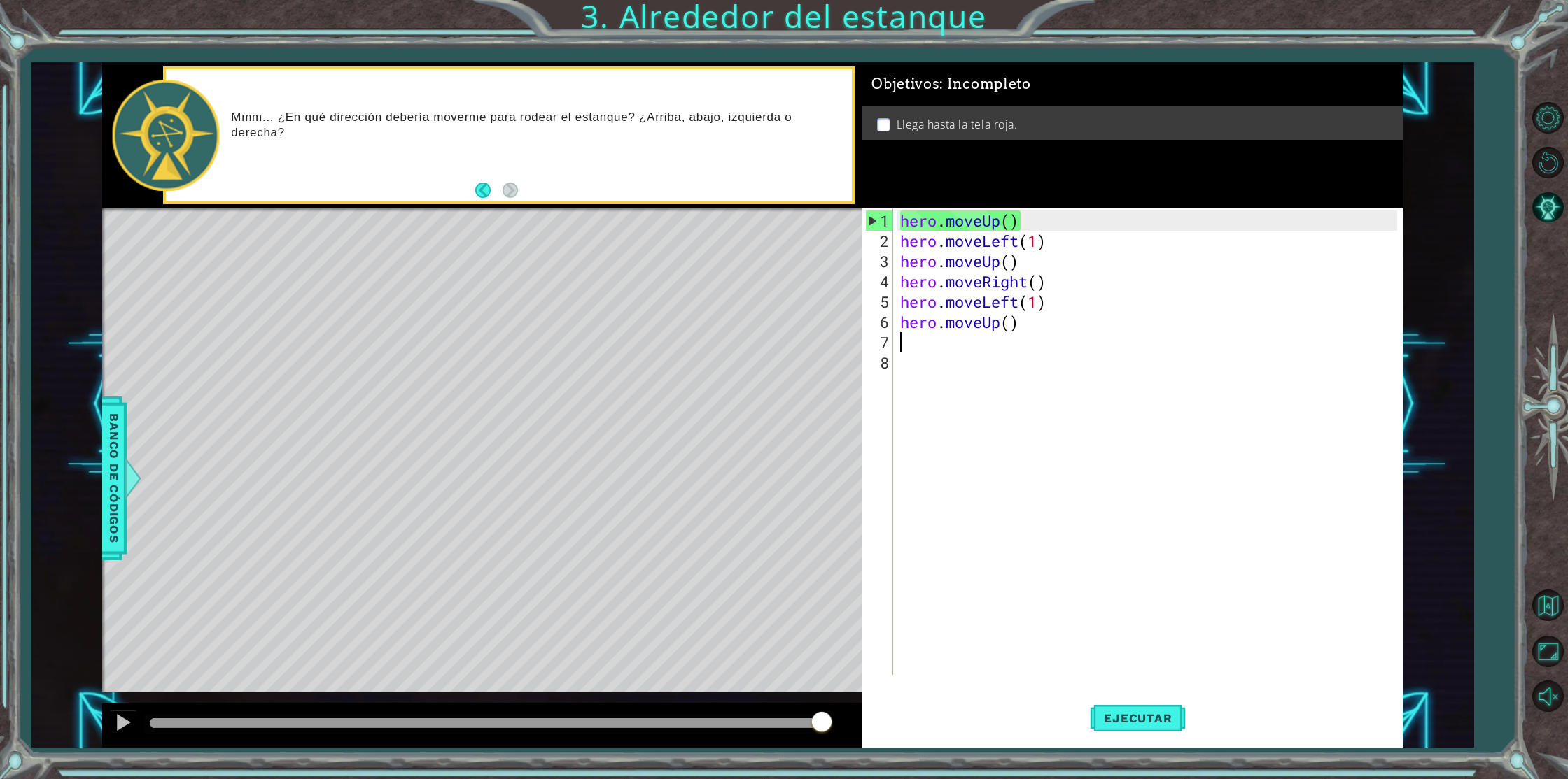
click at [1018, 323] on div "hero . moveUp ( ) hero . moveLeft ( 1 ) hero . moveUp ( ) hero . moveRight ( ) …" at bounding box center [1151, 464] width 507 height 507
type textarea "hero.moveUp()"
click at [1066, 421] on div "hero . moveUp ( ) hero . moveLeft ( 1 ) hero . moveUp ( ) hero . moveRight ( ) …" at bounding box center [1151, 464] width 507 height 507
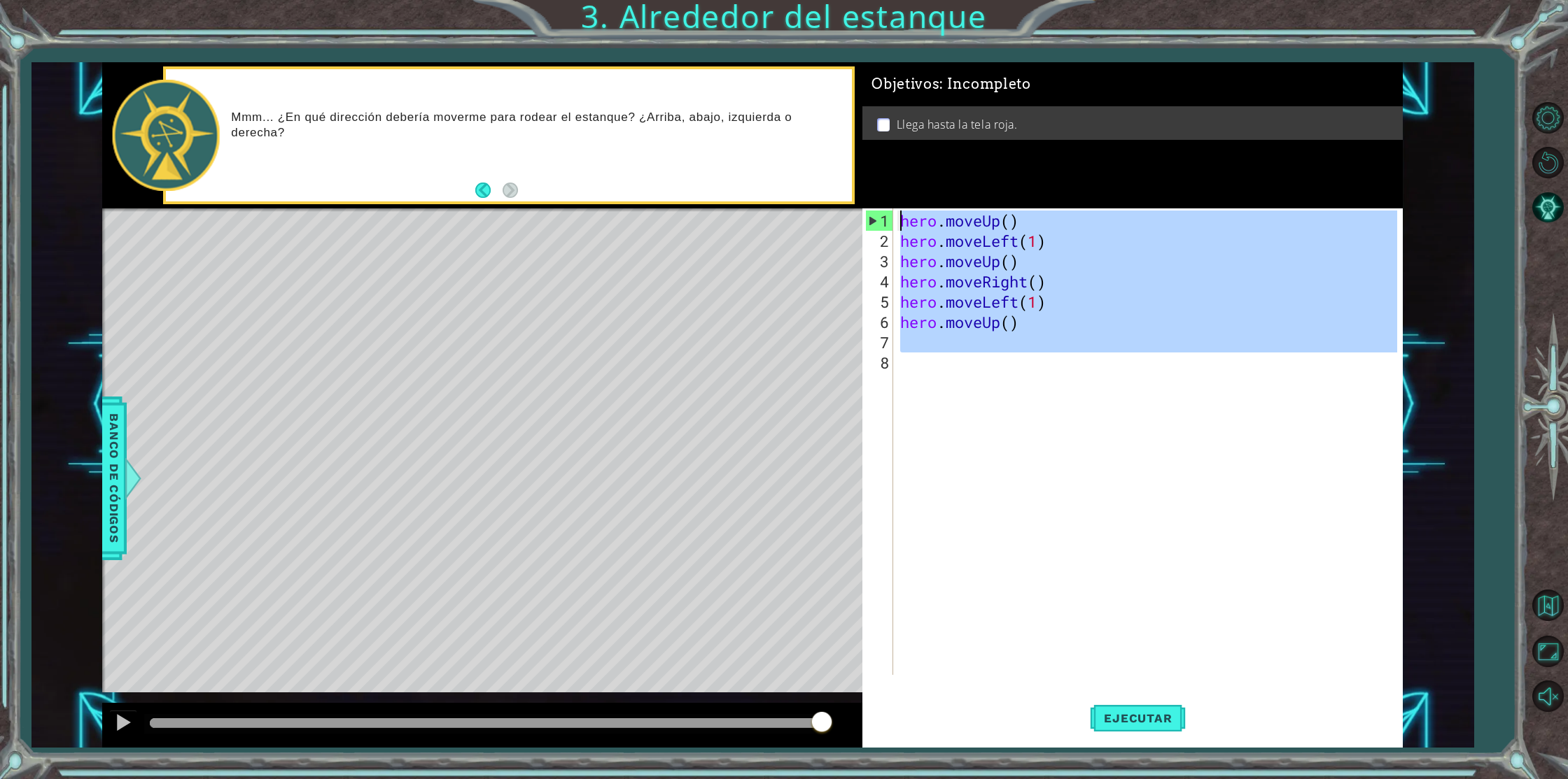
drag, startPoint x: 1061, startPoint y: 387, endPoint x: 835, endPoint y: 168, distance: 314.7
click at [835, 168] on div "1 ההההההההההההההההההההההההההההההההההההההההההההההההההההההההההההההההההההההההההההה…" at bounding box center [753, 405] width 1301 height 686
type textarea "hero.moveUp() hero.moveLeft(1)"
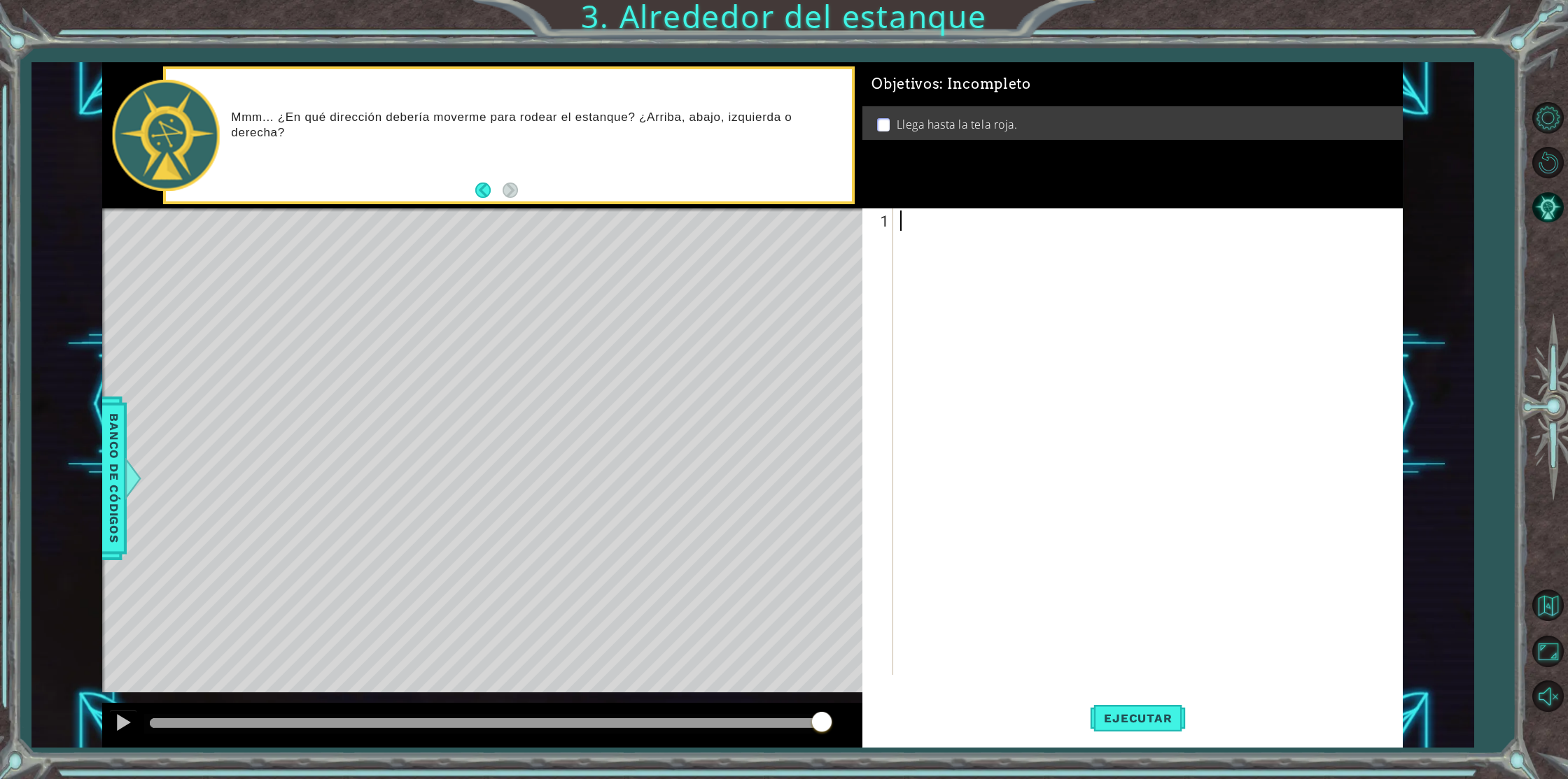
type textarea "H"
click at [985, 238] on div "h ero.moveUp Toca enter h ero.moveDown Toca enter h ero.moveLeft Toca enter h e…" at bounding box center [1022, 280] width 264 height 100
type textarea "H"
click at [942, 262] on div "h ero.moveUp Toca enter h ero.moveDown Toca enter h ero.moveLeft Toca enter h e…" at bounding box center [1022, 300] width 264 height 100
type textarea "H"
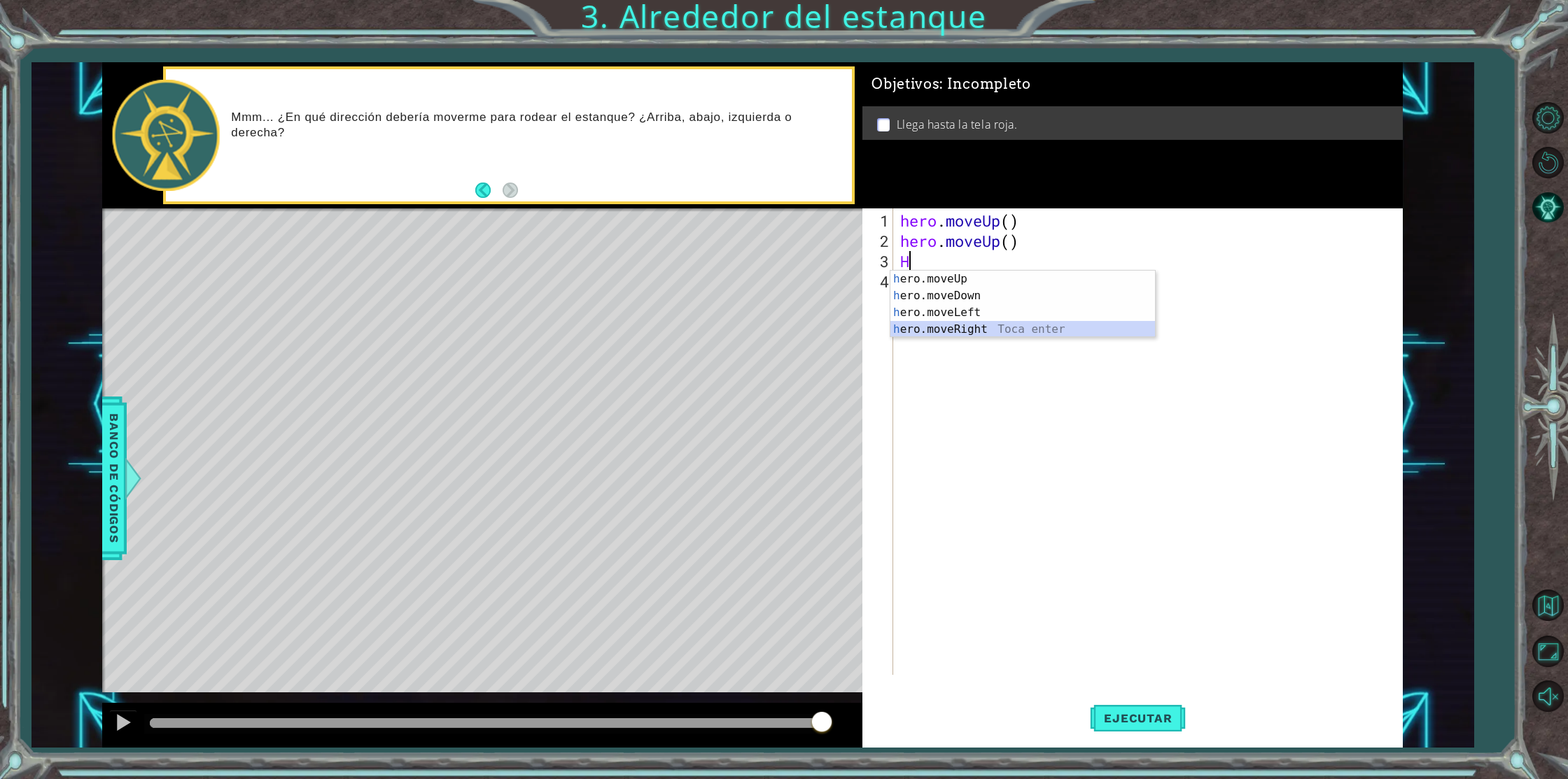
click at [972, 327] on div "h ero.moveUp Toca enter h ero.moveDown Toca enter h ero.moveLeft Toca enter h e…" at bounding box center [1022, 320] width 264 height 100
click at [914, 280] on div "hero . moveUp ( ) hero . moveUp ( ) hero . moveRight ( )" at bounding box center [1151, 464] width 507 height 507
type textarea "H"
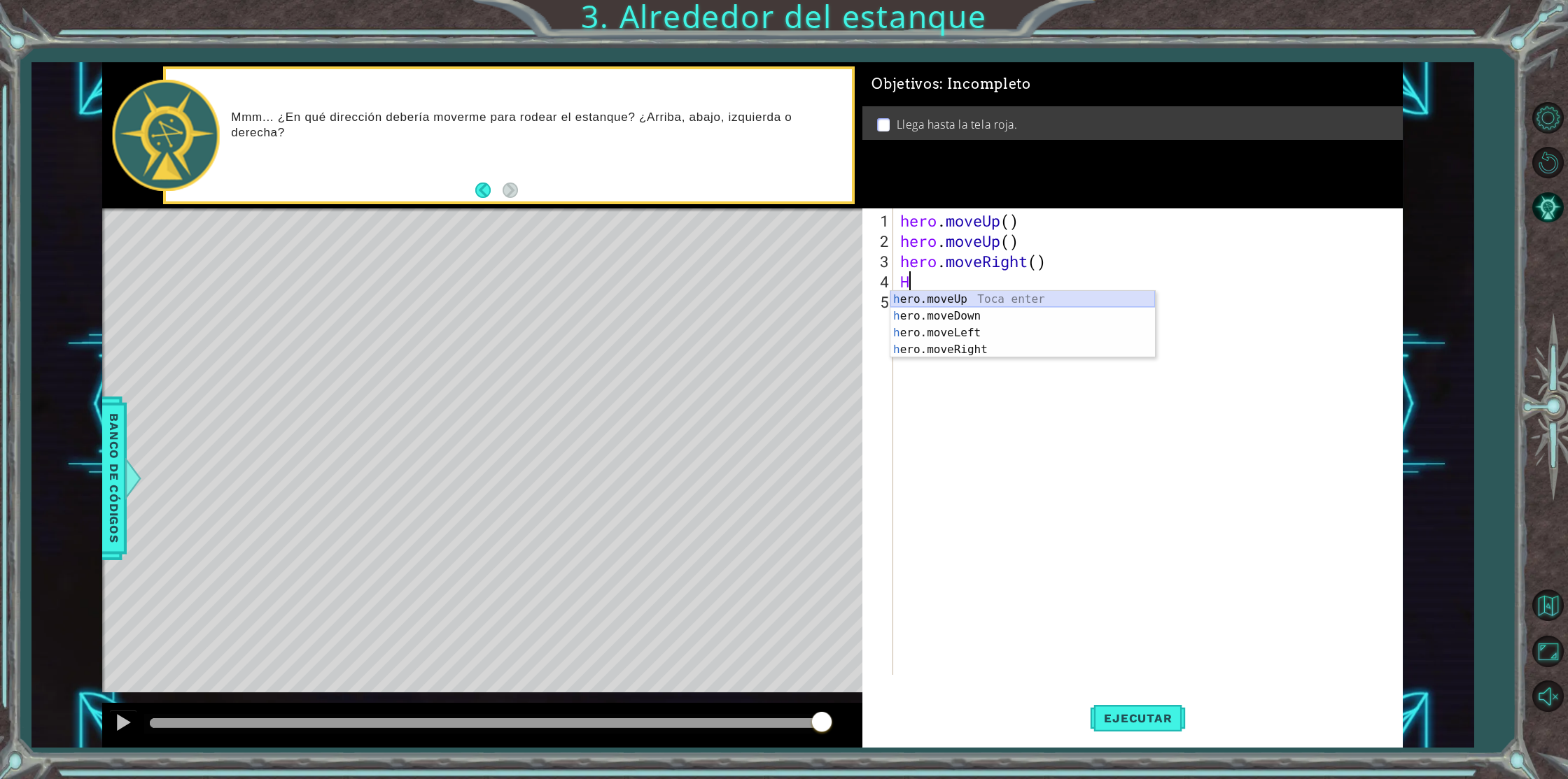
click at [958, 301] on div "h ero.moveUp Toca enter h ero.moveDown Toca enter h ero.moveLeft Toca enter h e…" at bounding box center [1022, 341] width 264 height 100
click at [1155, 710] on button "Ejecutar" at bounding box center [1138, 718] width 96 height 54
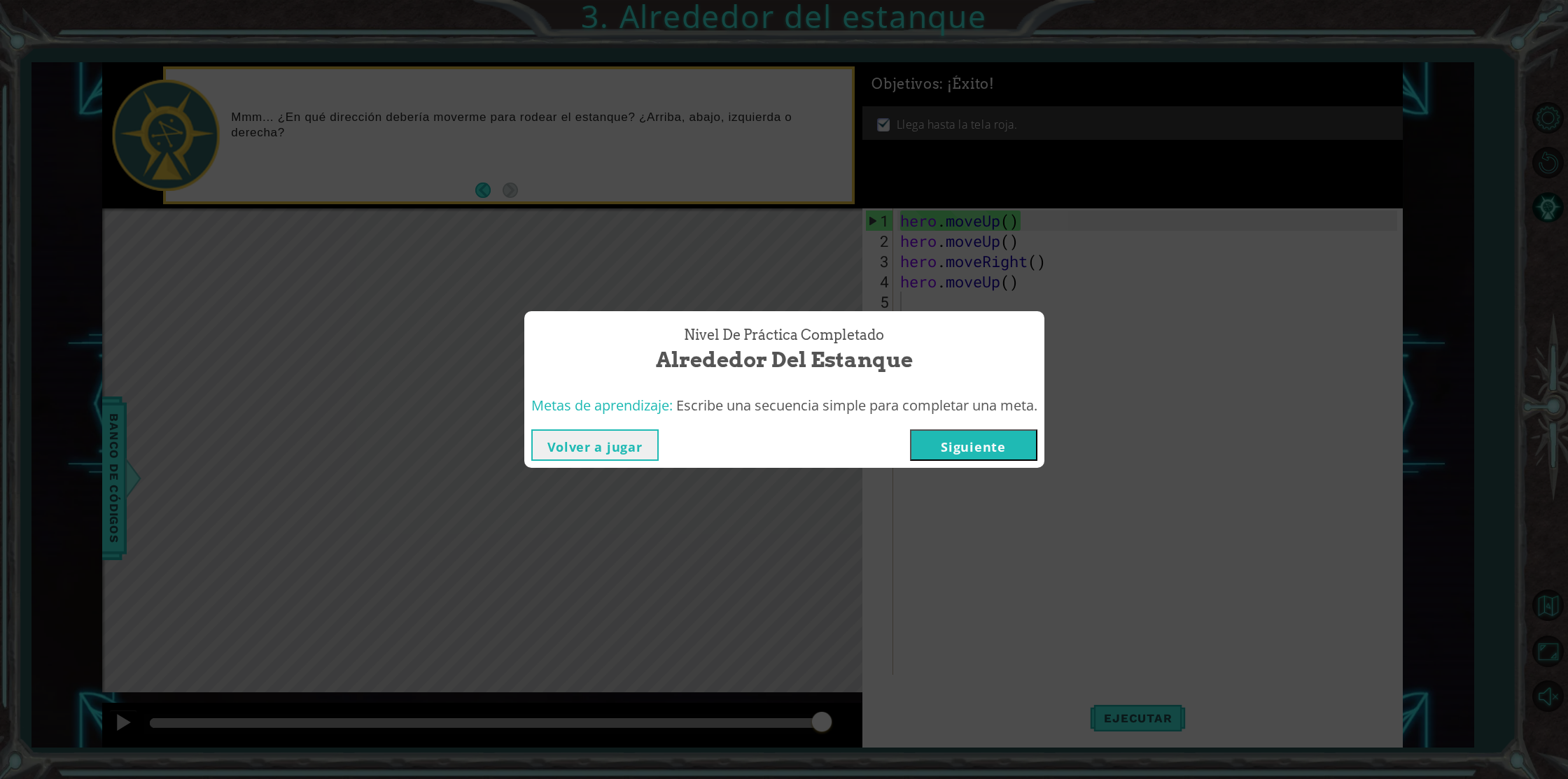
click at [977, 448] on button "Siguiente" at bounding box center [974, 446] width 127 height 31
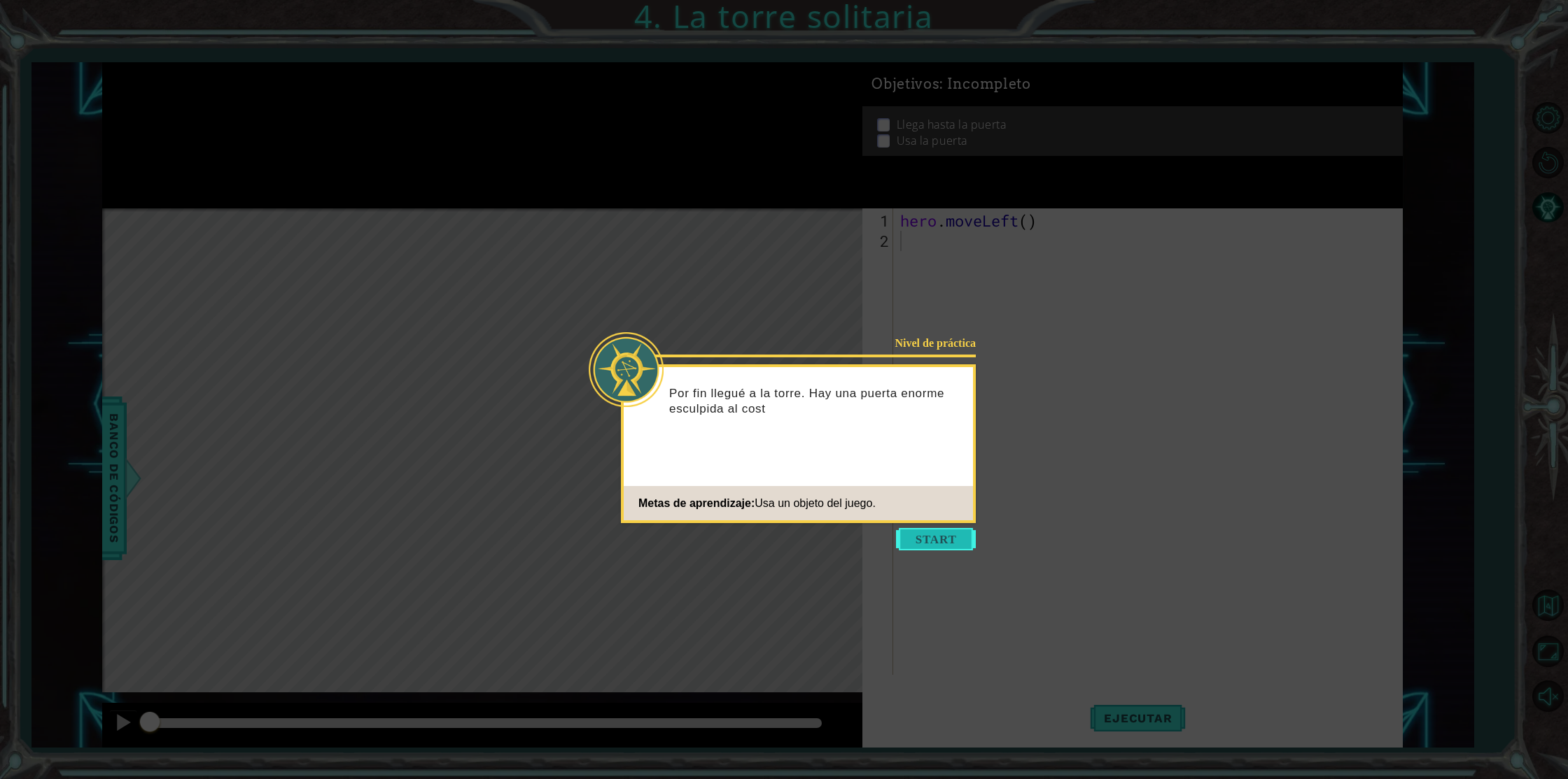
click at [936, 537] on button "Start" at bounding box center [936, 540] width 80 height 22
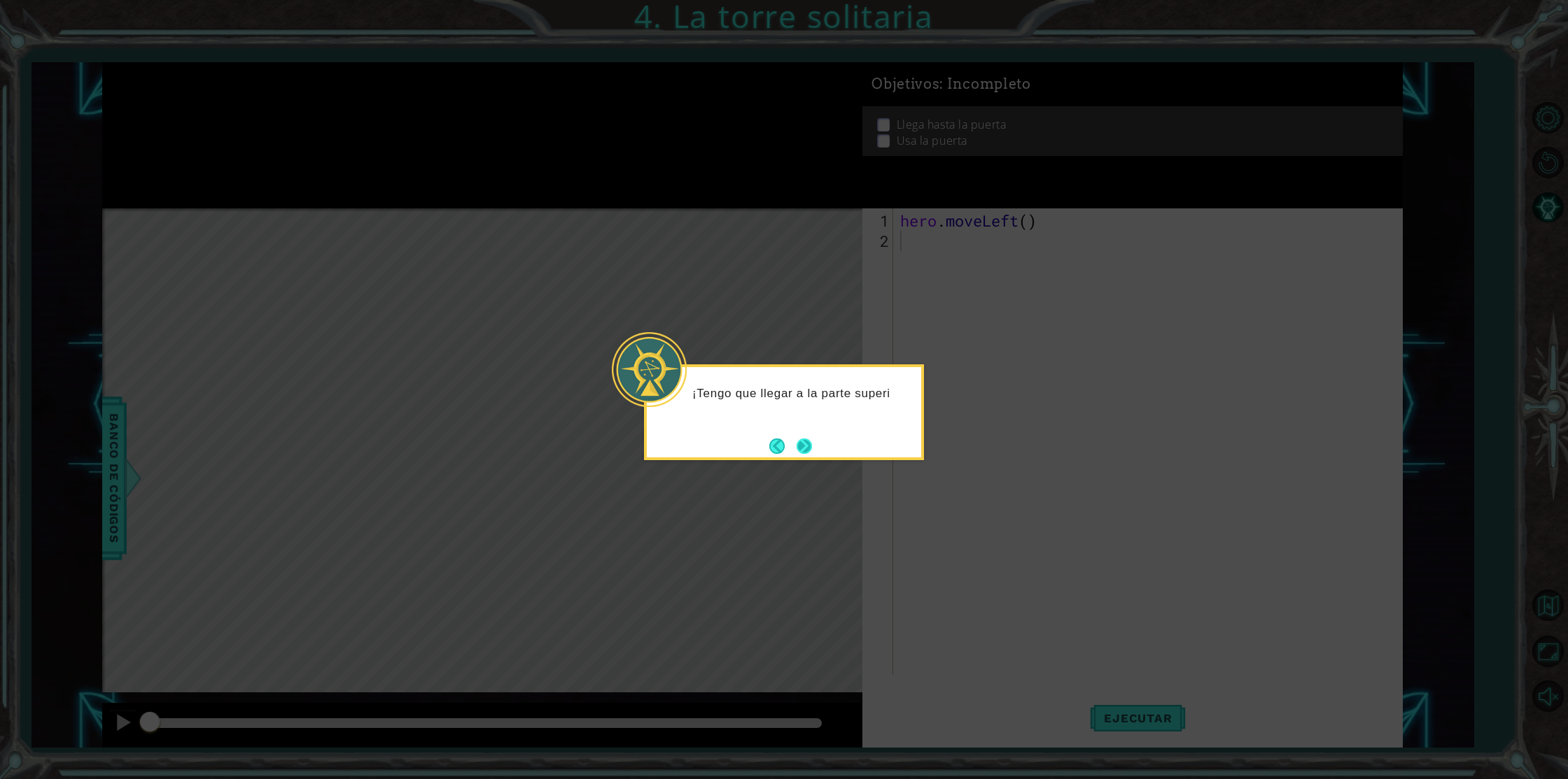
click at [801, 450] on button "Next" at bounding box center [803, 446] width 25 height 25
click at [803, 448] on button "Next" at bounding box center [804, 446] width 16 height 16
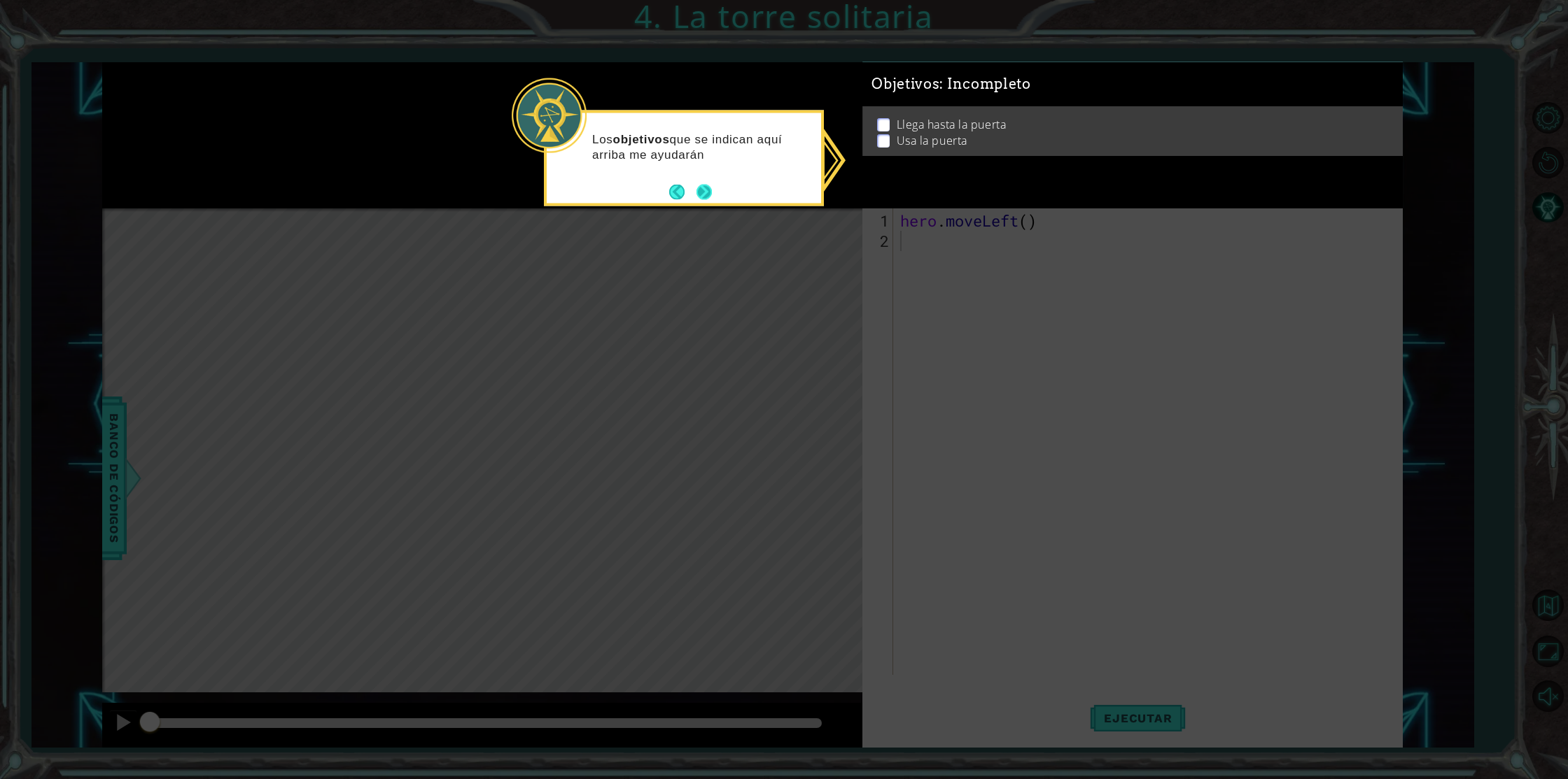
click at [701, 189] on button "Next" at bounding box center [704, 192] width 16 height 16
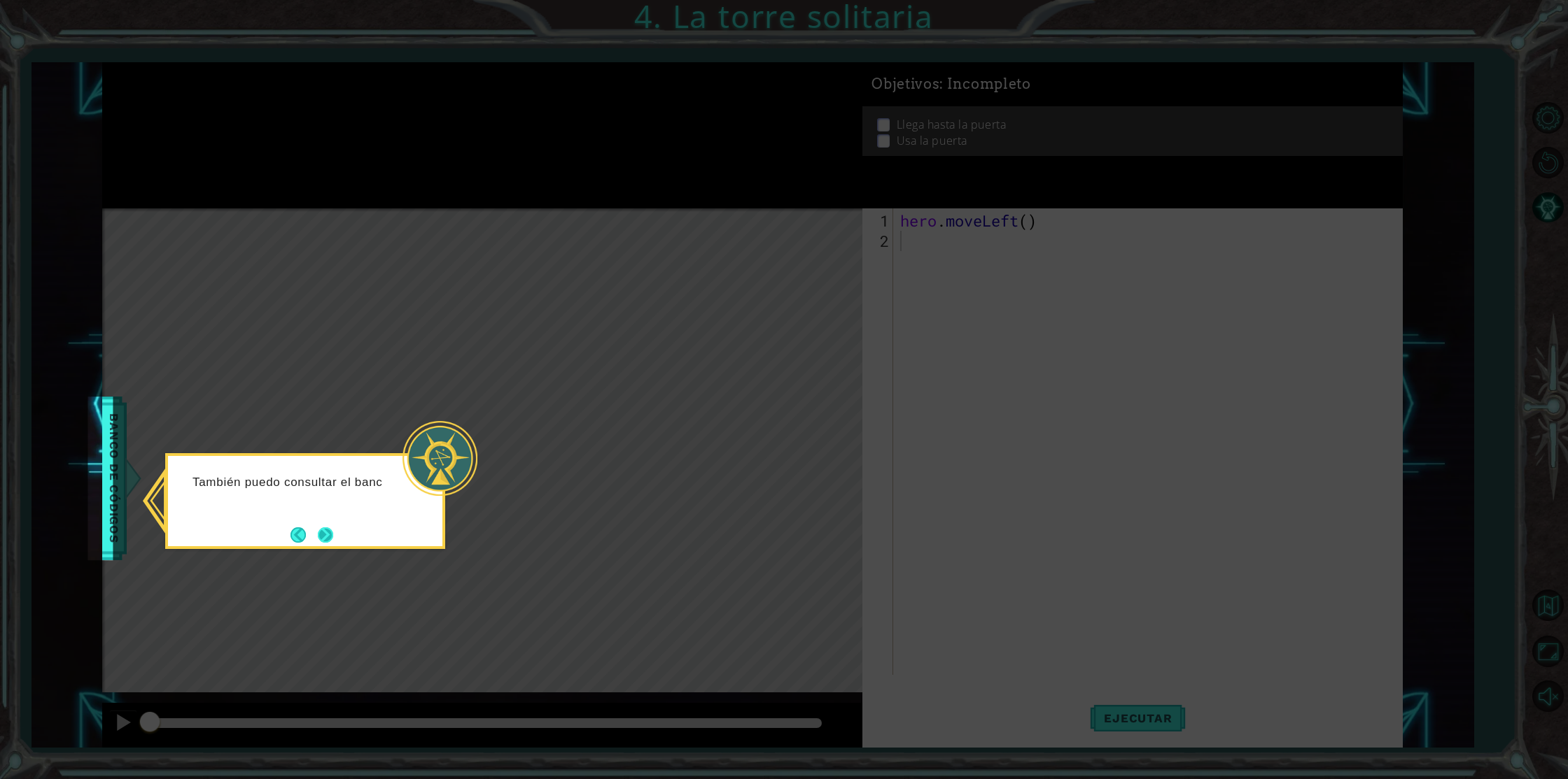
click at [327, 534] on button "Next" at bounding box center [325, 534] width 19 height 19
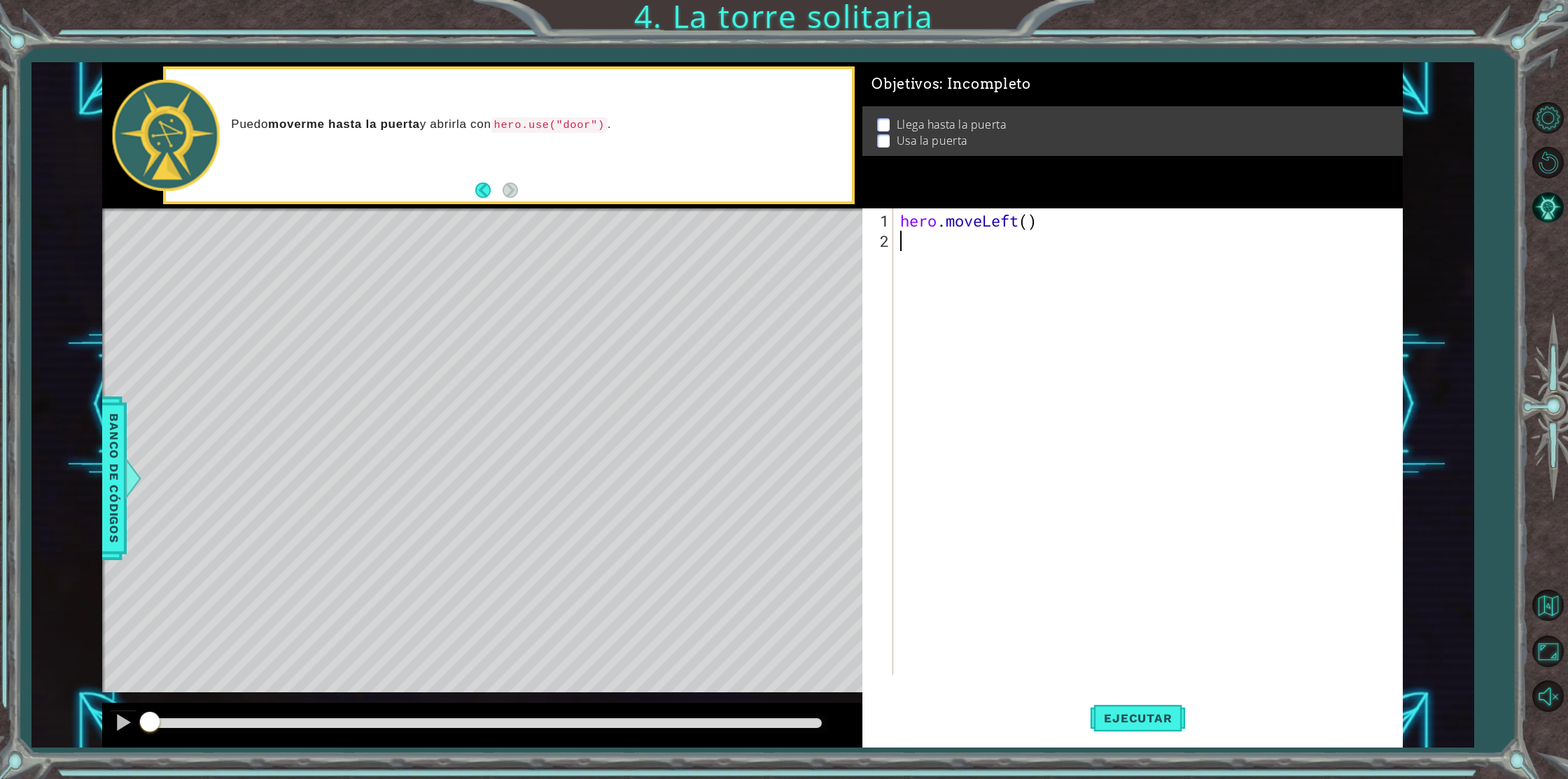
type textarea "H"
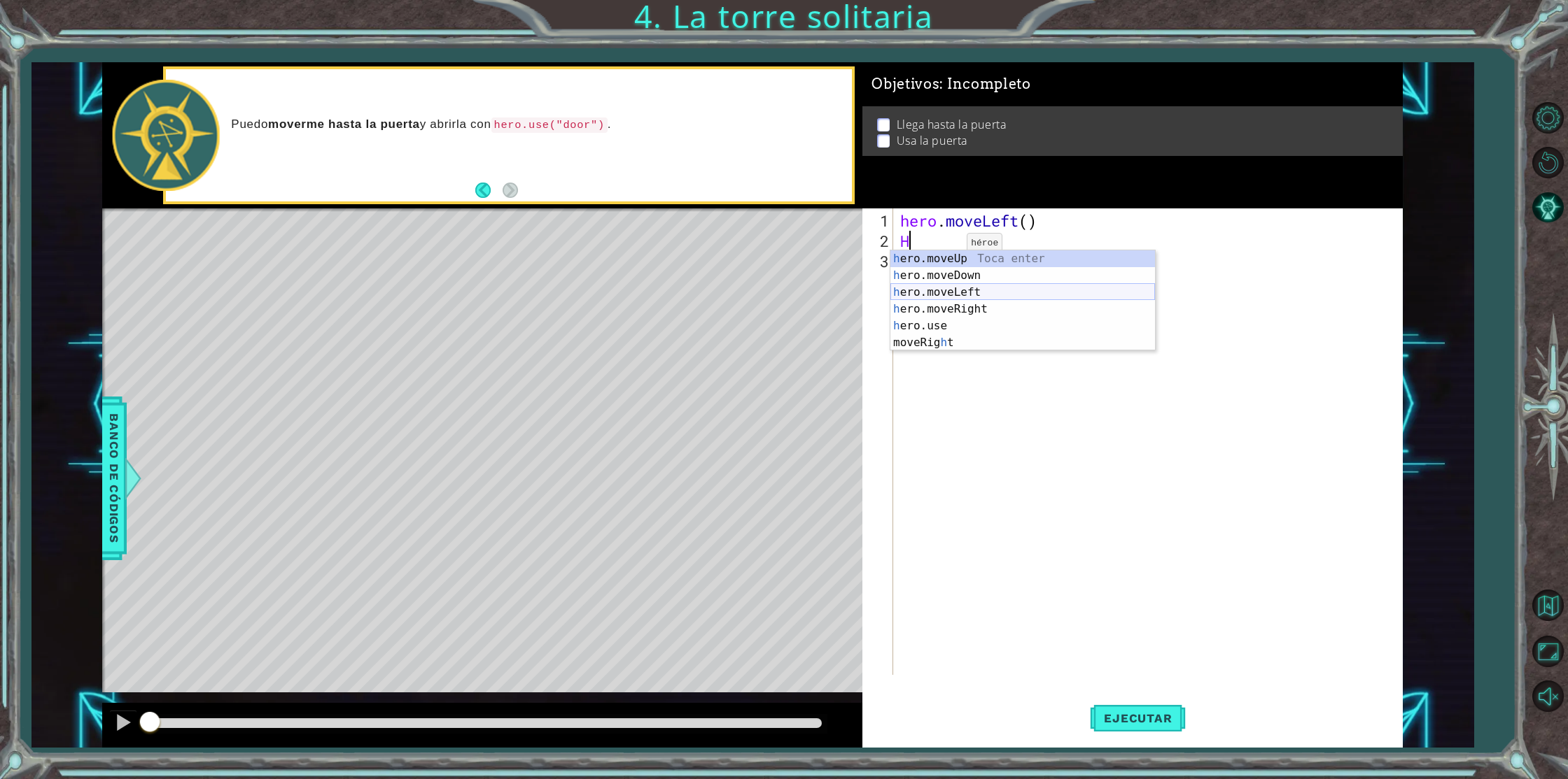
click at [951, 289] on div "h ero.moveUp Toca enter h ero.moveDown Toca enter h ero.moveLeft Toca enter h e…" at bounding box center [1022, 318] width 264 height 134
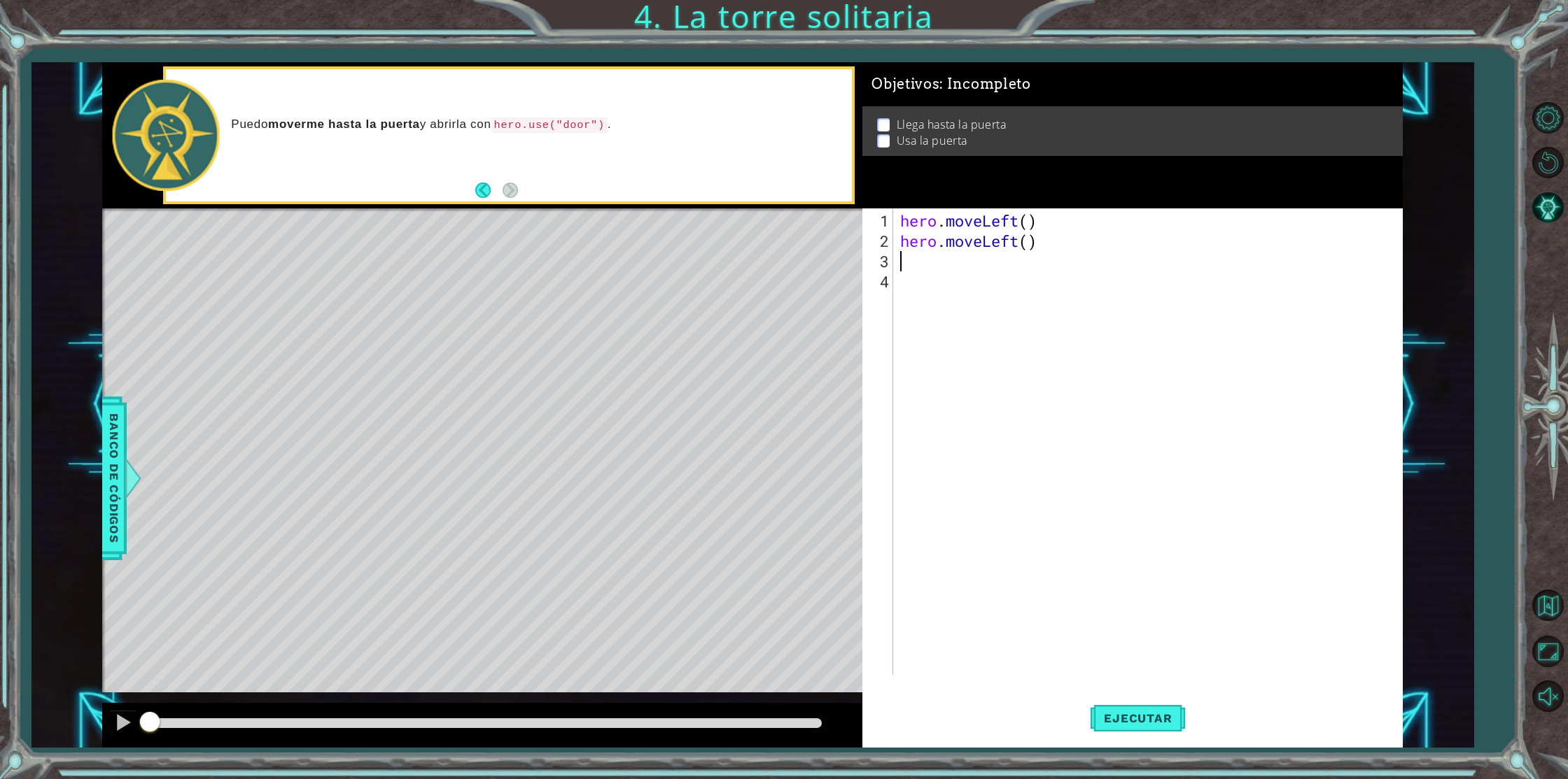
type textarea "H"
click at [949, 278] on div "h ero.moveUp Toca enter h ero.moveDown Toca enter h ero.moveLeft Toca enter h e…" at bounding box center [1022, 338] width 264 height 134
type textarea "H"
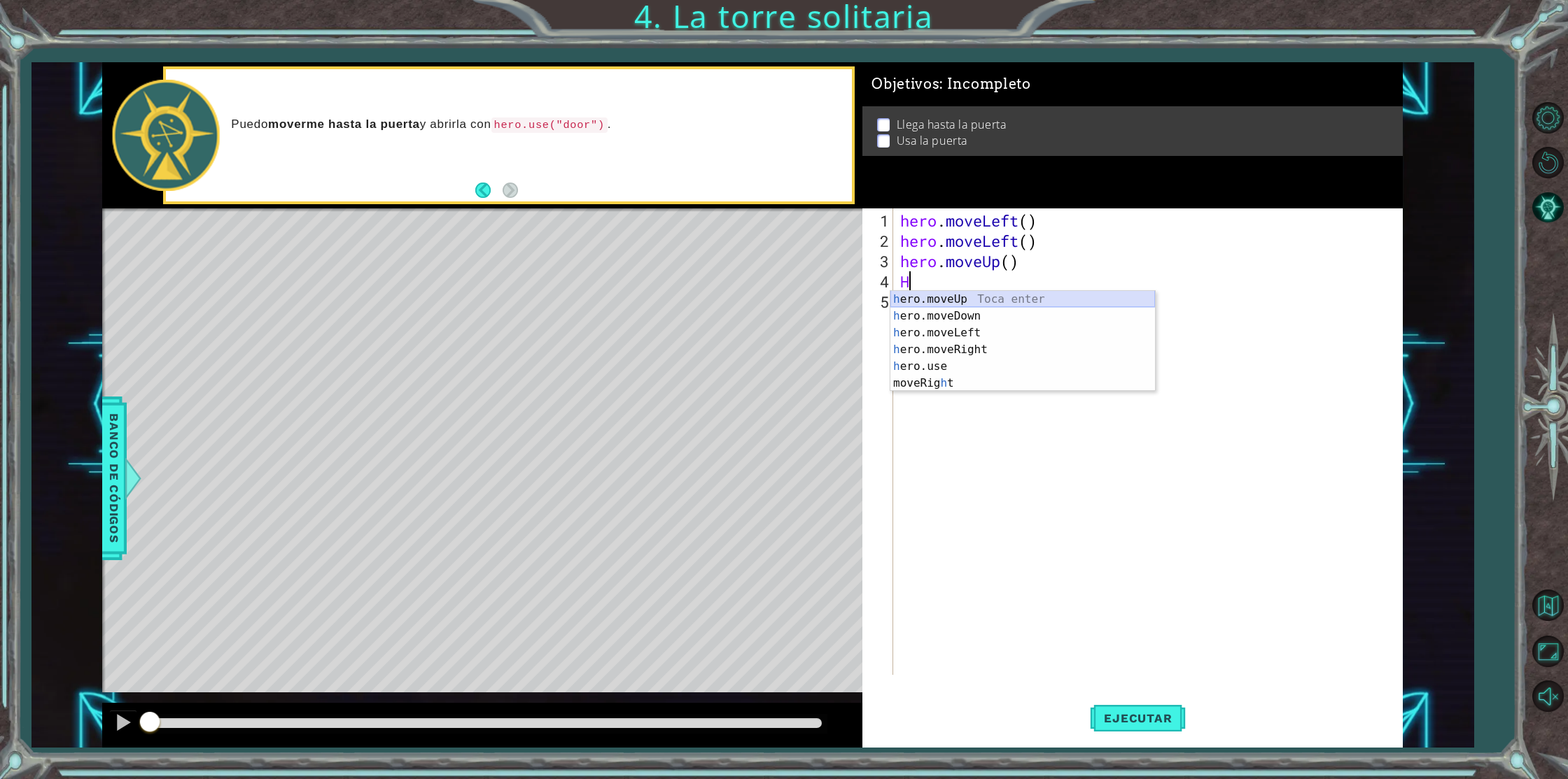
click at [940, 300] on div "h ero.moveUp Toca enter h ero.moveDown Toca enter h ero.moveLeft Toca enter h e…" at bounding box center [1022, 358] width 264 height 134
type textarea "H"
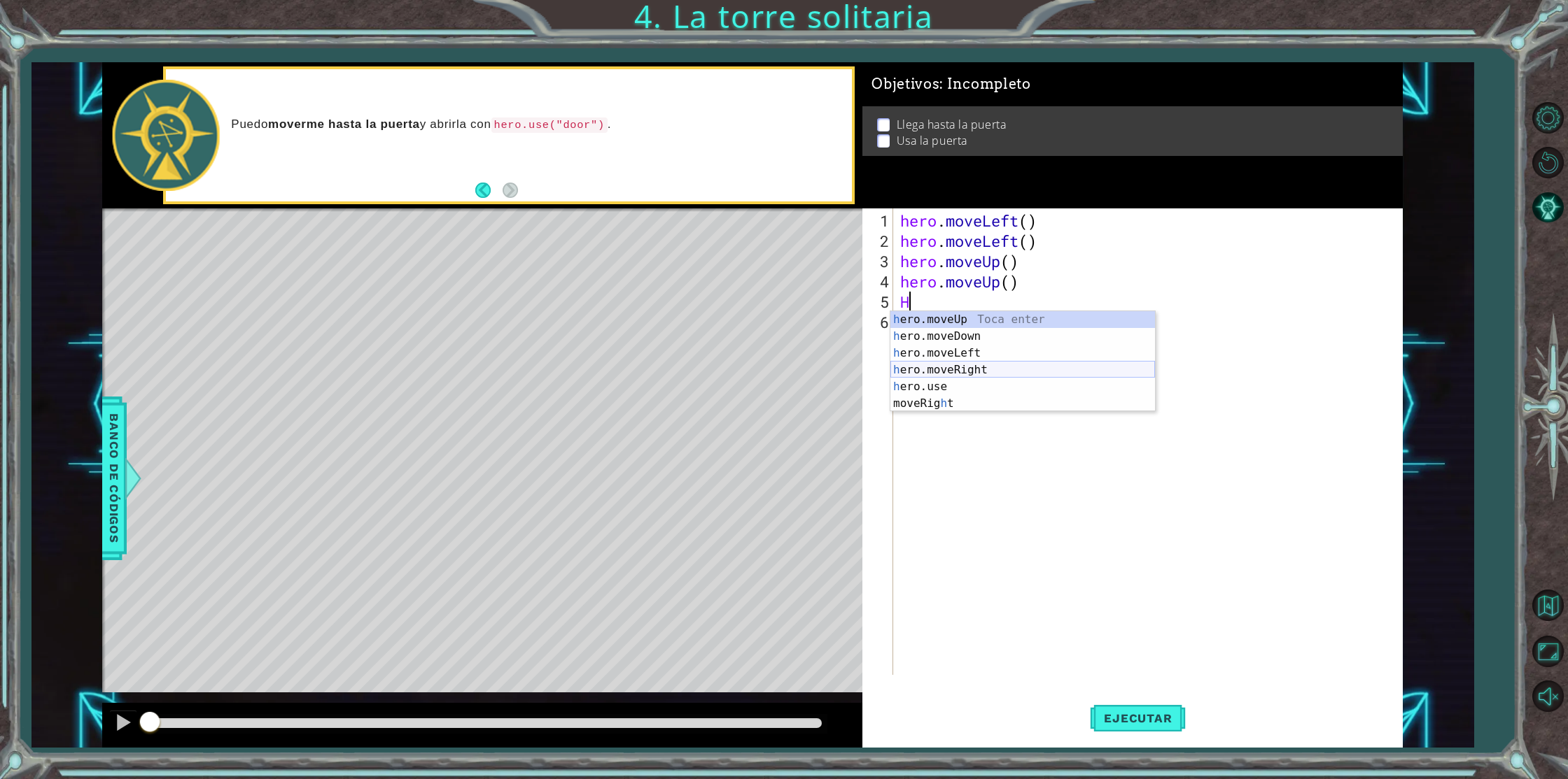
click at [948, 371] on div "h ero.moveUp Toca enter h ero.moveDown Toca enter h ero.moveLeft Toca enter h e…" at bounding box center [1022, 378] width 264 height 134
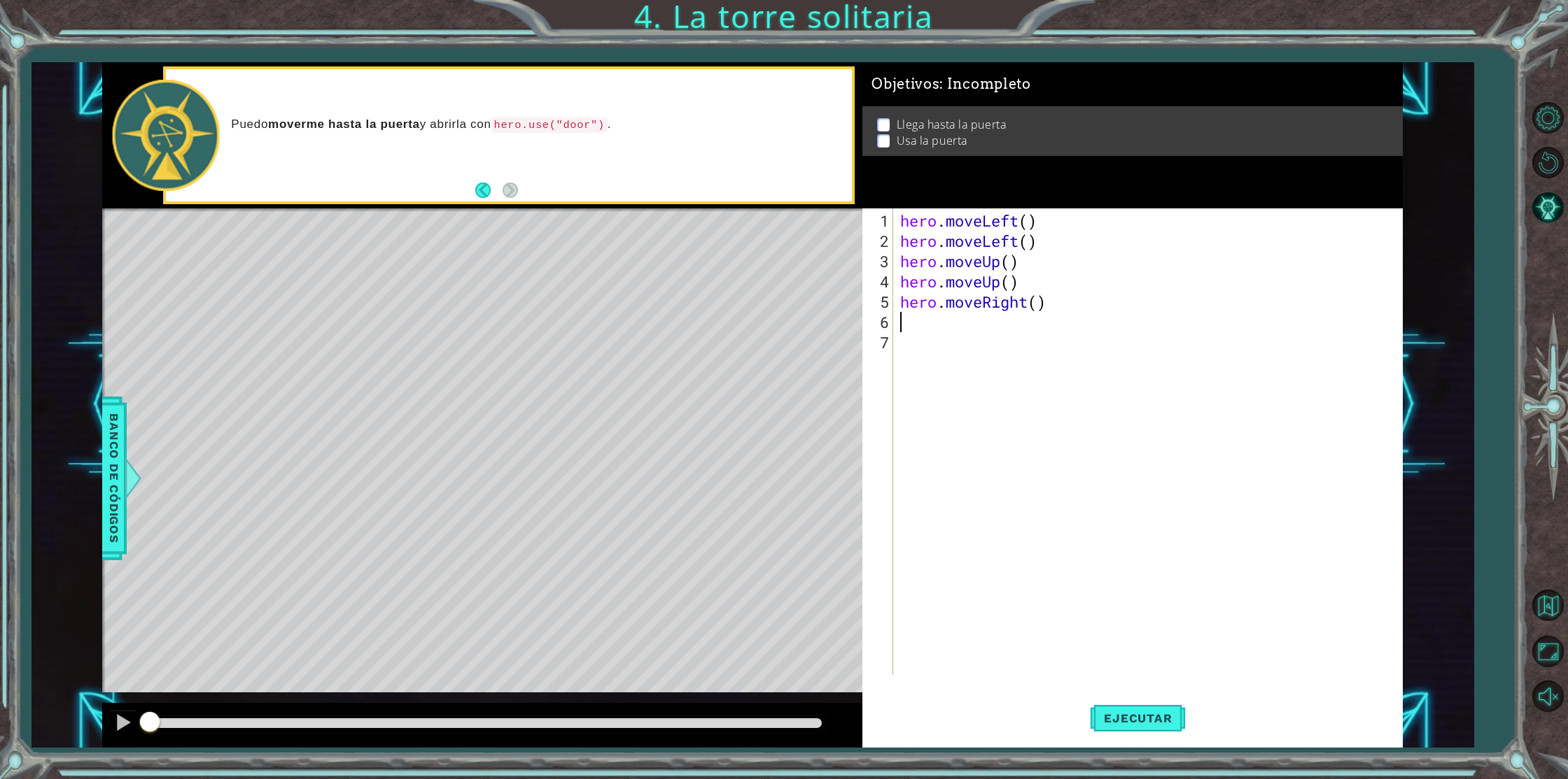
type textarea "H"
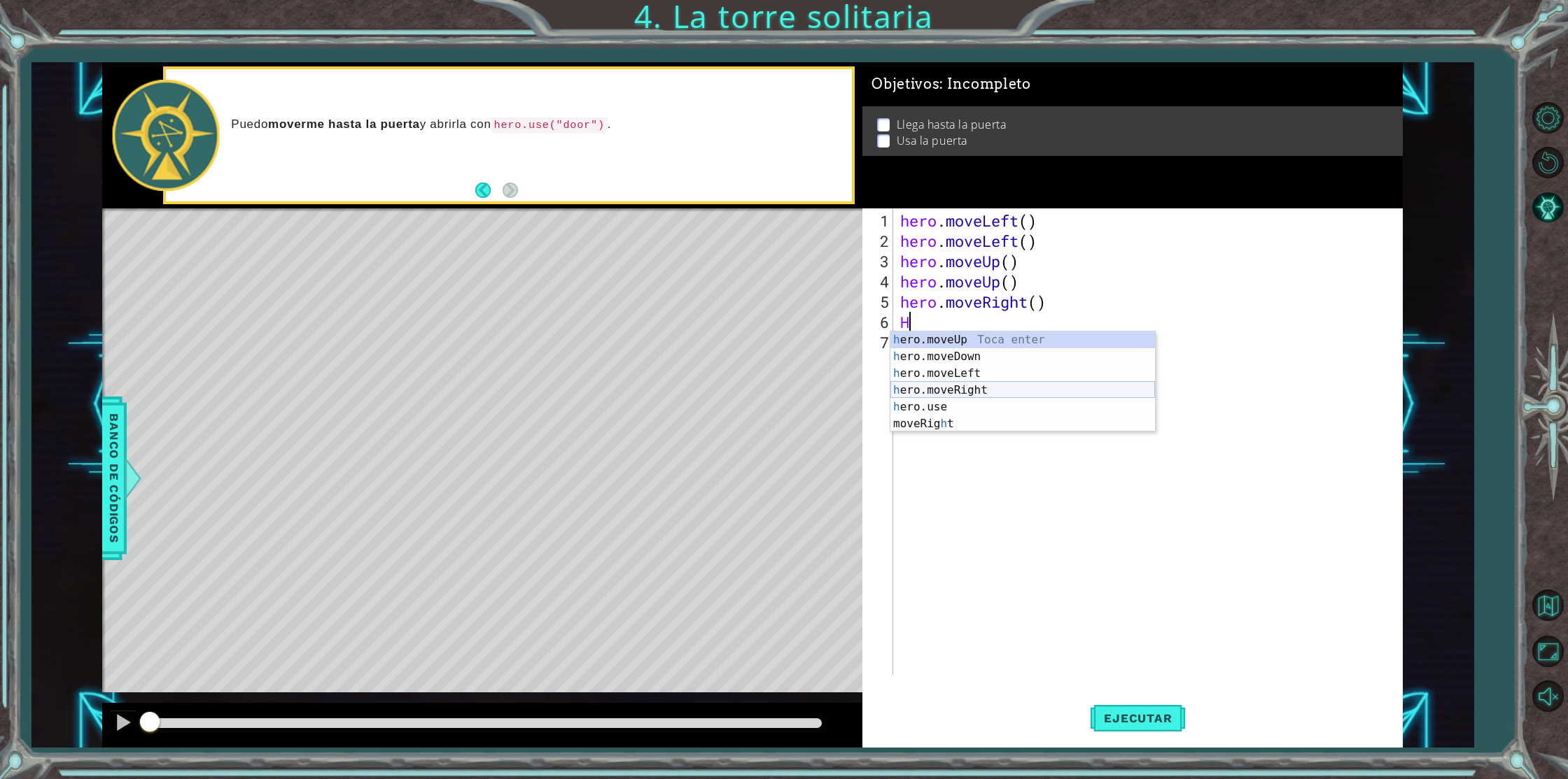
drag, startPoint x: 953, startPoint y: 389, endPoint x: 1045, endPoint y: 469, distance: 121.9
click at [954, 389] on div "h ero.moveUp Toca enter h ero.moveDown Toca enter h ero.moveLeft Toca enter h e…" at bounding box center [1022, 399] width 264 height 134
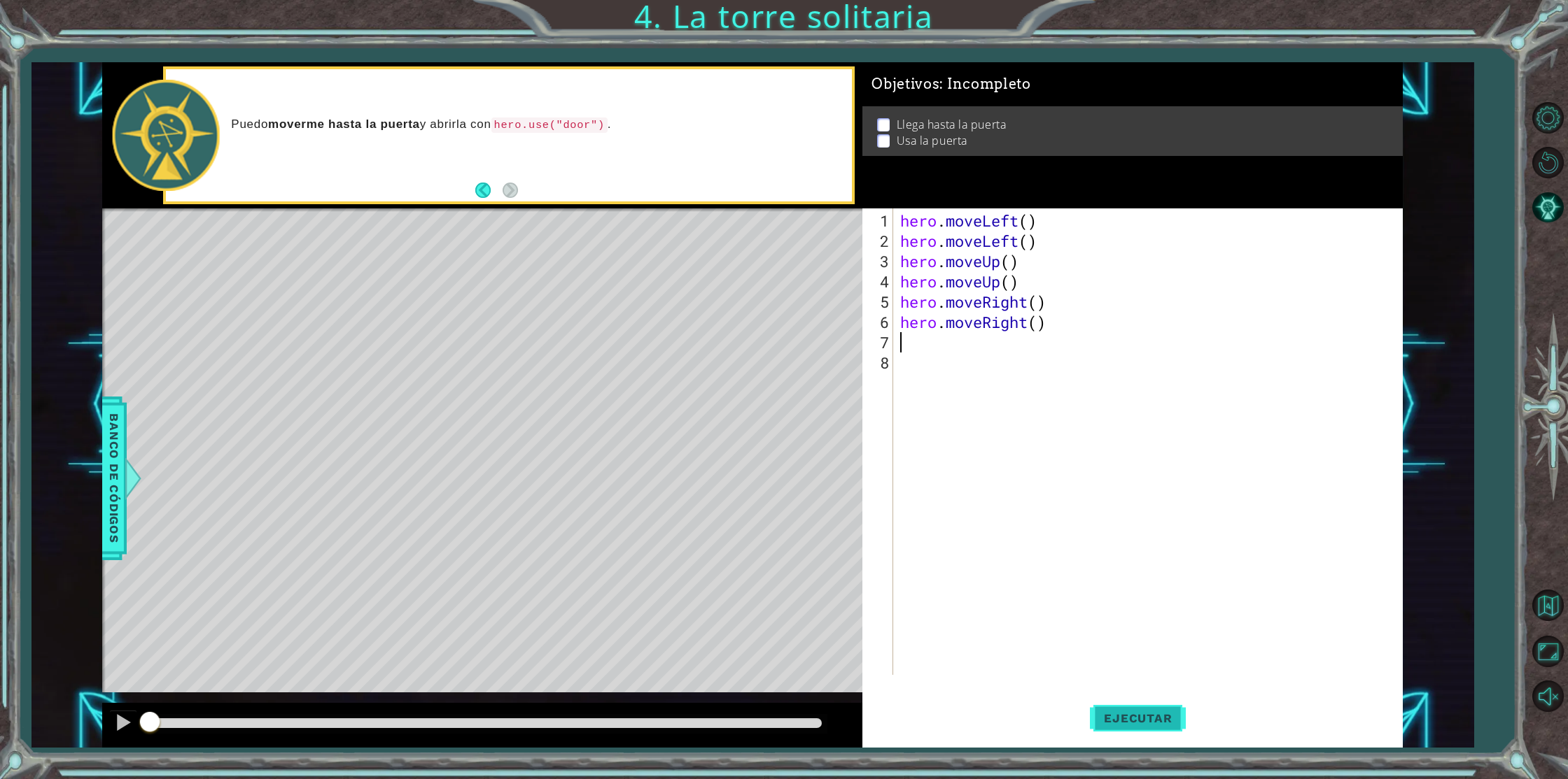
click at [1151, 720] on span "Ejecutar" at bounding box center [1138, 718] width 96 height 14
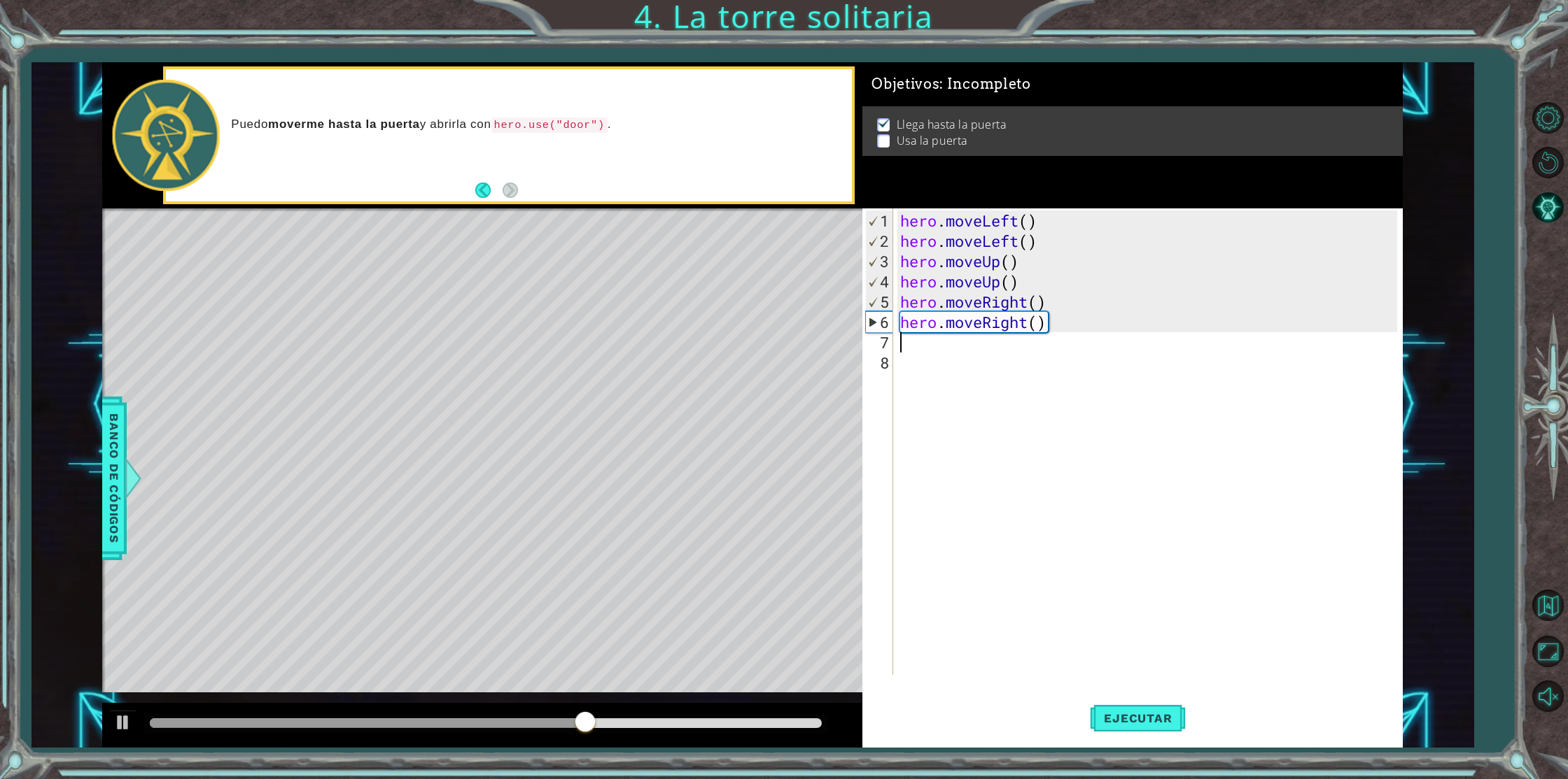
type textarea "H"
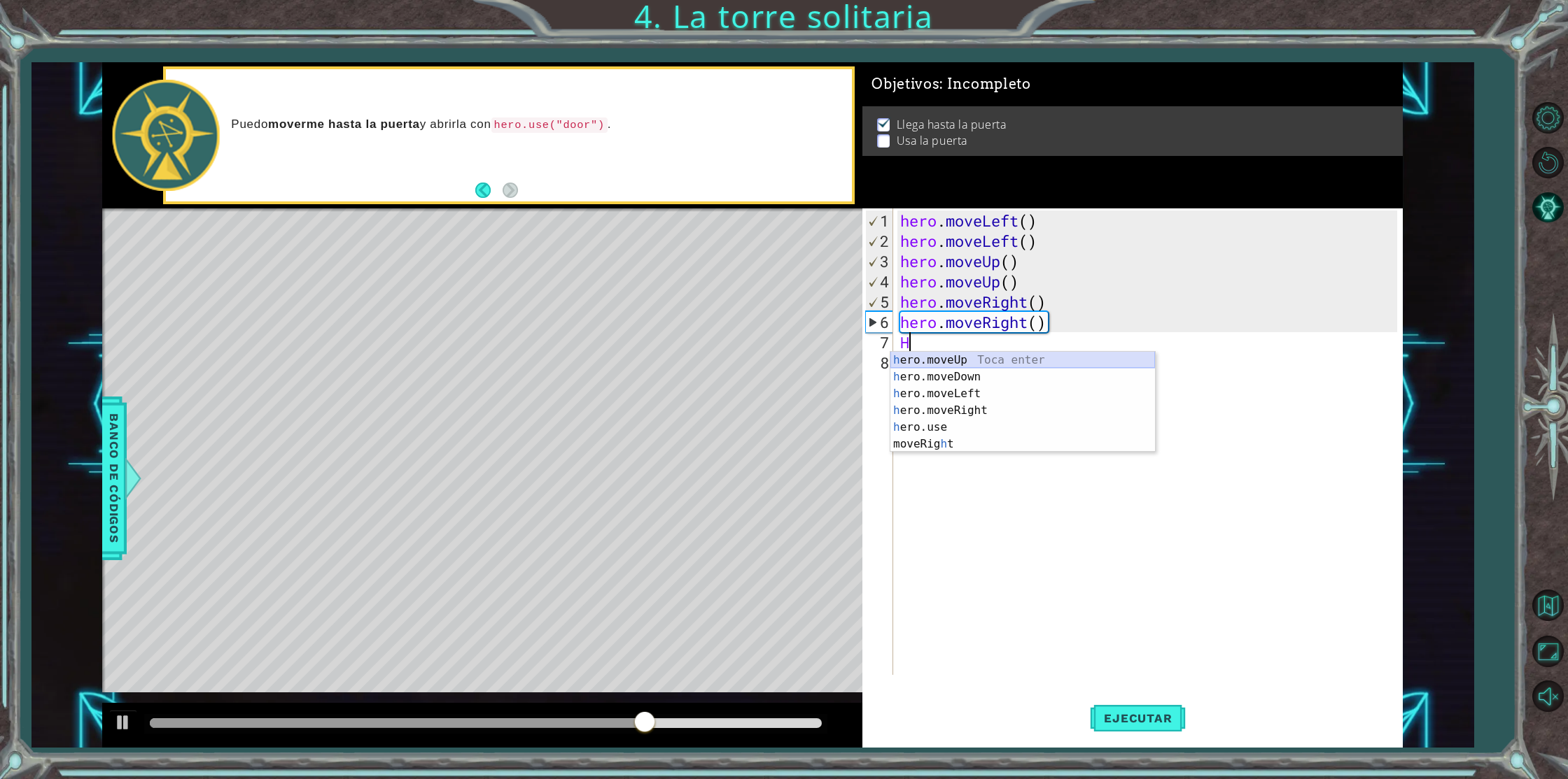
click at [980, 364] on div "h ero.moveUp Toca enter h ero.moveDown Toca enter h ero.moveLeft Toca enter h e…" at bounding box center [1022, 419] width 264 height 134
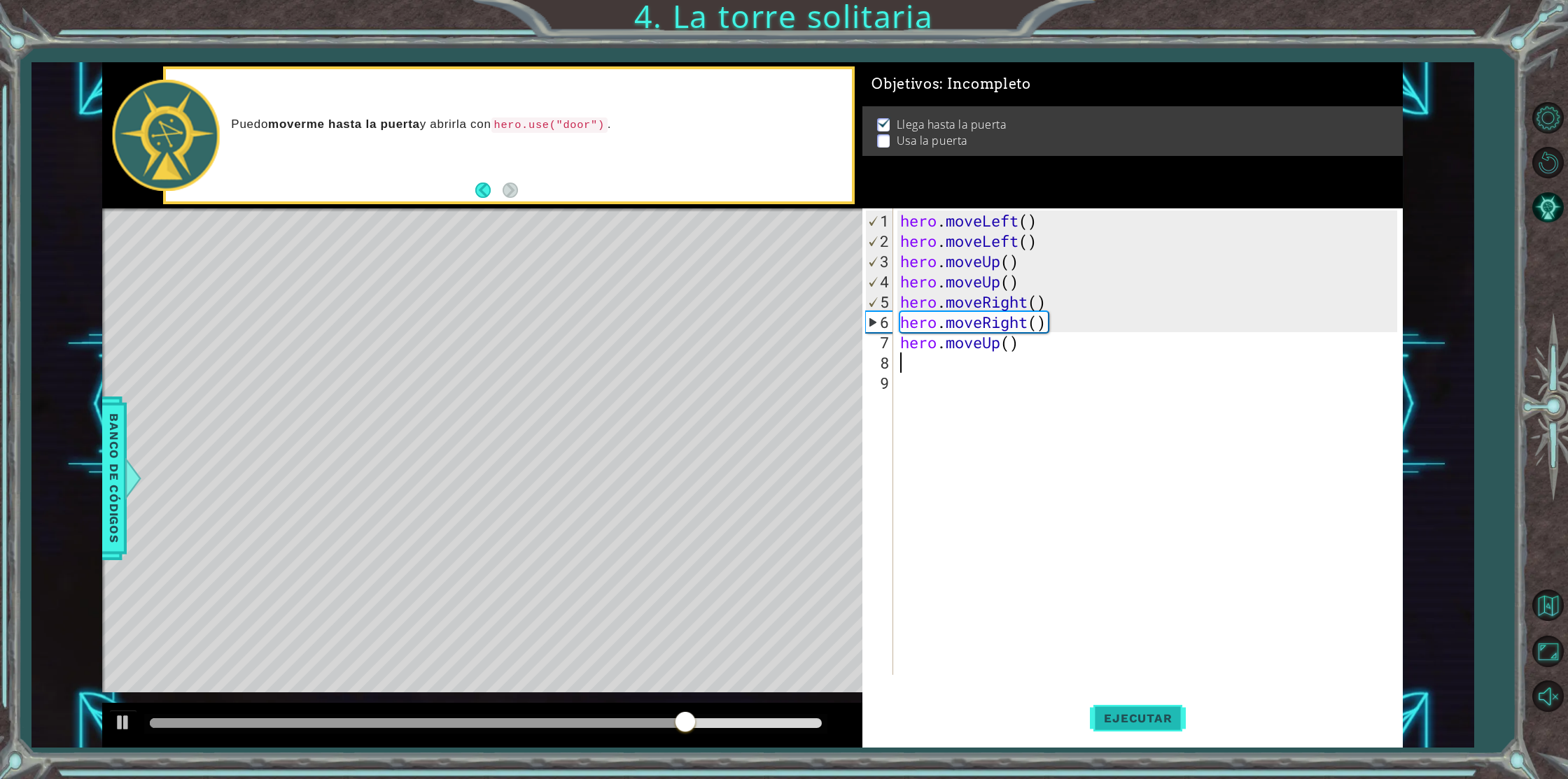
click at [1147, 717] on span "Ejecutar" at bounding box center [1138, 718] width 96 height 14
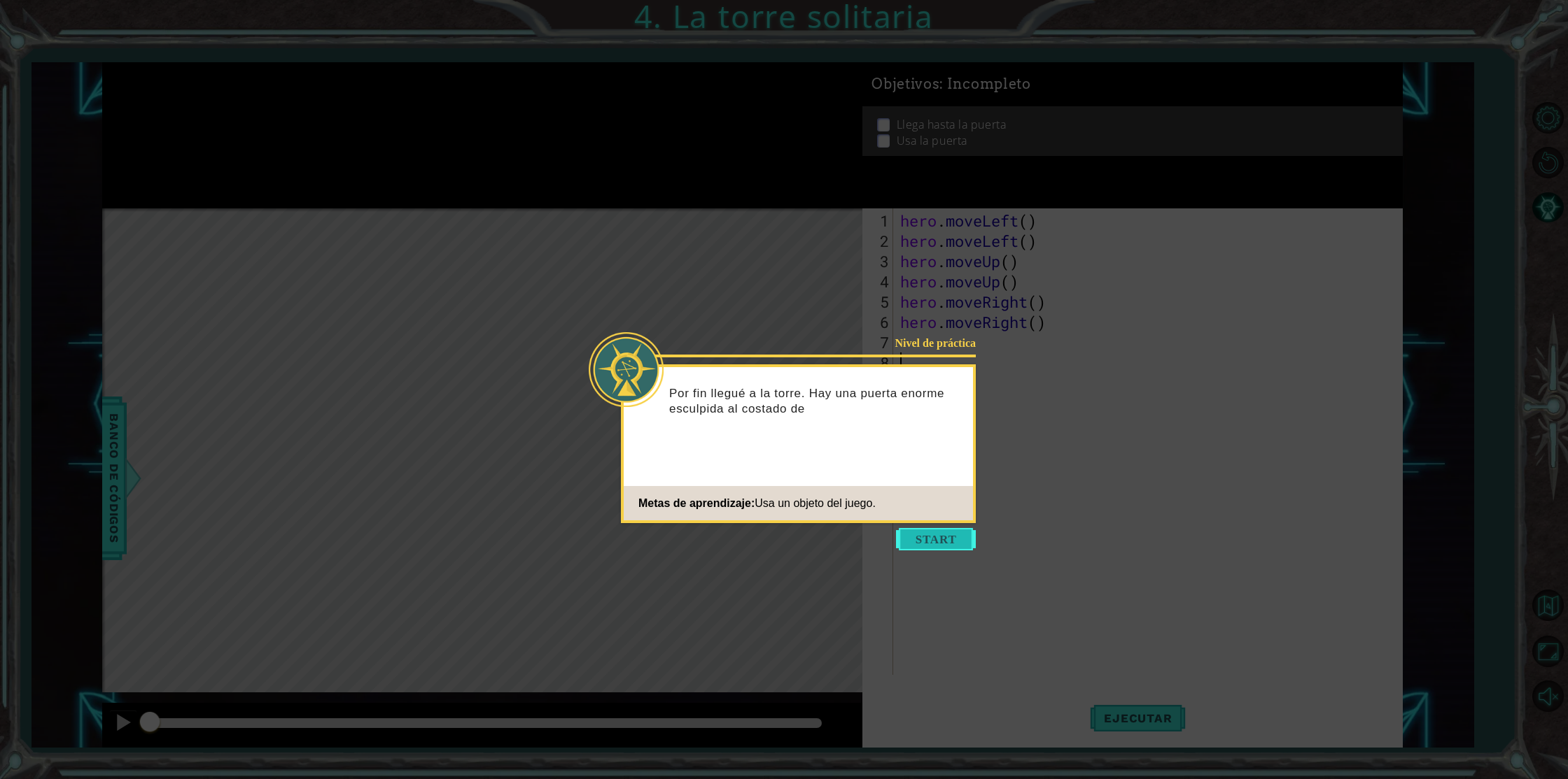
click at [961, 543] on button "Start" at bounding box center [936, 540] width 80 height 22
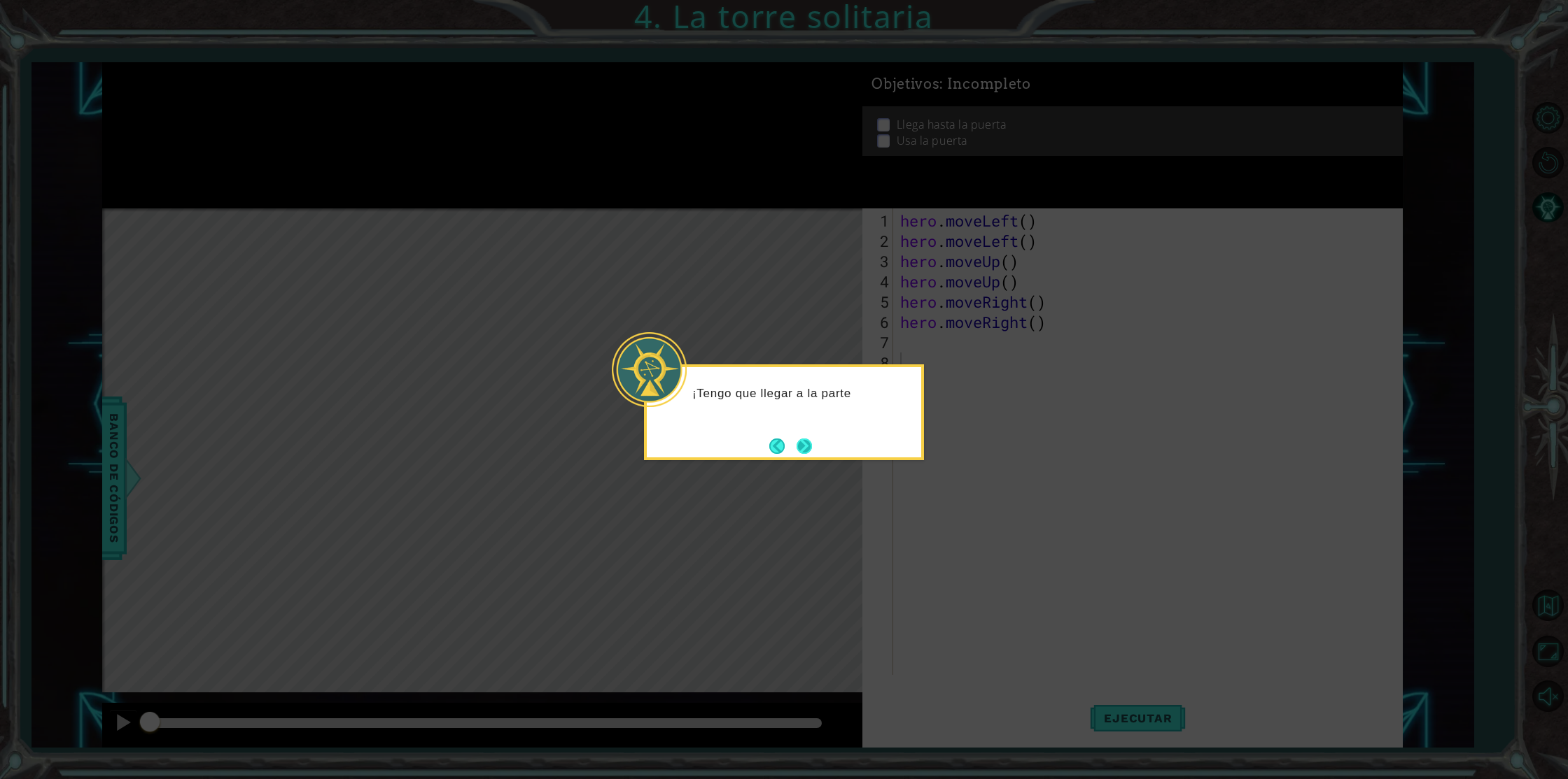
click at [812, 448] on button "Next" at bounding box center [804, 446] width 16 height 16
click at [805, 439] on button "Next" at bounding box center [804, 446] width 16 height 16
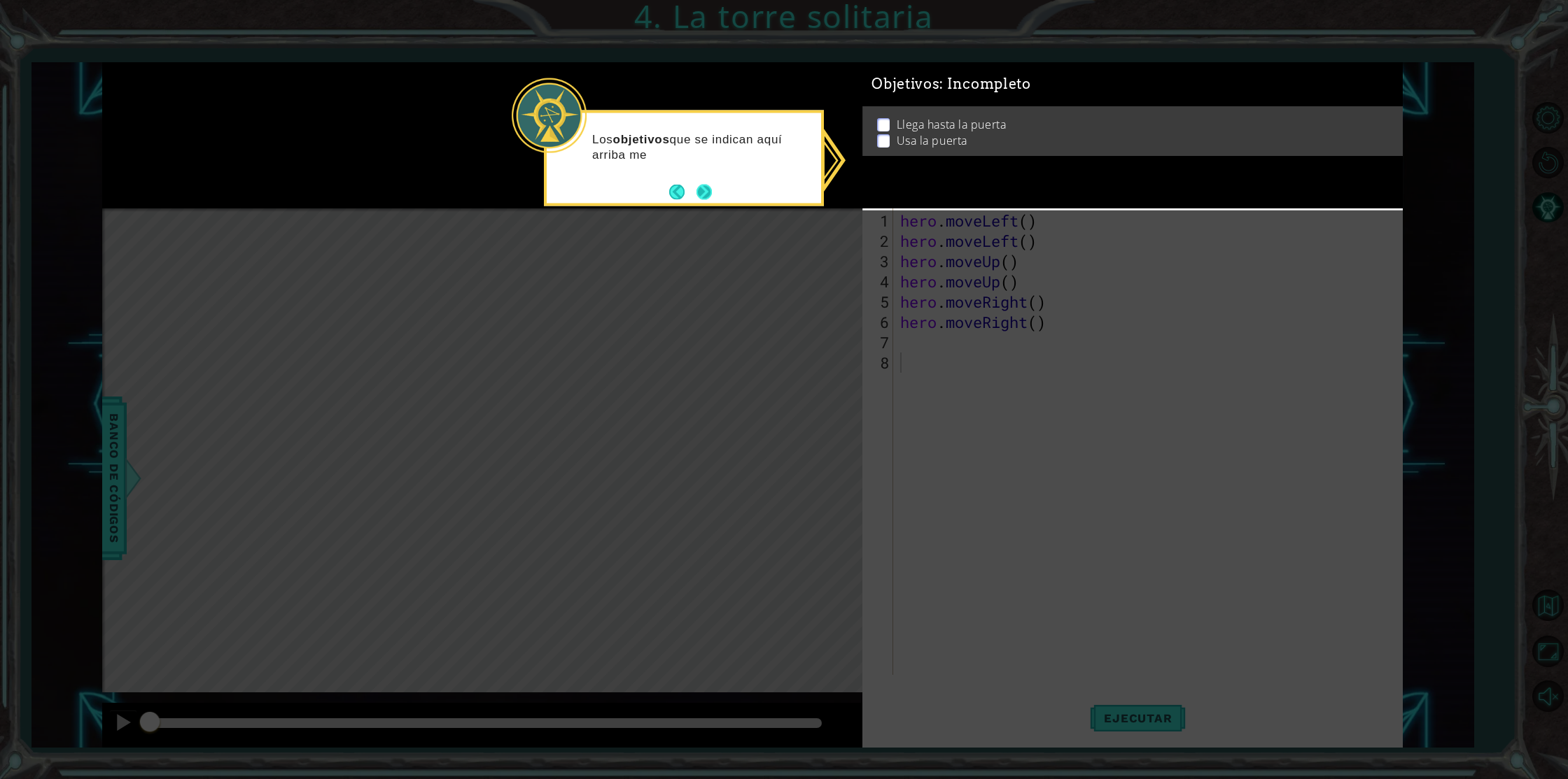
click at [707, 194] on button "Next" at bounding box center [704, 192] width 16 height 16
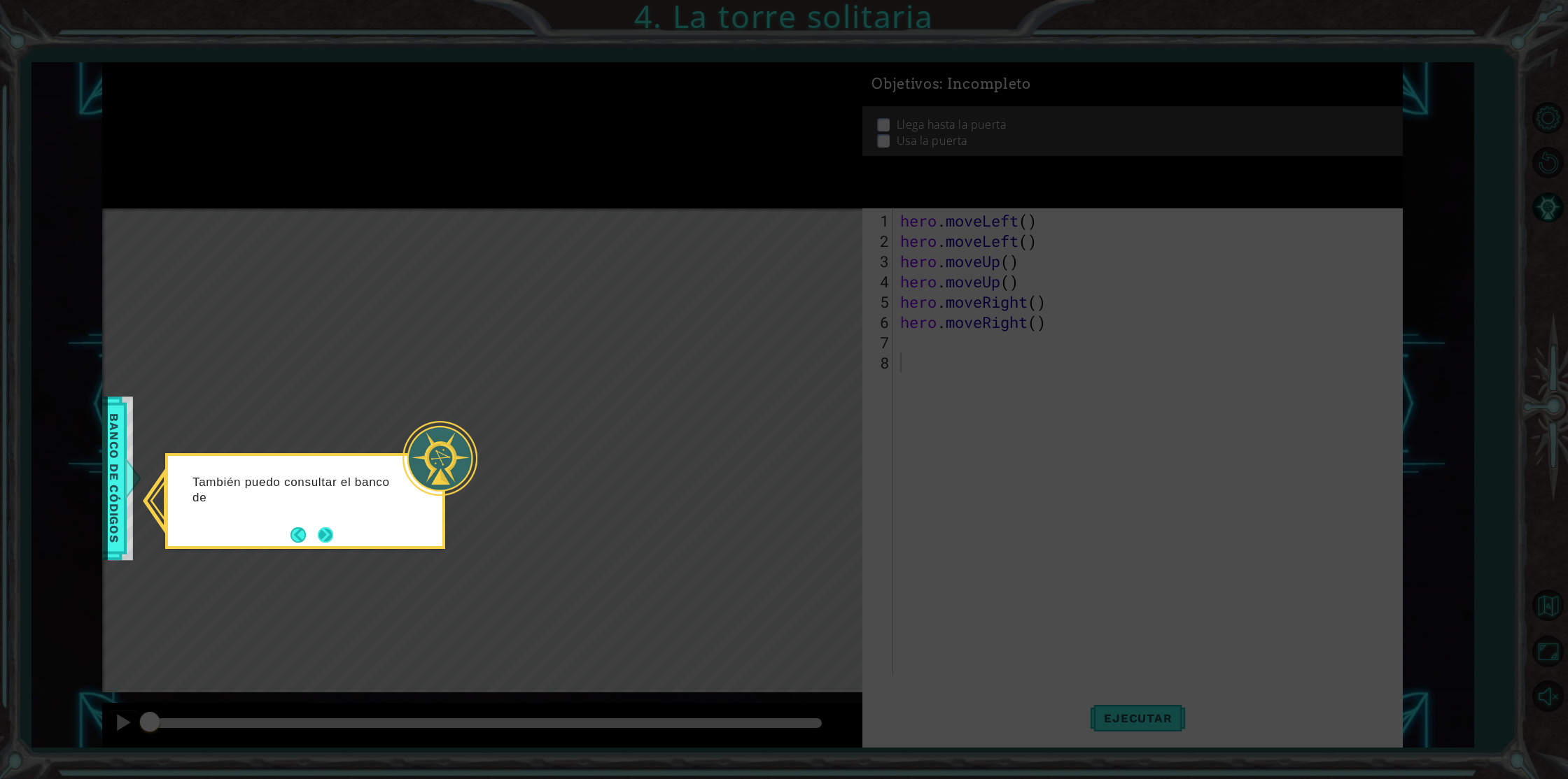
click at [322, 528] on button "Next" at bounding box center [325, 535] width 16 height 16
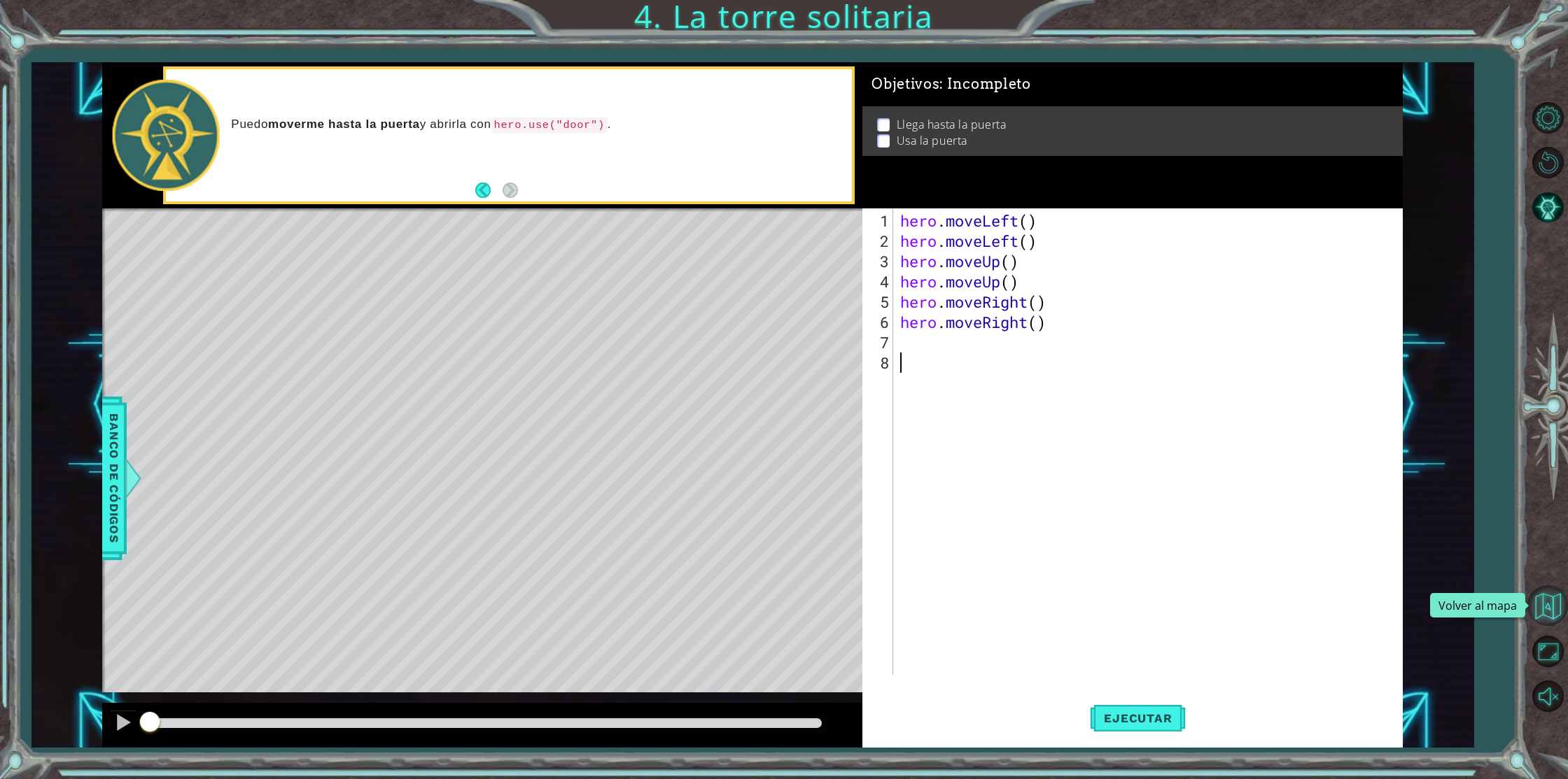
click at [1544, 619] on button "Volver al mapa" at bounding box center [1548, 606] width 41 height 41
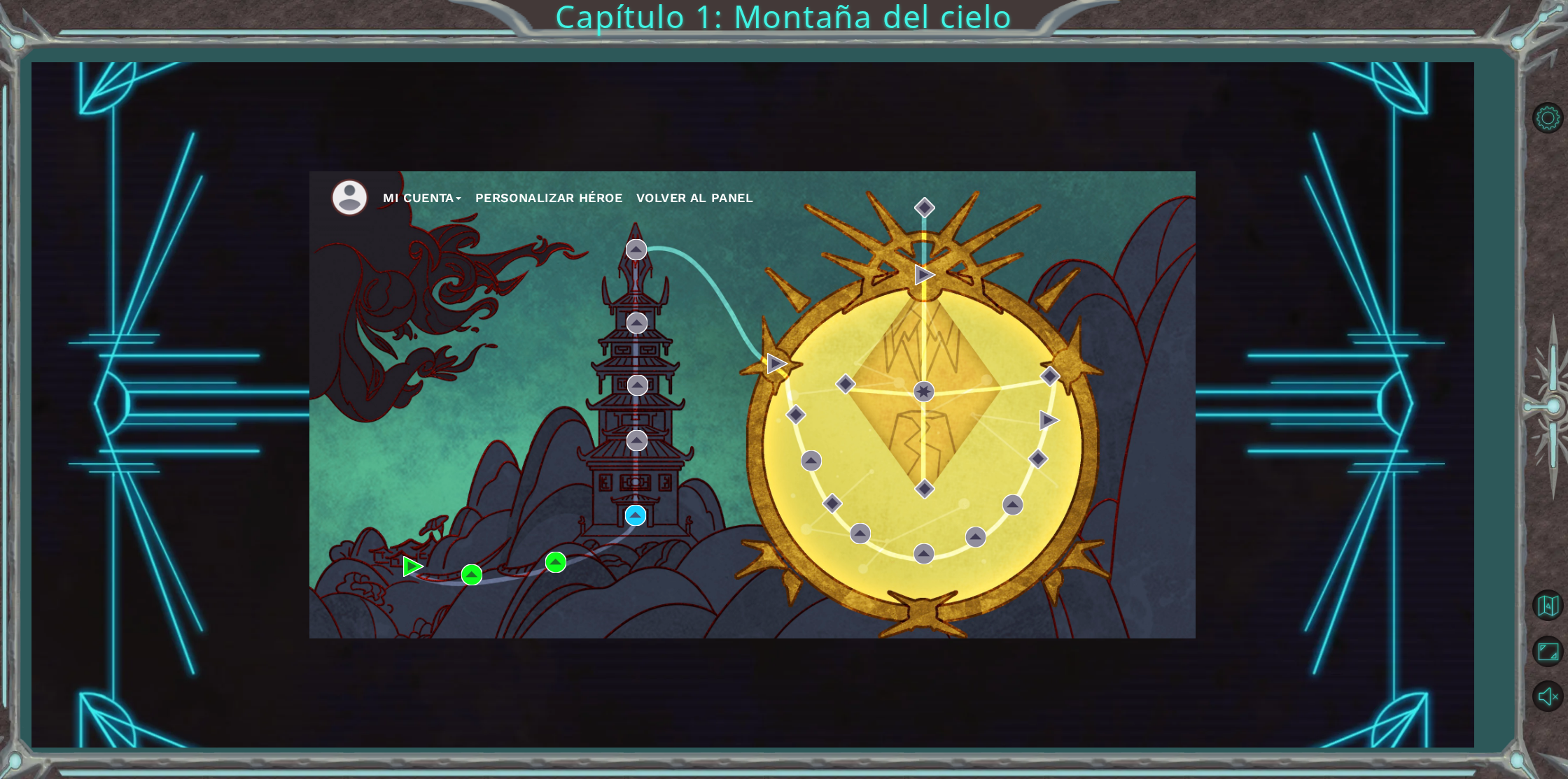
click at [363, 193] on img at bounding box center [350, 198] width 39 height 39
click at [406, 201] on button "Mi Cuenta" at bounding box center [422, 198] width 78 height 21
click at [449, 246] on button "Cerrar sesión" at bounding box center [434, 249] width 84 height 16
